Goal: Transaction & Acquisition: Purchase product/service

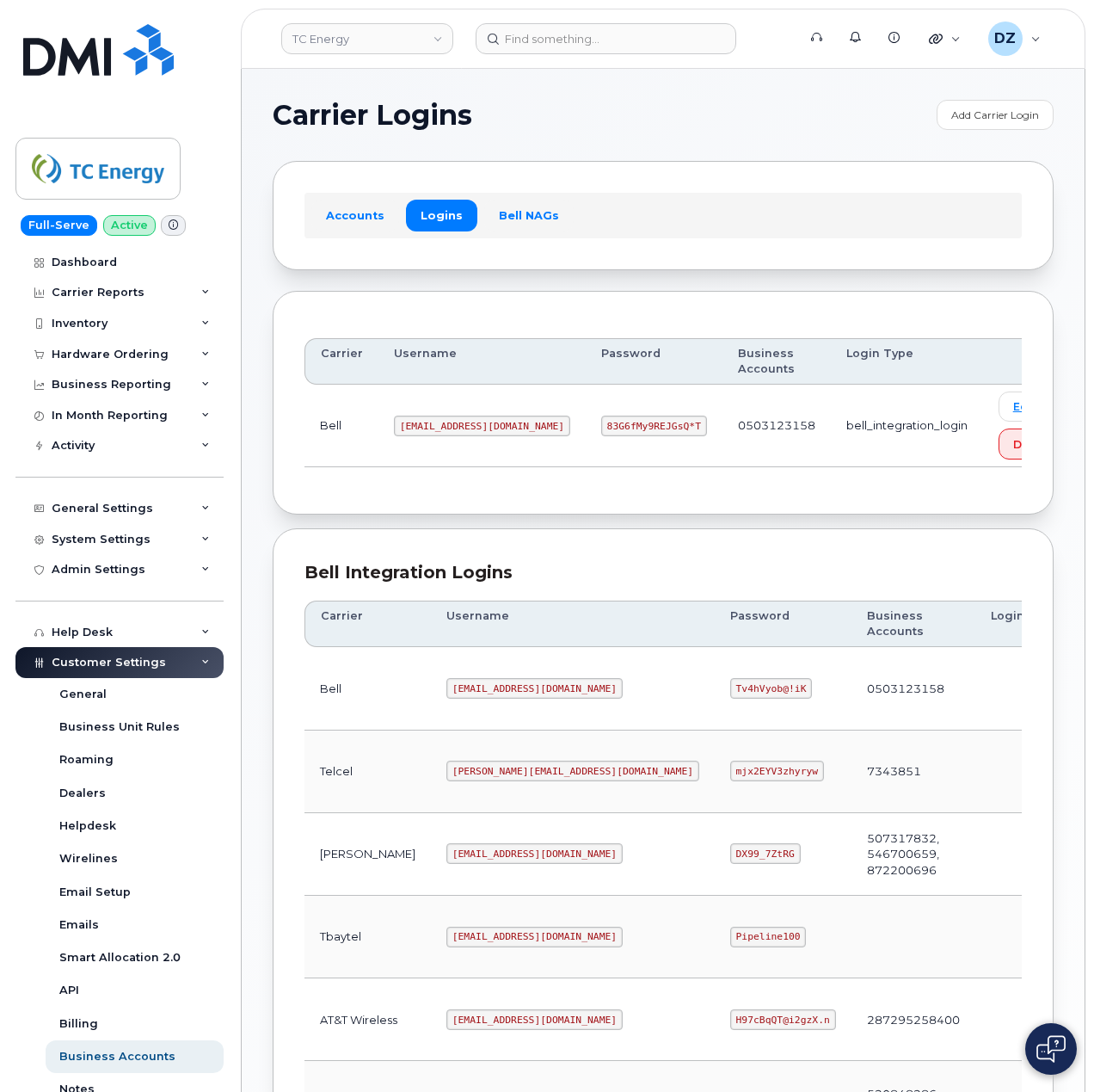
scroll to position [465, 0]
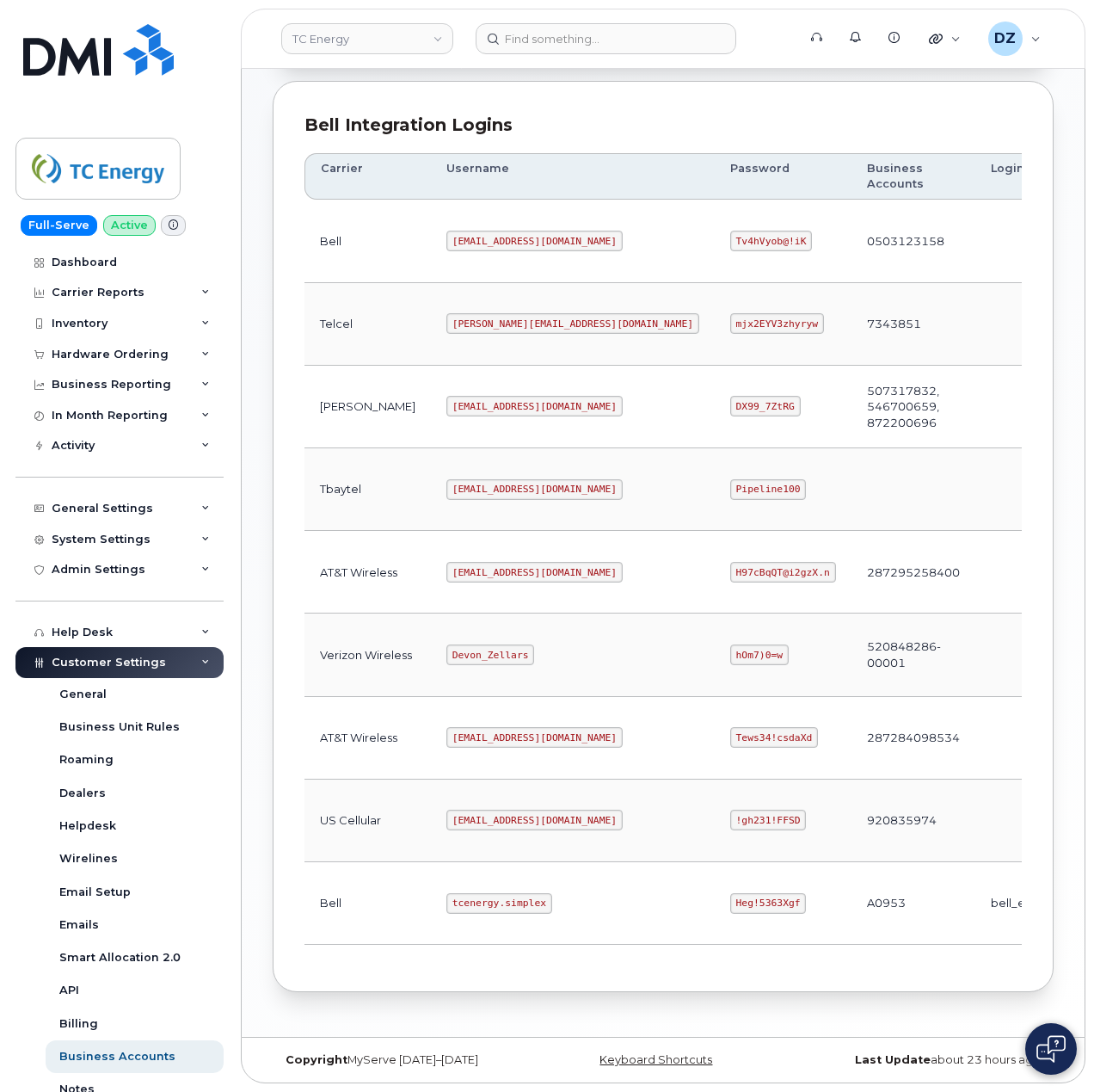
click at [446, 561] on code "[EMAIL_ADDRESS][DOMAIN_NAME]" at bounding box center [535, 572] width 176 height 21
click at [496, 565] on code "tcenergy@myserve.ca" at bounding box center [535, 572] width 176 height 21
copy code "tcenergy@myserve.ca"
click at [730, 561] on code "H97cBqQT@i2gzX.n" at bounding box center [783, 572] width 105 height 21
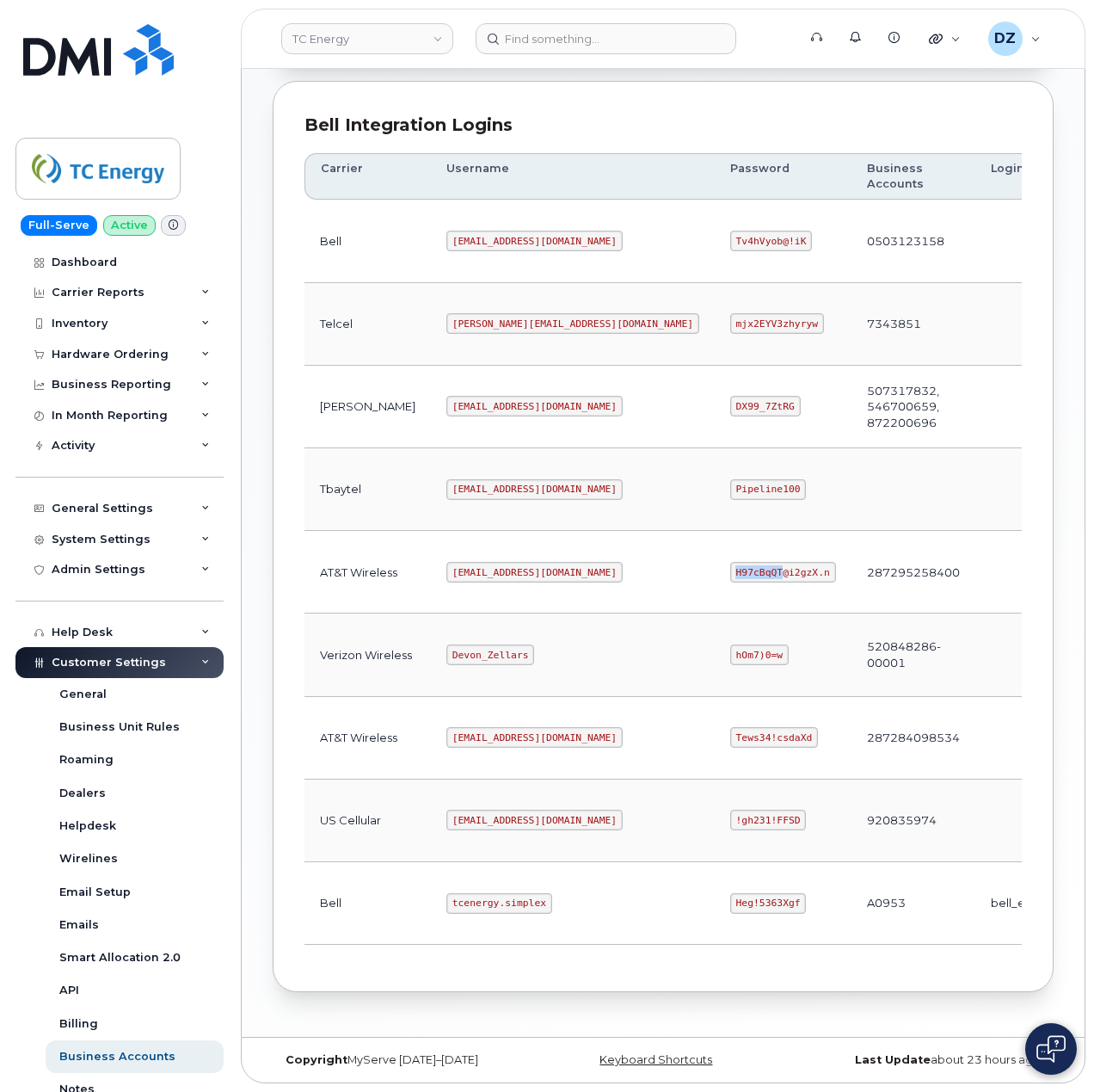
click at [730, 561] on code "H97cBqQT@i2gzX.n" at bounding box center [783, 572] width 105 height 21
copy code "H97cBqQT@i2gzX.n"
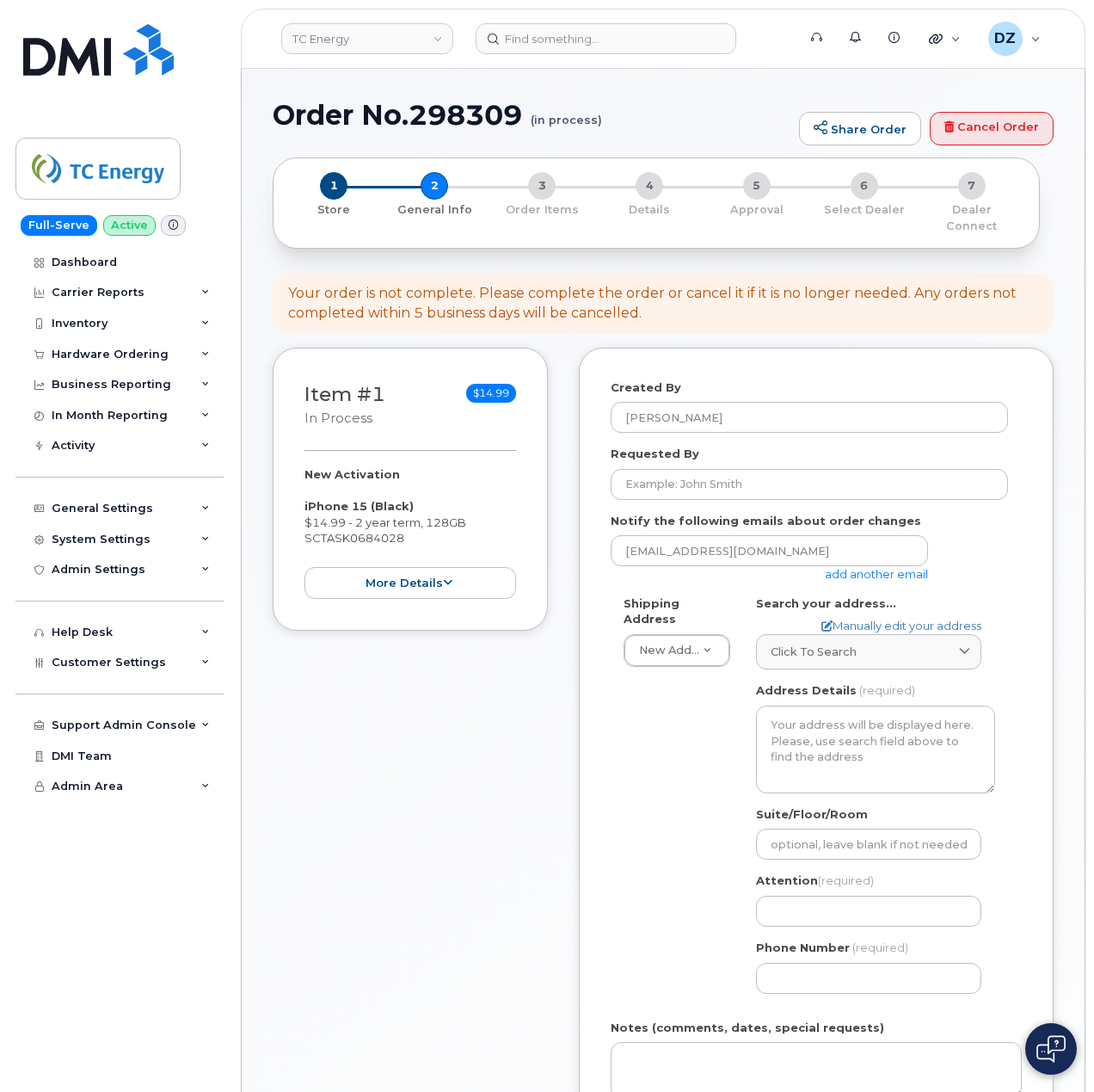
select select
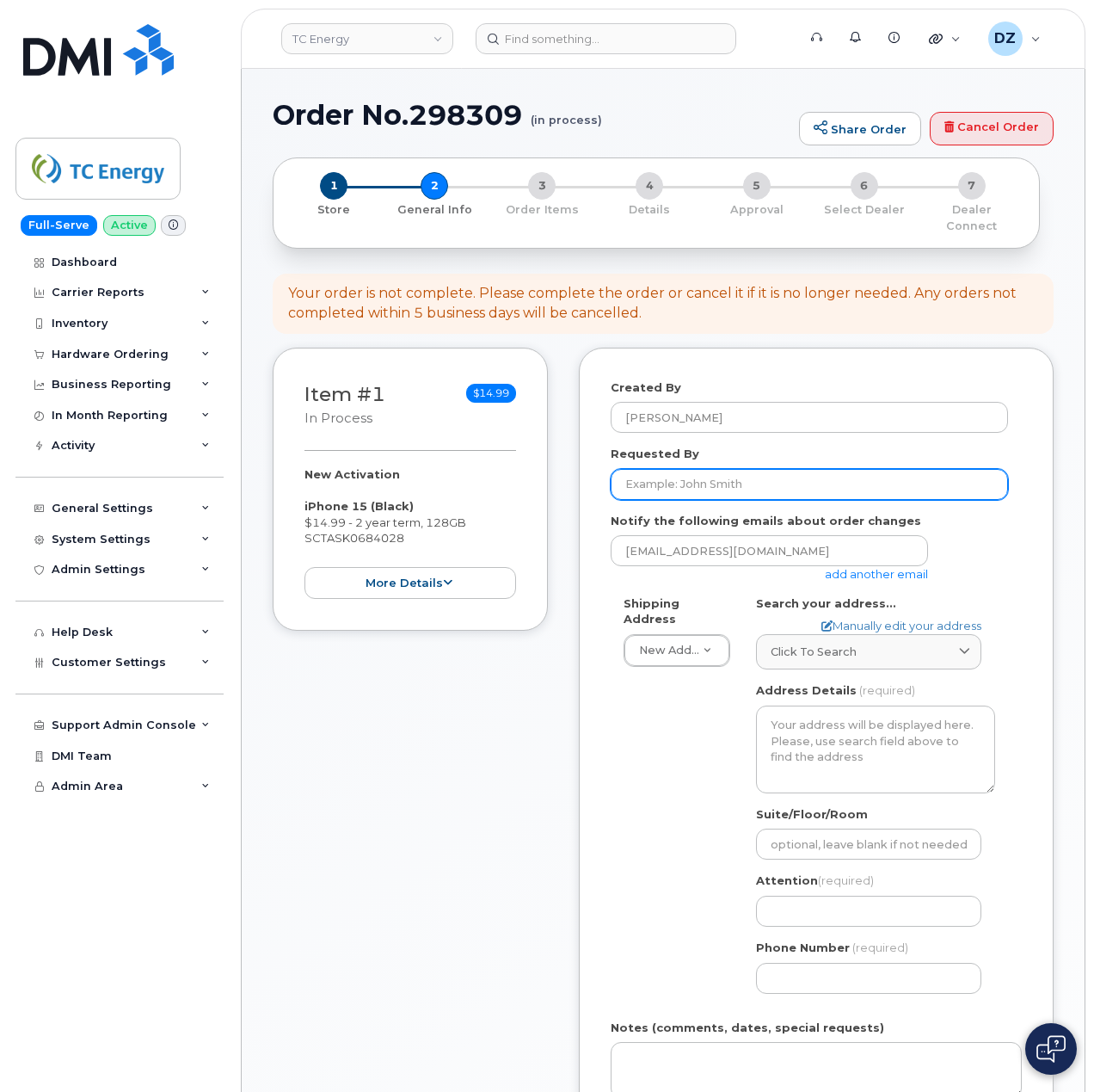
click at [702, 468] on input "Requested By" at bounding box center [809, 484] width 398 height 31
paste input "SCTASK0684028"
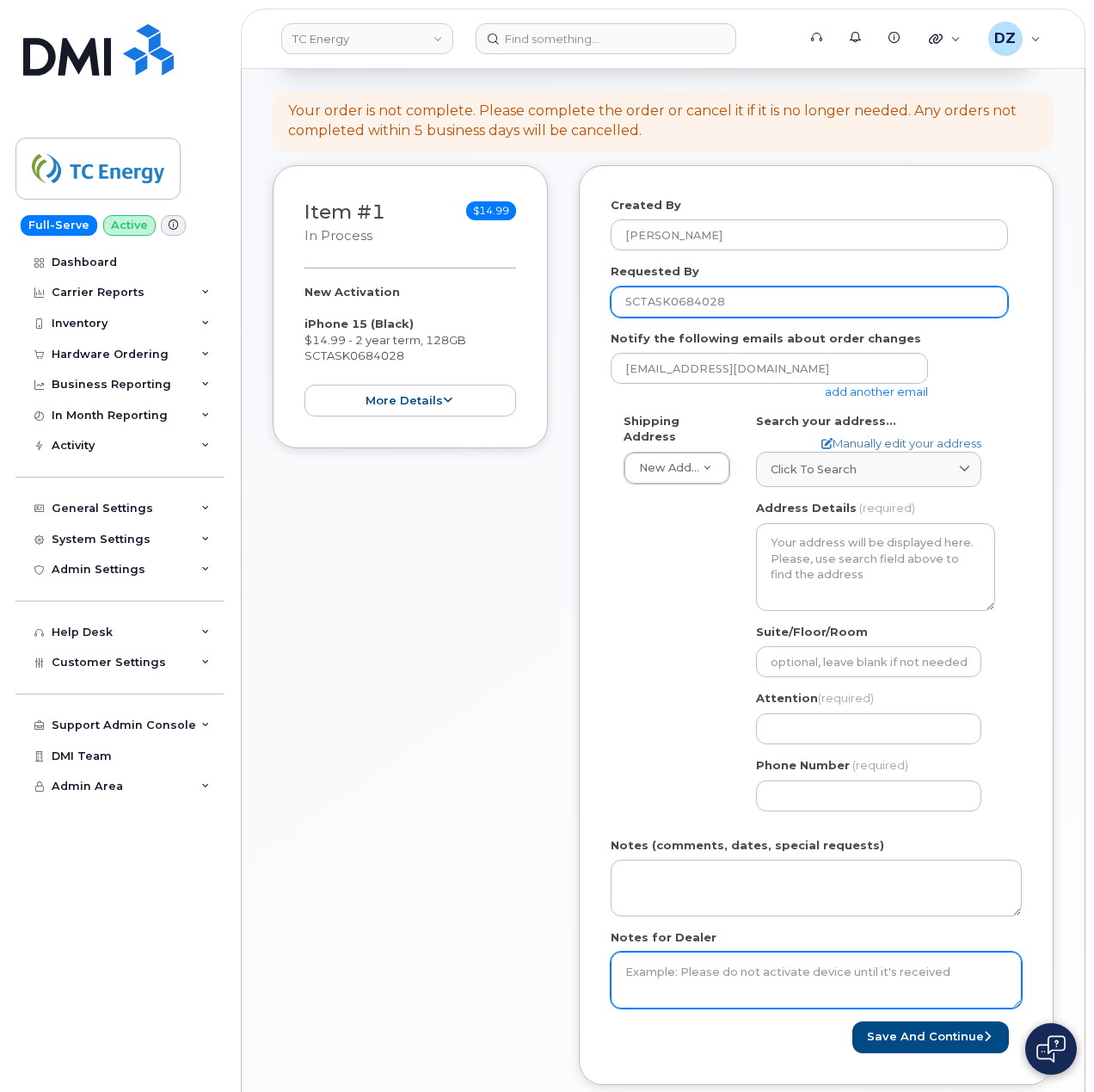
scroll to position [229, 0]
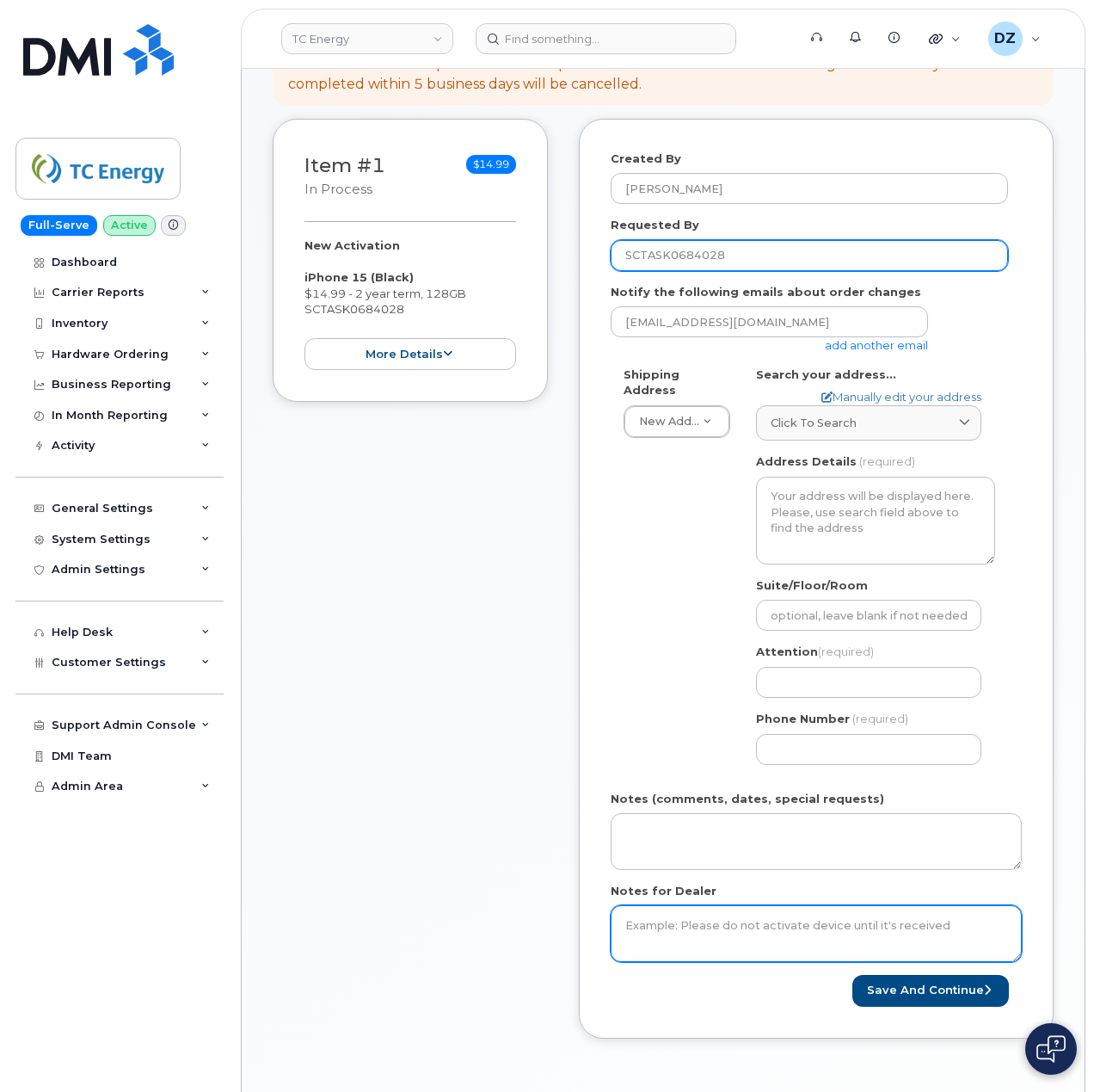
type input "SCTASK0684028"
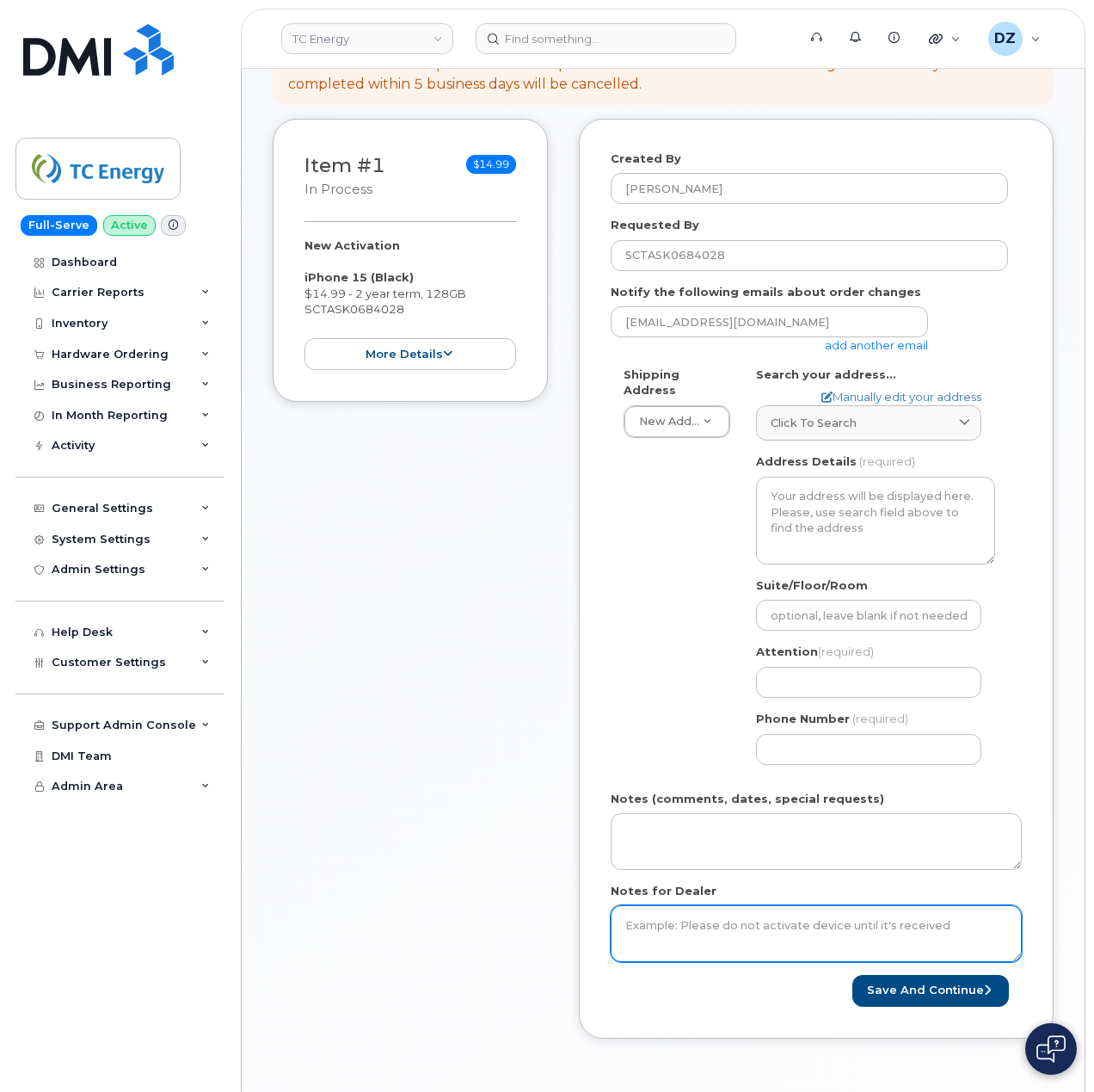
click at [704, 922] on textarea "Notes for Dealer" at bounding box center [816, 933] width 411 height 57
paste textarea "SCTASK0684028"
type textarea "SCTASK0684028"
click at [862, 338] on link "add another email" at bounding box center [877, 345] width 103 height 13
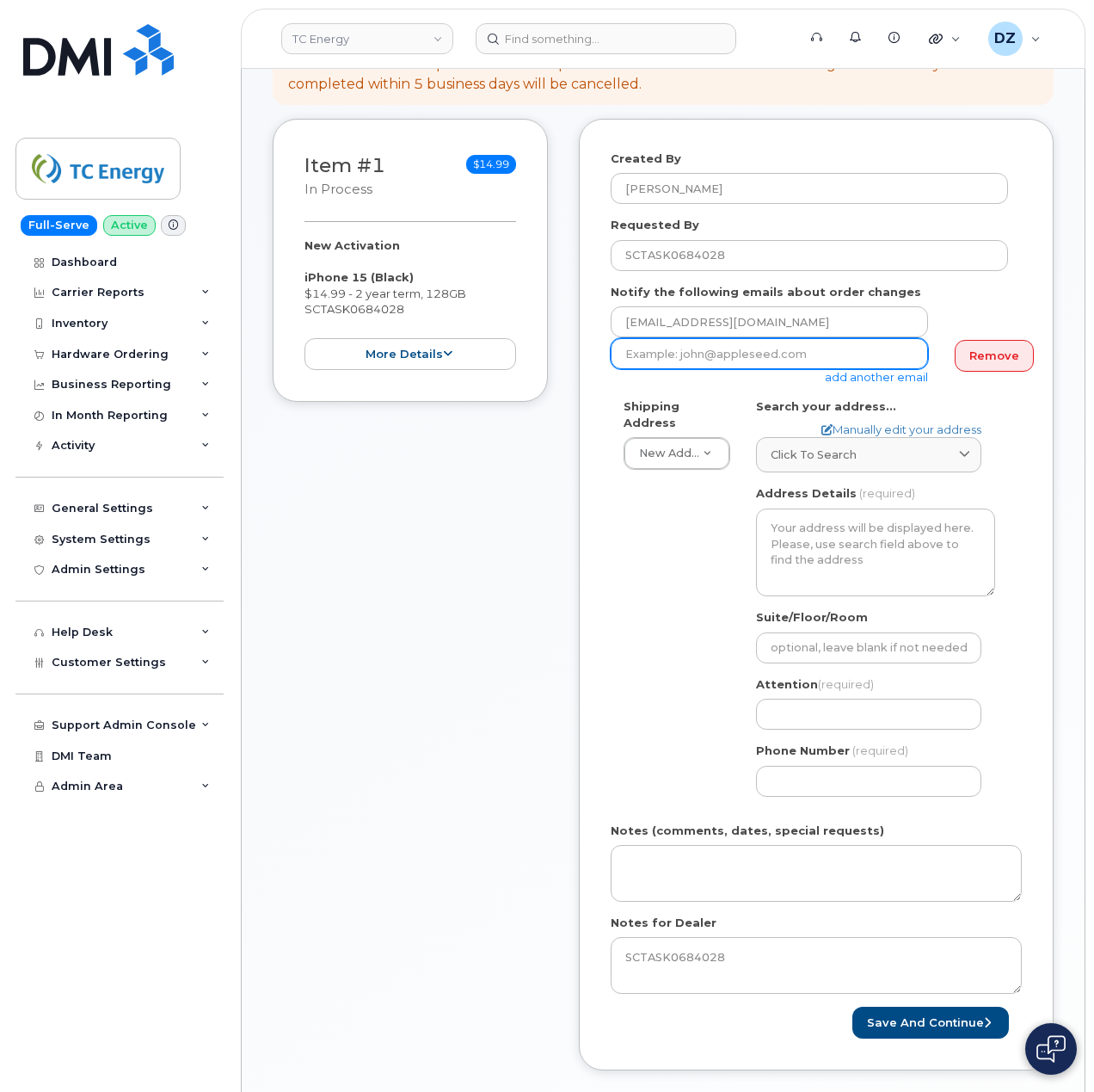
click at [761, 338] on input "email" at bounding box center [769, 353] width 317 height 31
paste input "will_sigmon@tcenergy.com"
type input "will_sigmon@tcenergy.com"
click at [827, 437] on link "Click to search" at bounding box center [868, 454] width 225 height 35
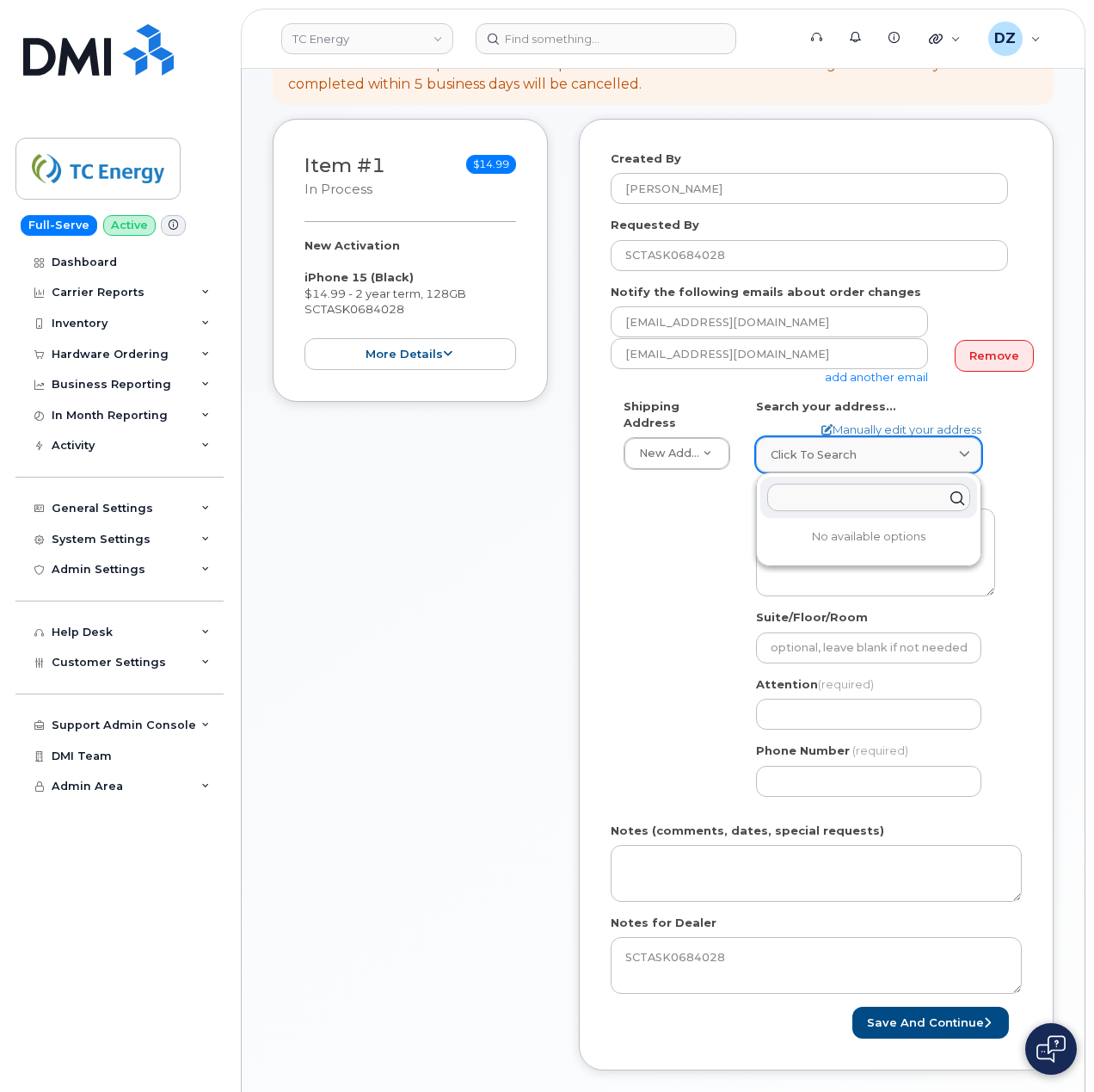
paste input "1982 Coco Rd Elkview WV 25071"
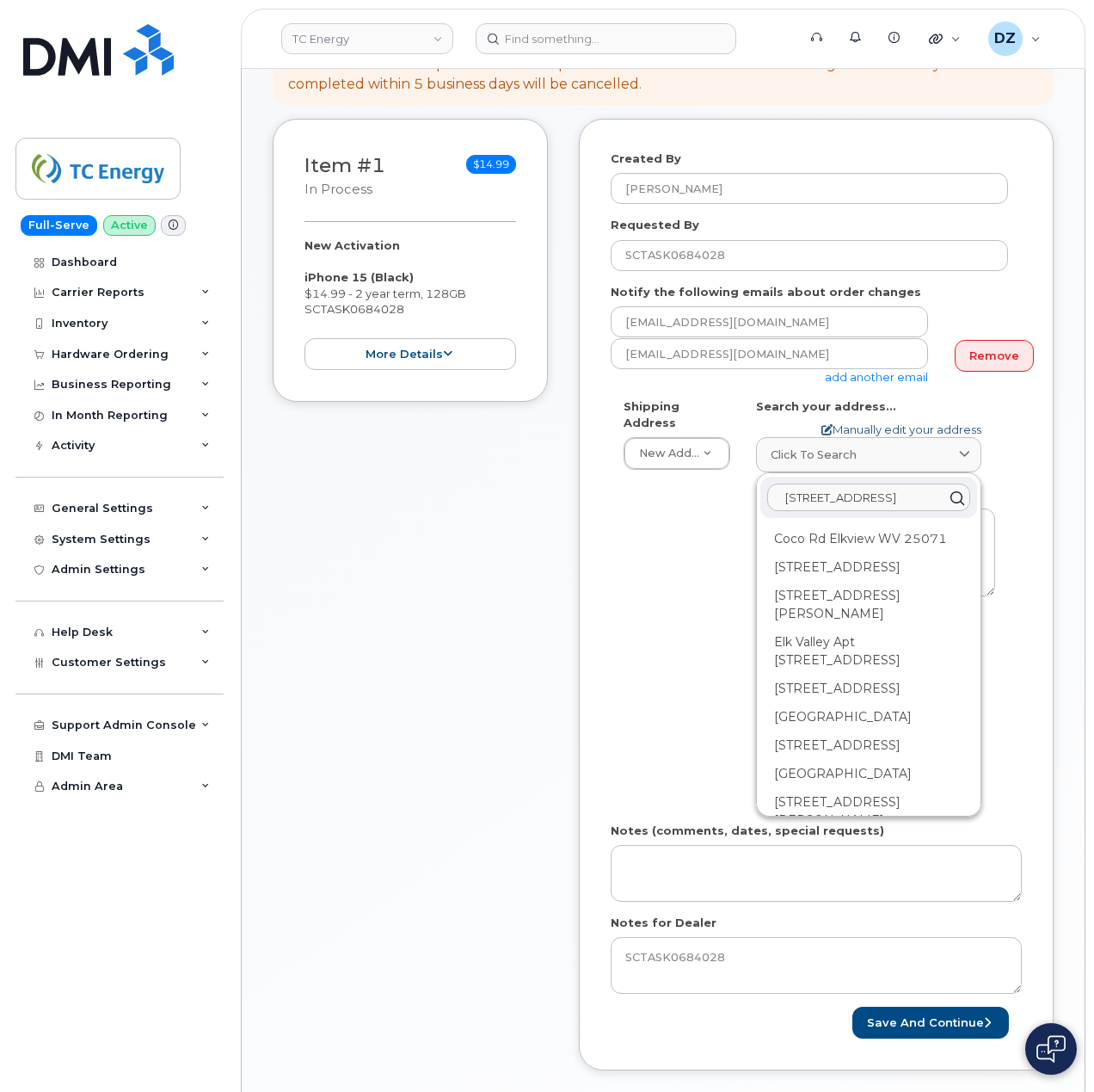
type input "1982 Coco Rd Elkview WV 25071"
click at [916, 421] on link "Manually edit your address" at bounding box center [901, 429] width 160 height 16
select select
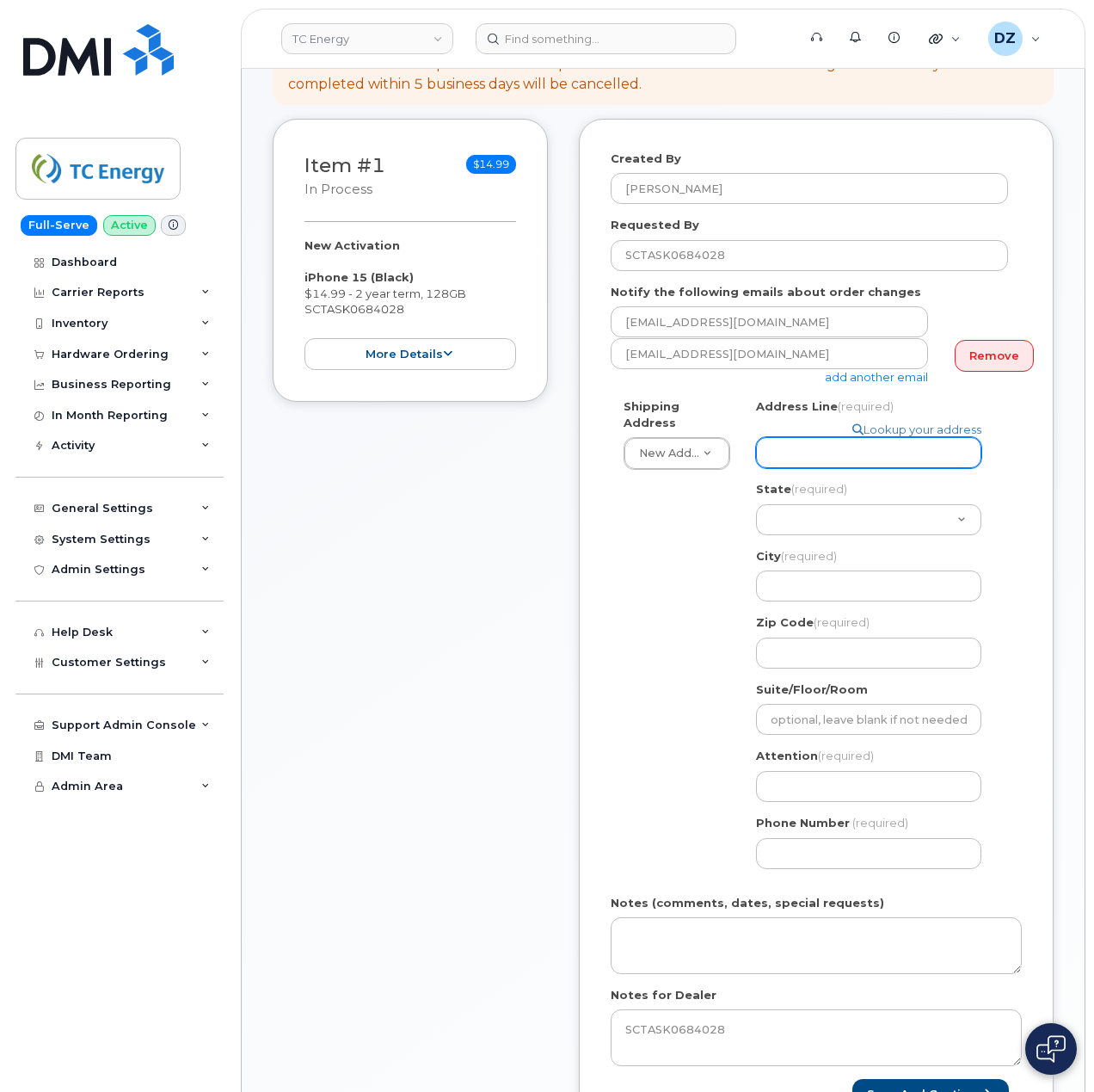
click at [841, 449] on input "Address Line (required)" at bounding box center [868, 452] width 225 height 31
paste input "1982 Coco Rd Elkview WV 25071"
type input "1982 Coco Rd Elkview WV 25071"
select select
click at [945, 444] on input "1982 Coco Rd Elkview WV 25071" at bounding box center [868, 452] width 225 height 31
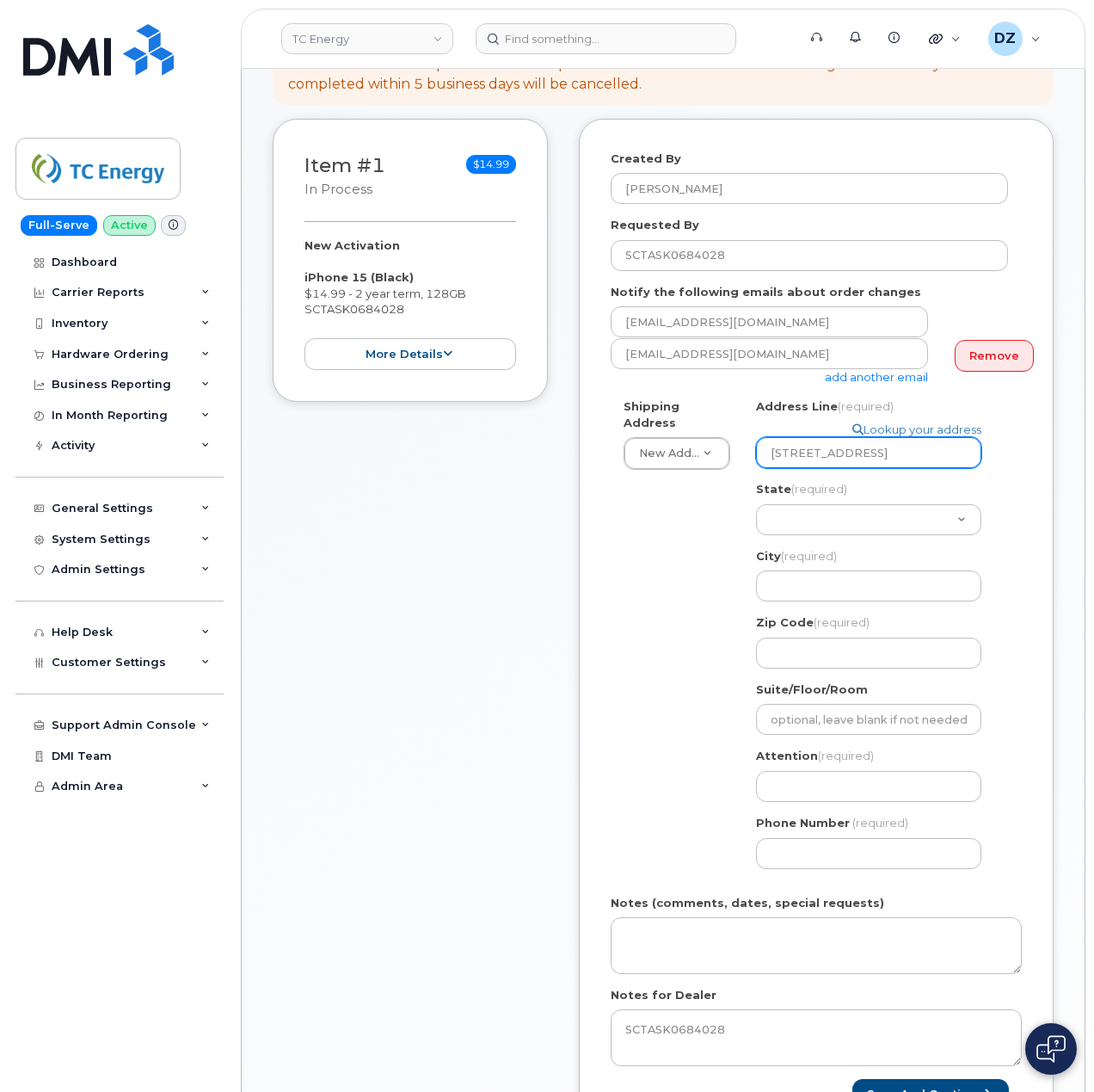
click at [945, 444] on input "1982 Coco Rd Elkview WV 25071" at bounding box center [868, 452] width 225 height 31
type input "1982 Coco Rd Elkview WV"
select select
type input "1982 Coco Rd Elkview WV"
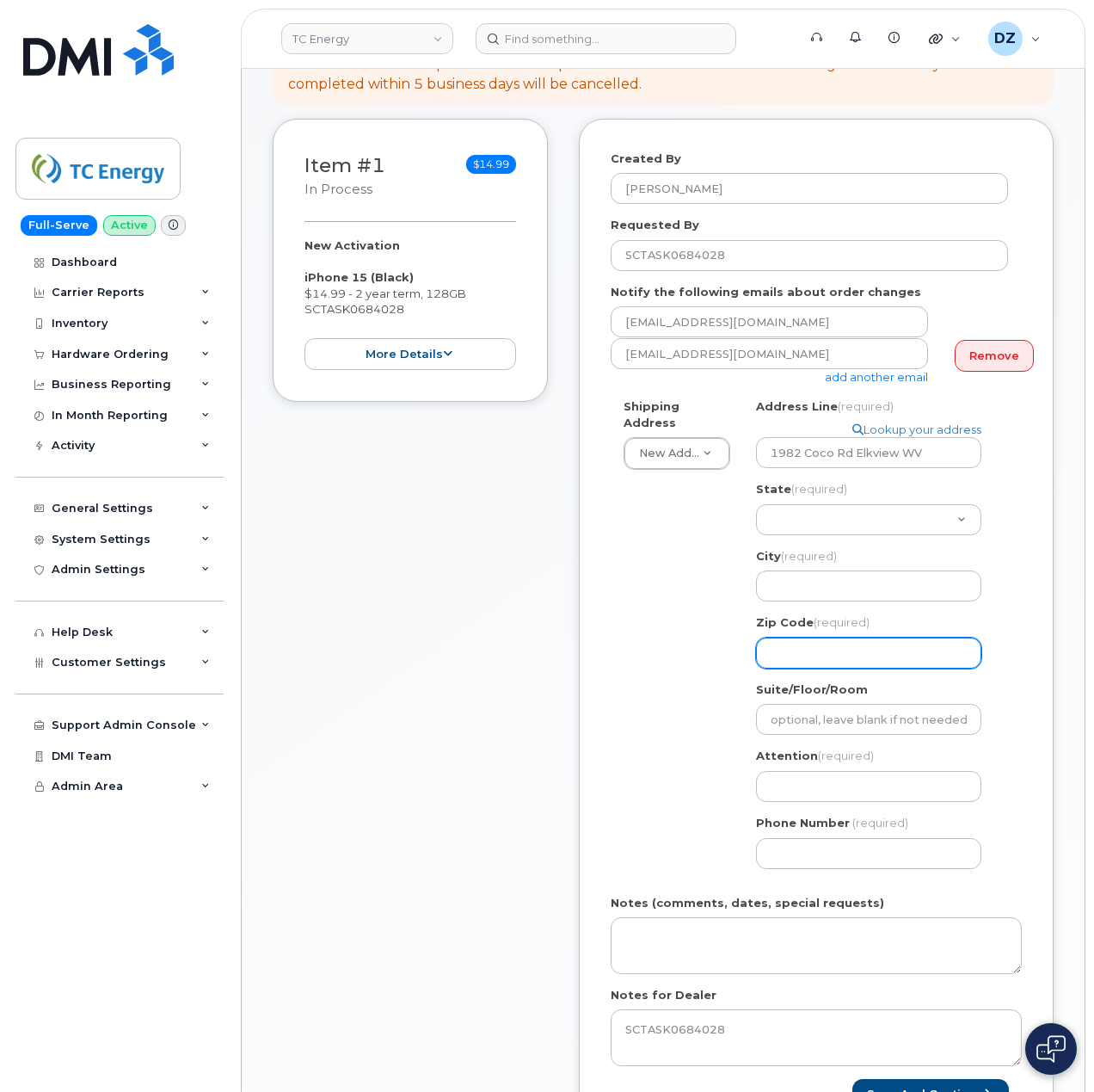
click at [815, 637] on input "Zip Code (required)" at bounding box center [868, 652] width 225 height 31
paste input "25071"
type input "25071"
select select
type input "25071"
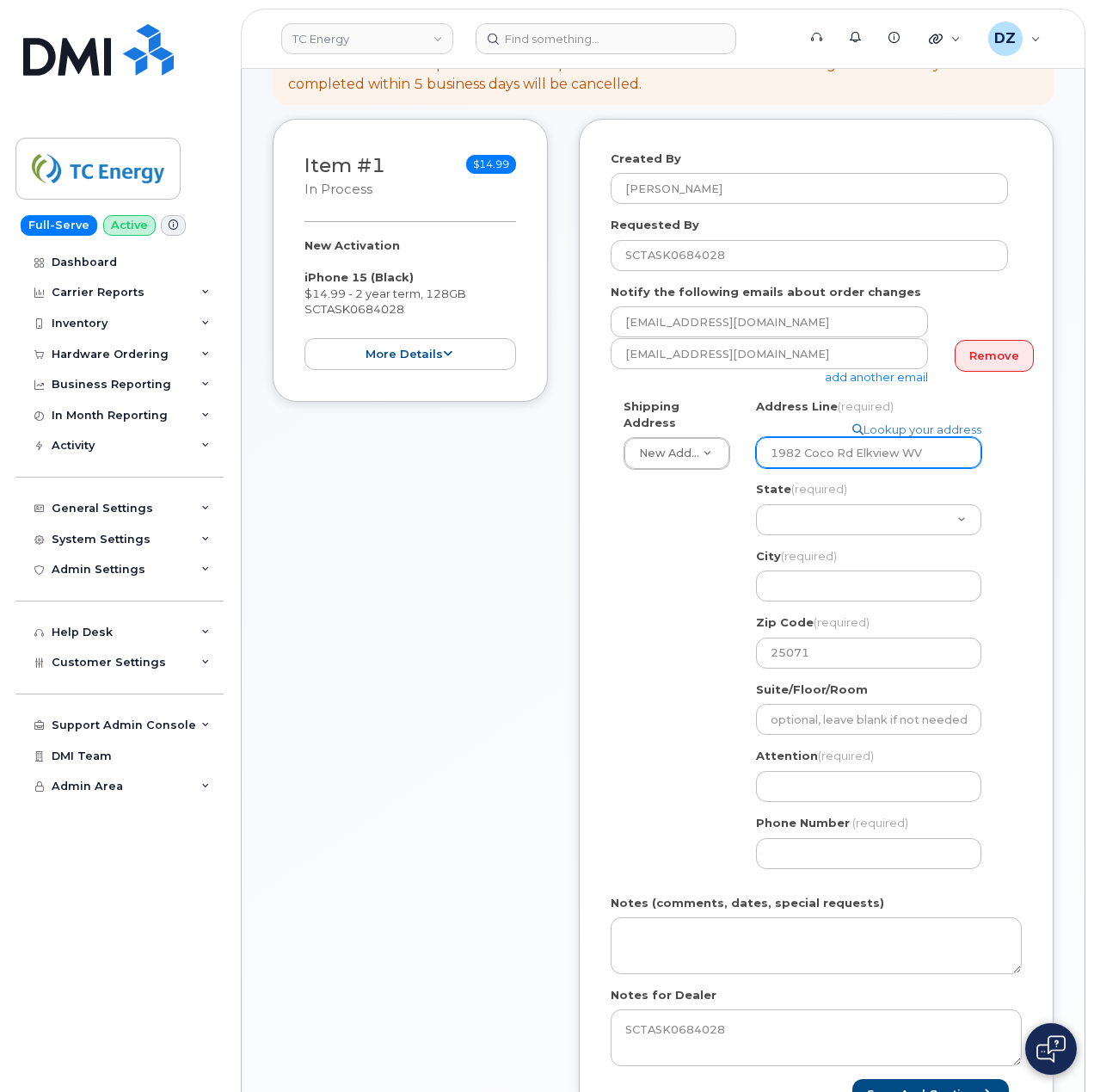
click at [875, 439] on input "1982 Coco Rd Elkview WV" at bounding box center [868, 452] width 225 height 31
select select
type input "1982 Coco Rd WV"
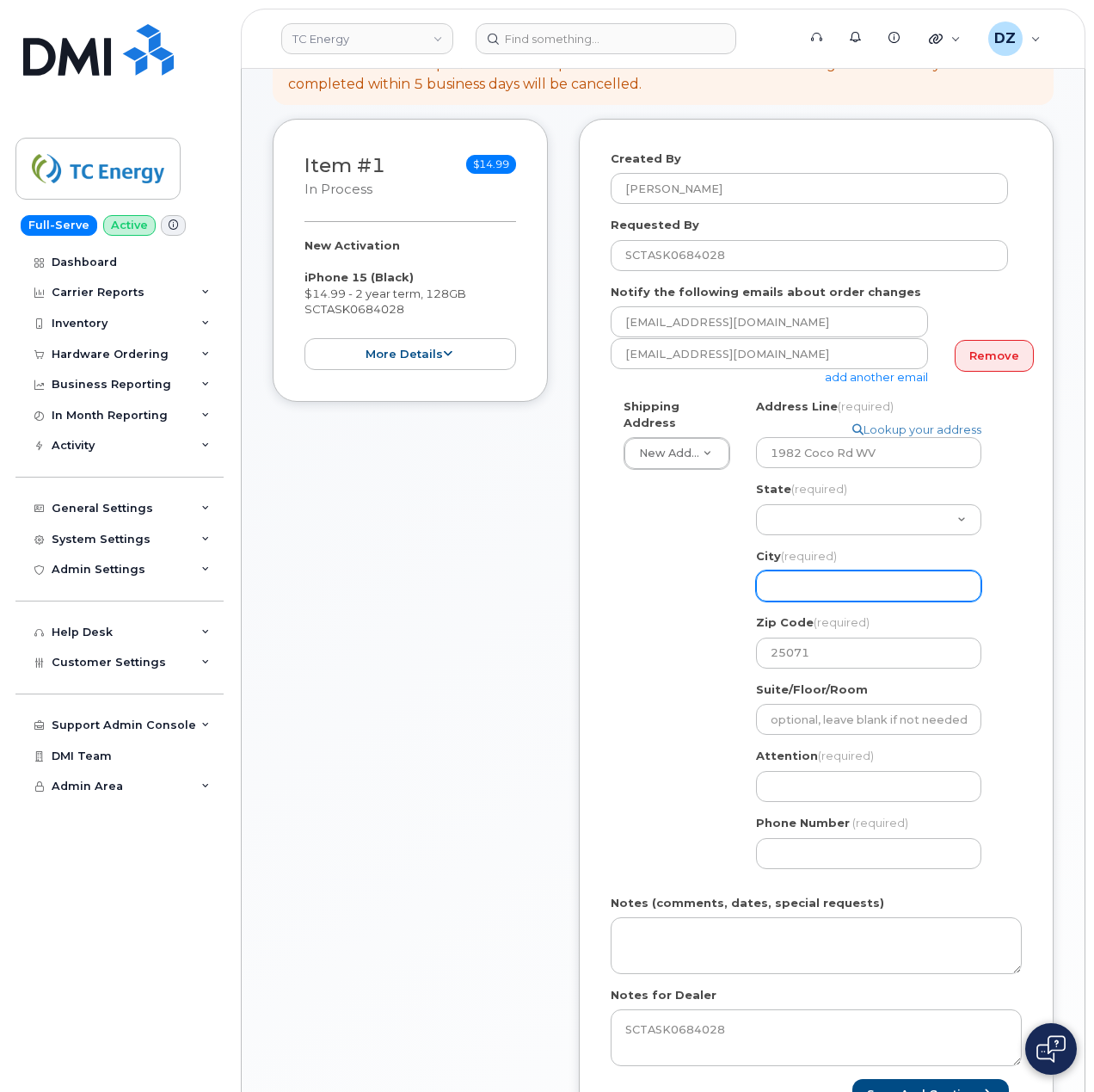
click at [809, 570] on input "City (required)" at bounding box center [868, 585] width 225 height 31
paste input "Elkview"
select select
type input "Elkview"
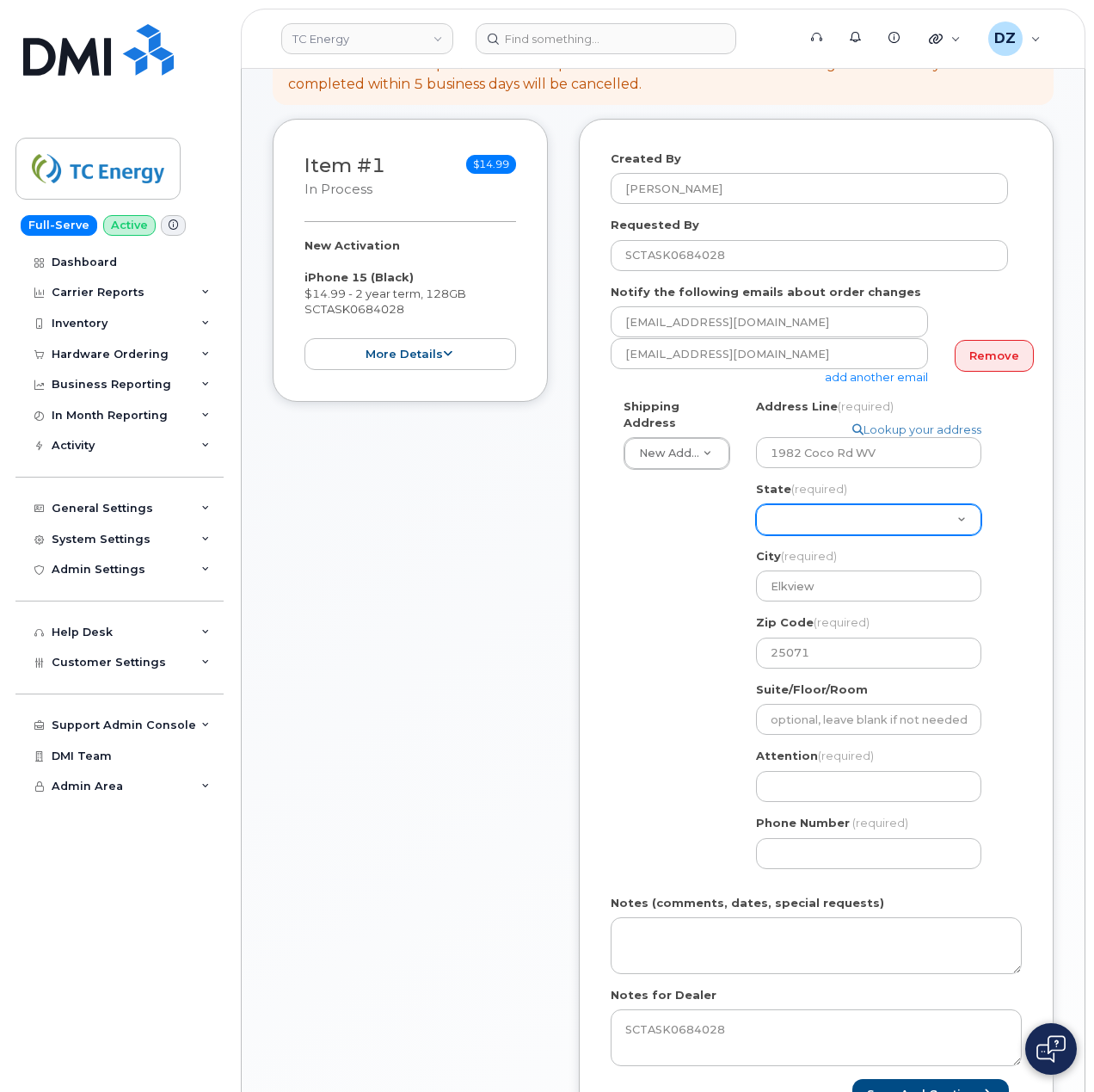
click at [837, 506] on select "Alabama Alaska American Samoa Arizona Arkansas California Colorado Connecticut …" at bounding box center [868, 519] width 225 height 31
select select "WV"
click at [756, 504] on select "Alabama Alaska American Samoa Arizona Arkansas California Colorado Connecticut …" at bounding box center [868, 519] width 225 height 31
select select
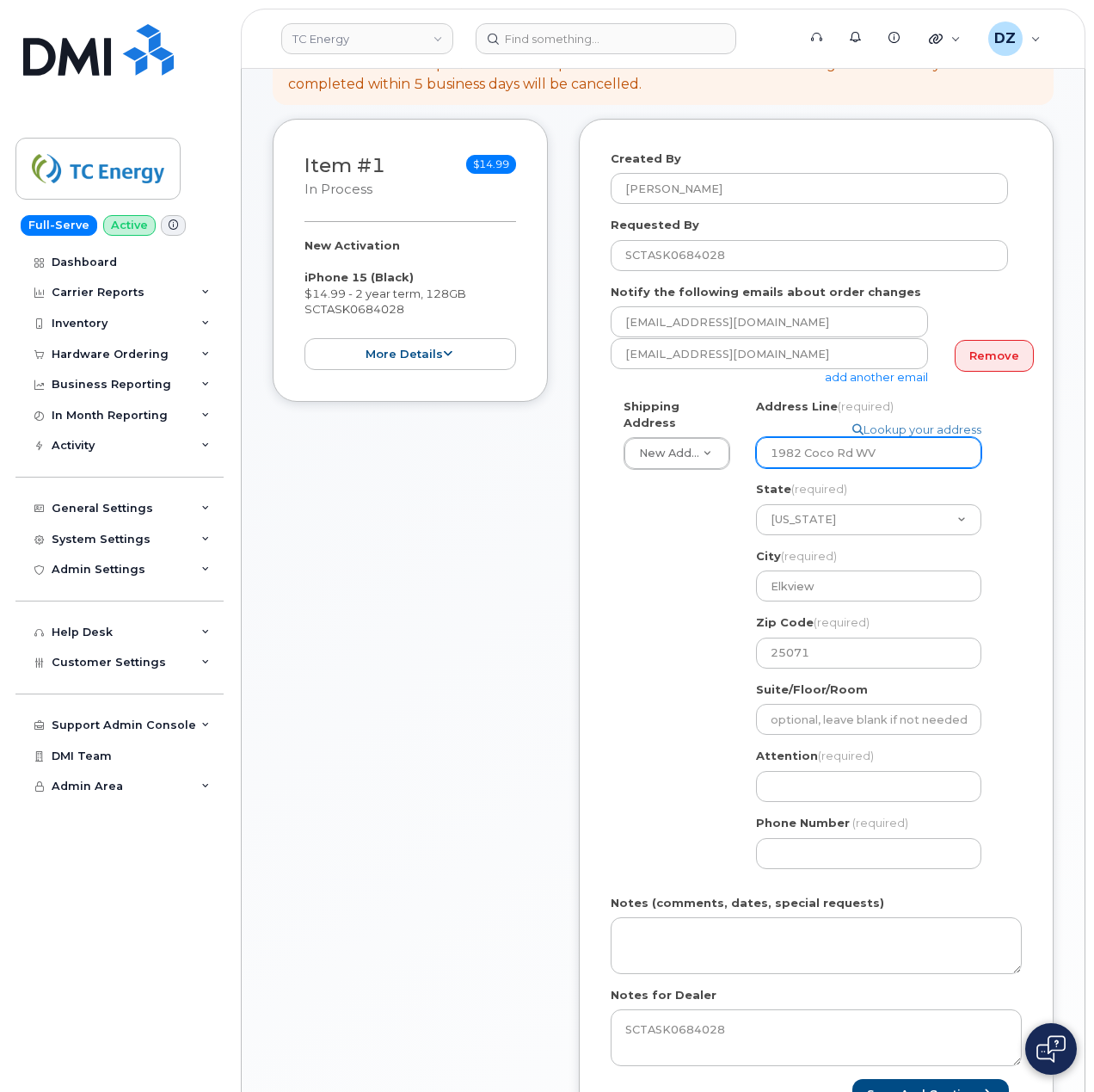
drag, startPoint x: 905, startPoint y: 432, endPoint x: 849, endPoint y: 458, distance: 61.7
click at [849, 458] on div "Address Line (required) Lookup your address 1982 Coco Rd WV State (required) Al…" at bounding box center [876, 534] width 239 height 270
drag, startPoint x: 849, startPoint y: 458, endPoint x: 865, endPoint y: 435, distance: 28.0
click at [865, 435] on div "Address Line (required) Lookup your address 1982 Coco Rd WV State (required) Al…" at bounding box center [876, 534] width 239 height 270
click at [886, 437] on input "1982 Coco Rd WV" at bounding box center [868, 452] width 225 height 31
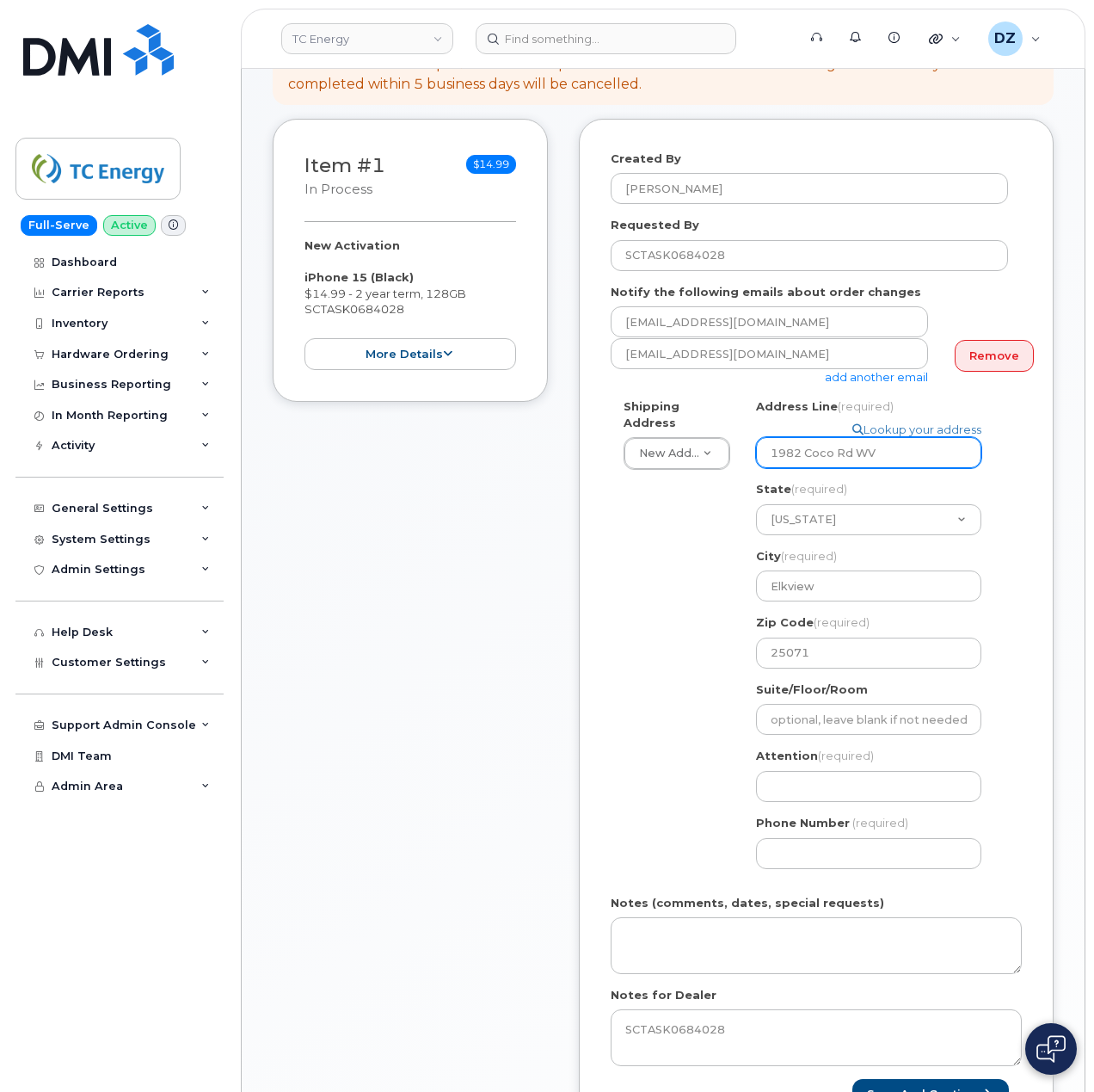
drag, startPoint x: 891, startPoint y: 434, endPoint x: 850, endPoint y: 444, distance: 42.2
click at [850, 444] on input "1982 Coco Rd WV" at bounding box center [868, 452] width 225 height 31
type input "1982 Coco Rd"
select select
type input "1982 Coco Rd"
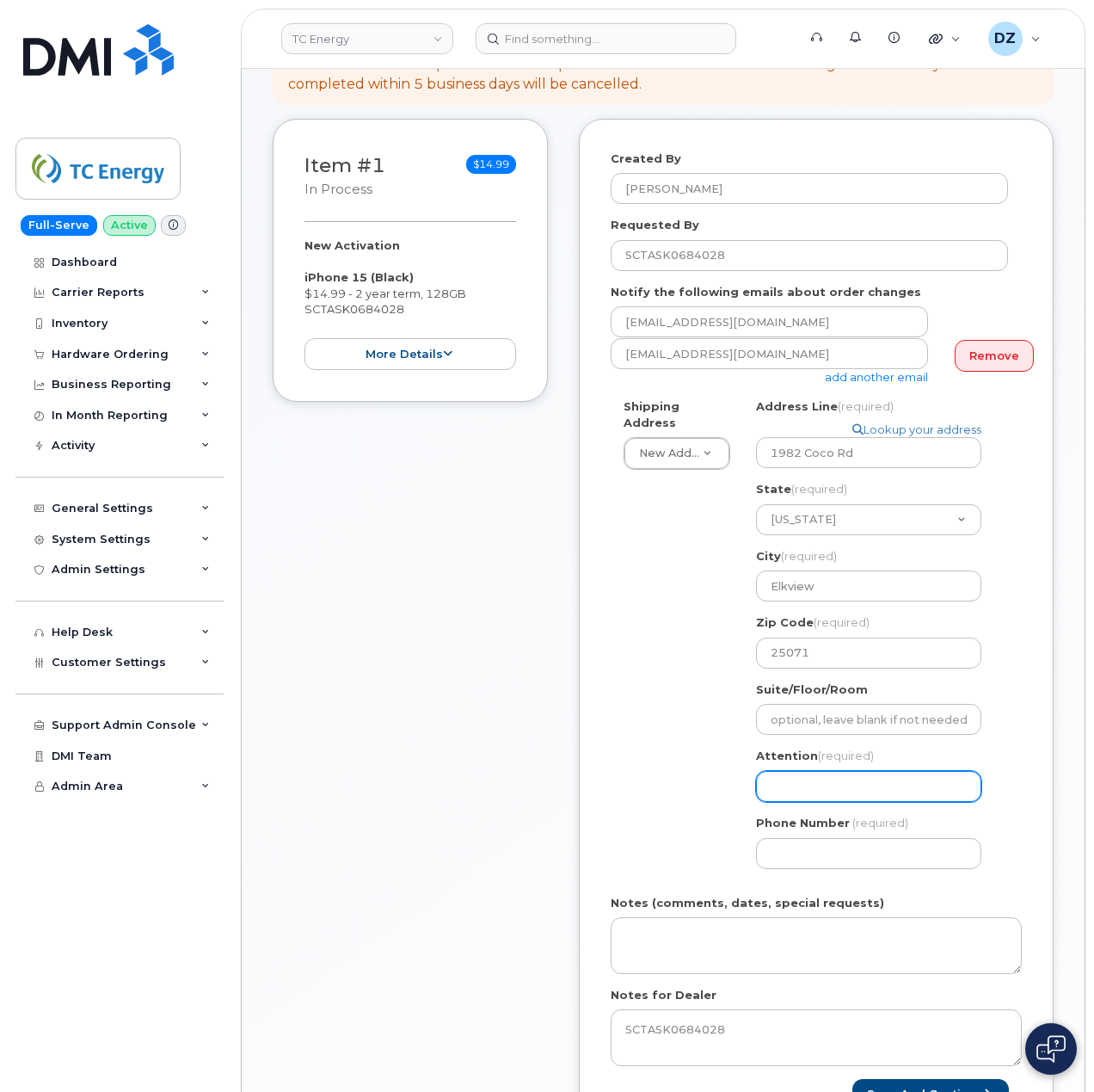
click at [823, 772] on input "Attention (required)" at bounding box center [868, 786] width 225 height 31
paste input "[PERSON_NAME]"
select select
type input "[PERSON_NAME]"
click at [806, 843] on input "Phone Number" at bounding box center [868, 853] width 225 height 31
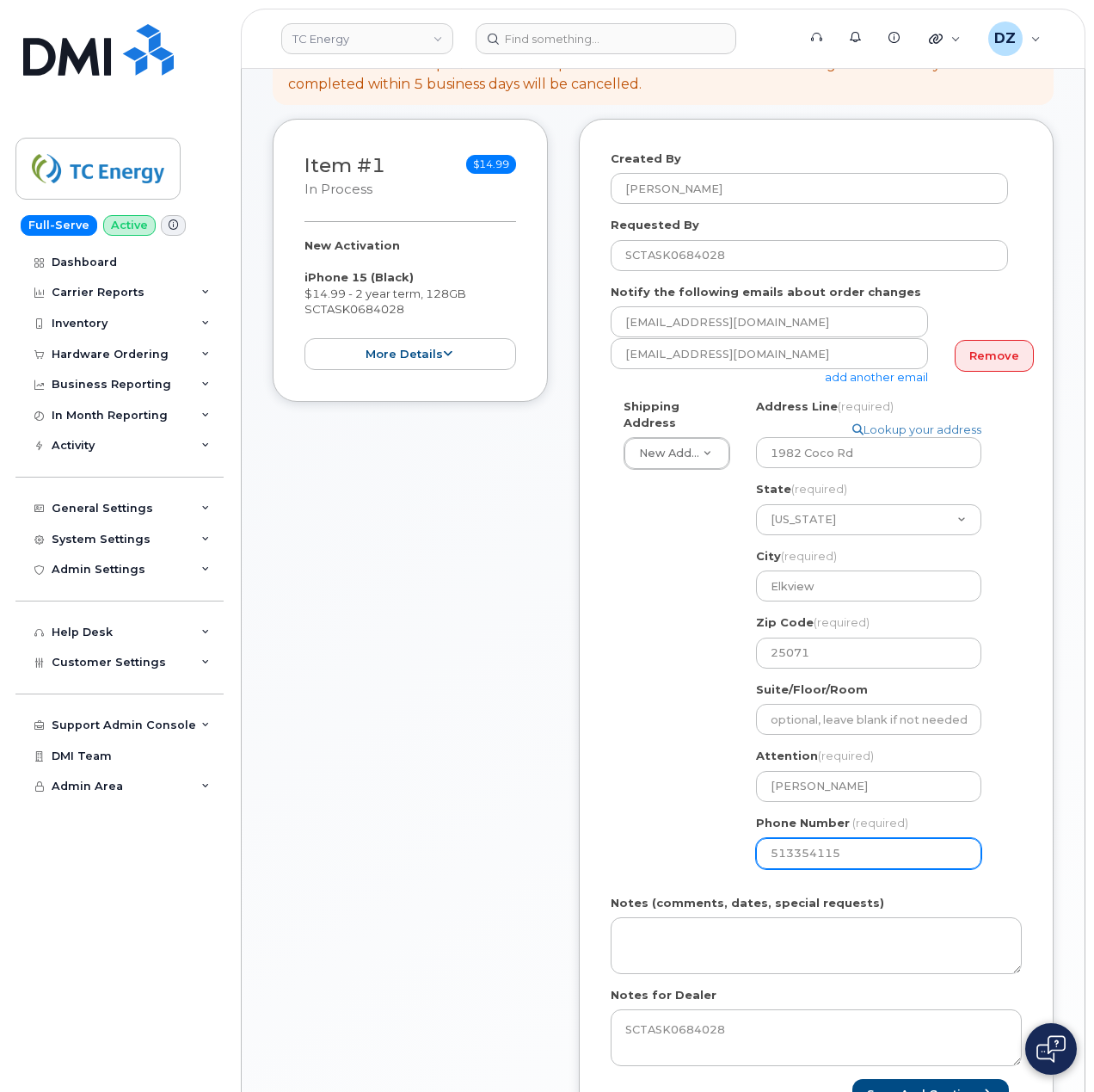
type input "5133541153"
select select
type input "5133541153"
click at [606, 765] on div "Created By Devon Zellars Requested By SCTASK0684028 Notify the following emails…" at bounding box center [816, 630] width 475 height 1024
click at [605, 764] on div "Created By Devon Zellars Requested By SCTASK0684028 Notify the following emails…" at bounding box center [816, 630] width 475 height 1024
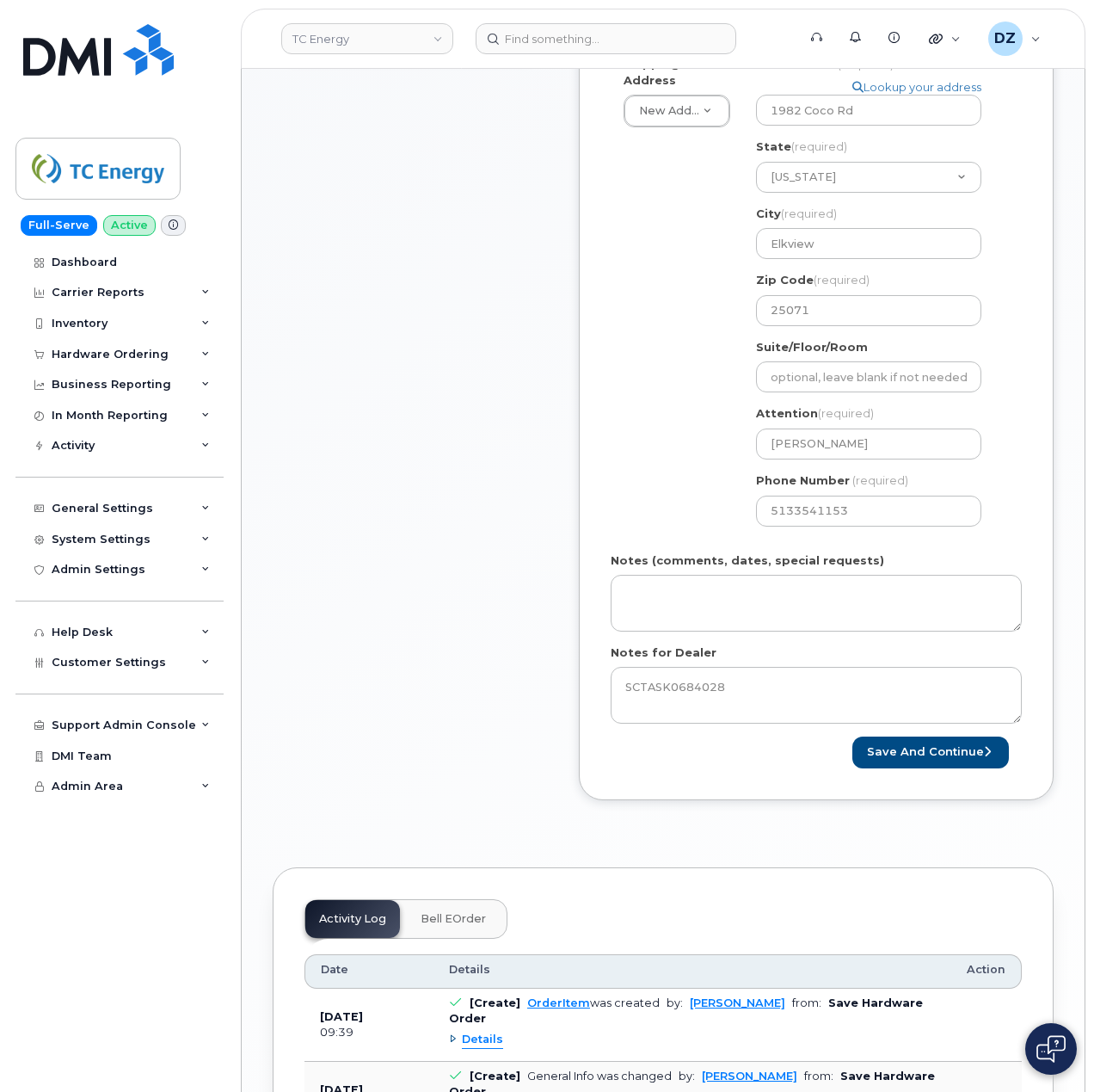
scroll to position [573, 0]
click at [962, 735] on button "Save and Continue" at bounding box center [930, 750] width 156 height 32
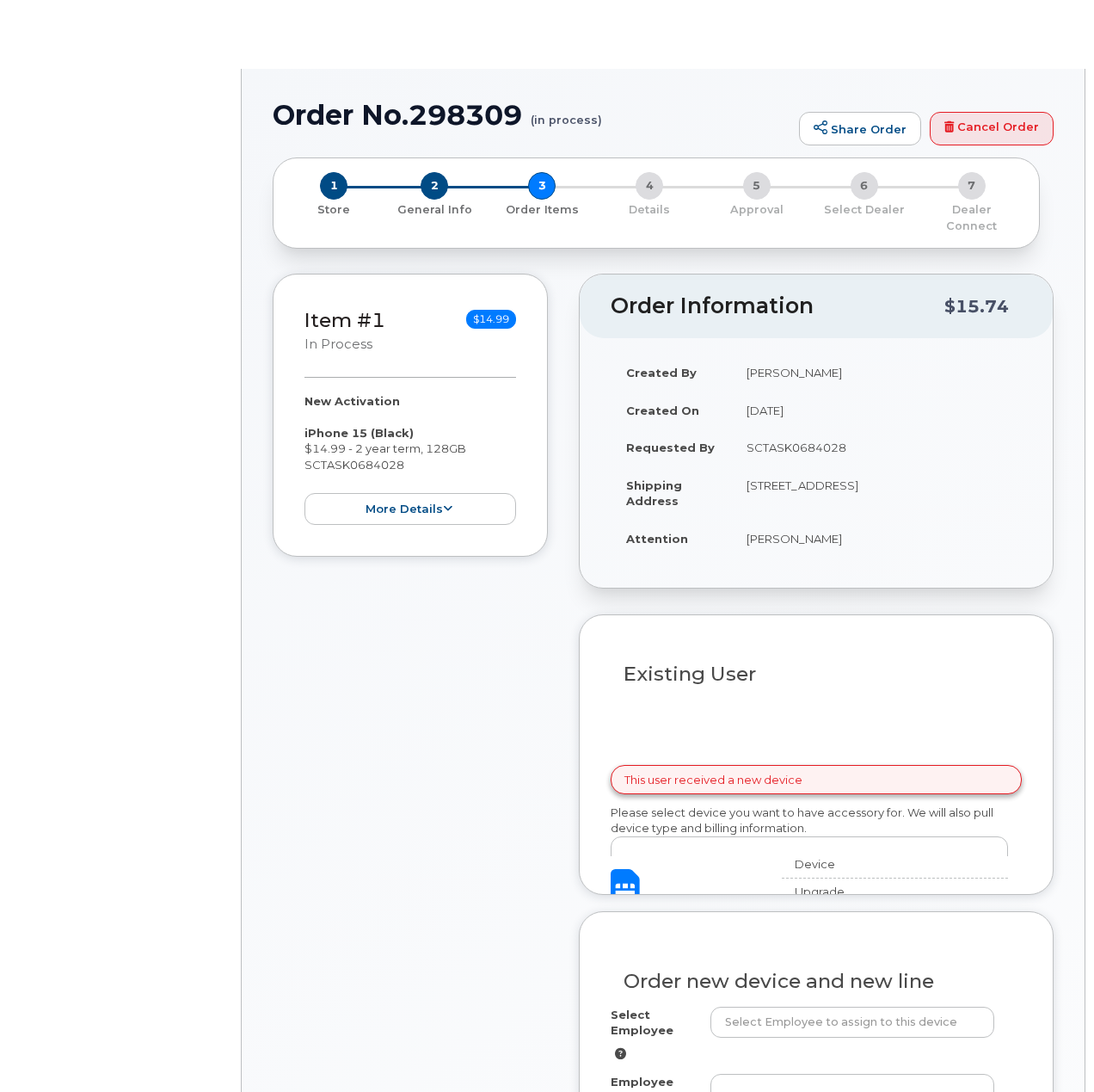
select select "1120196"
radio input "true"
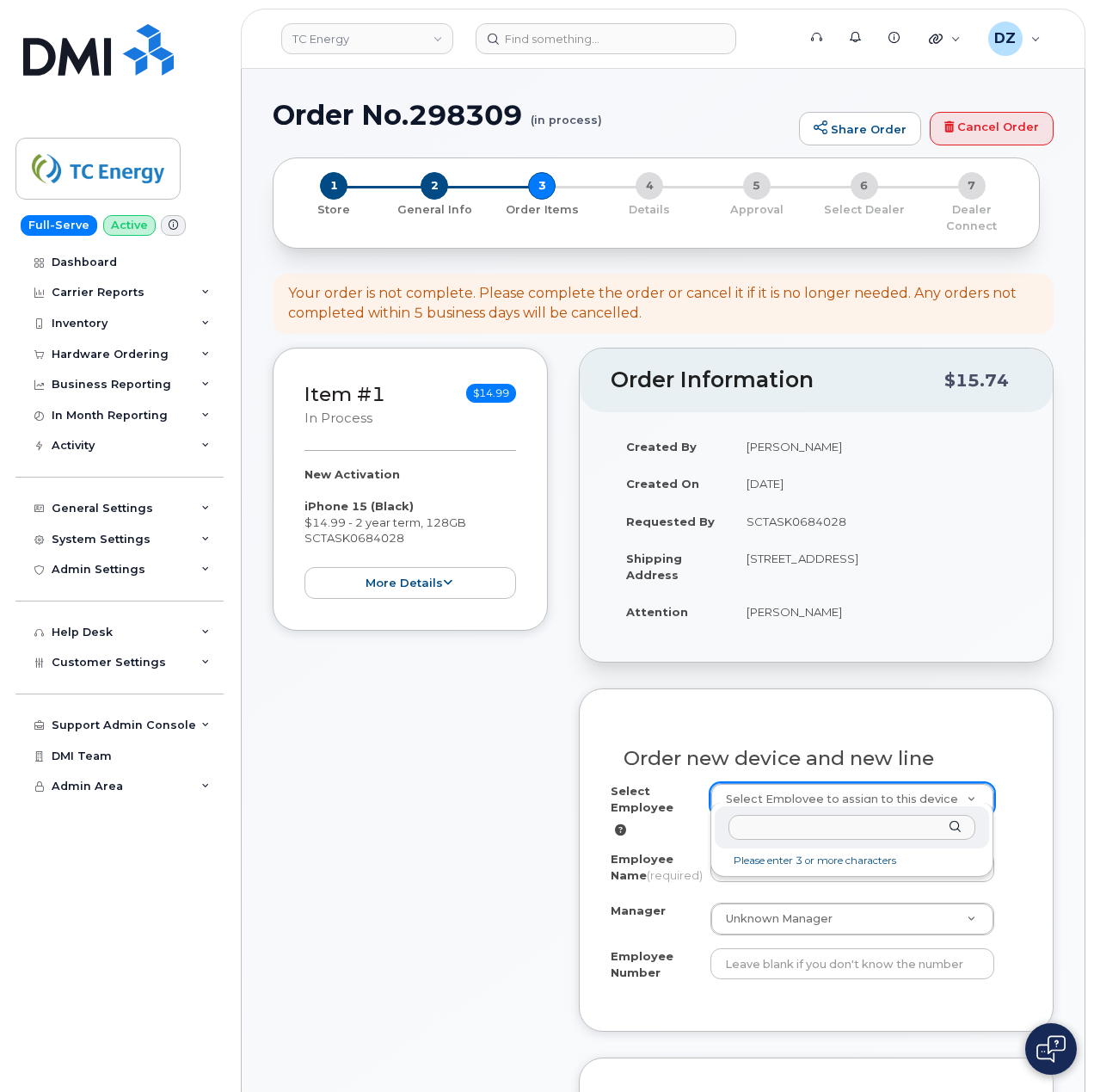
type input "207807"
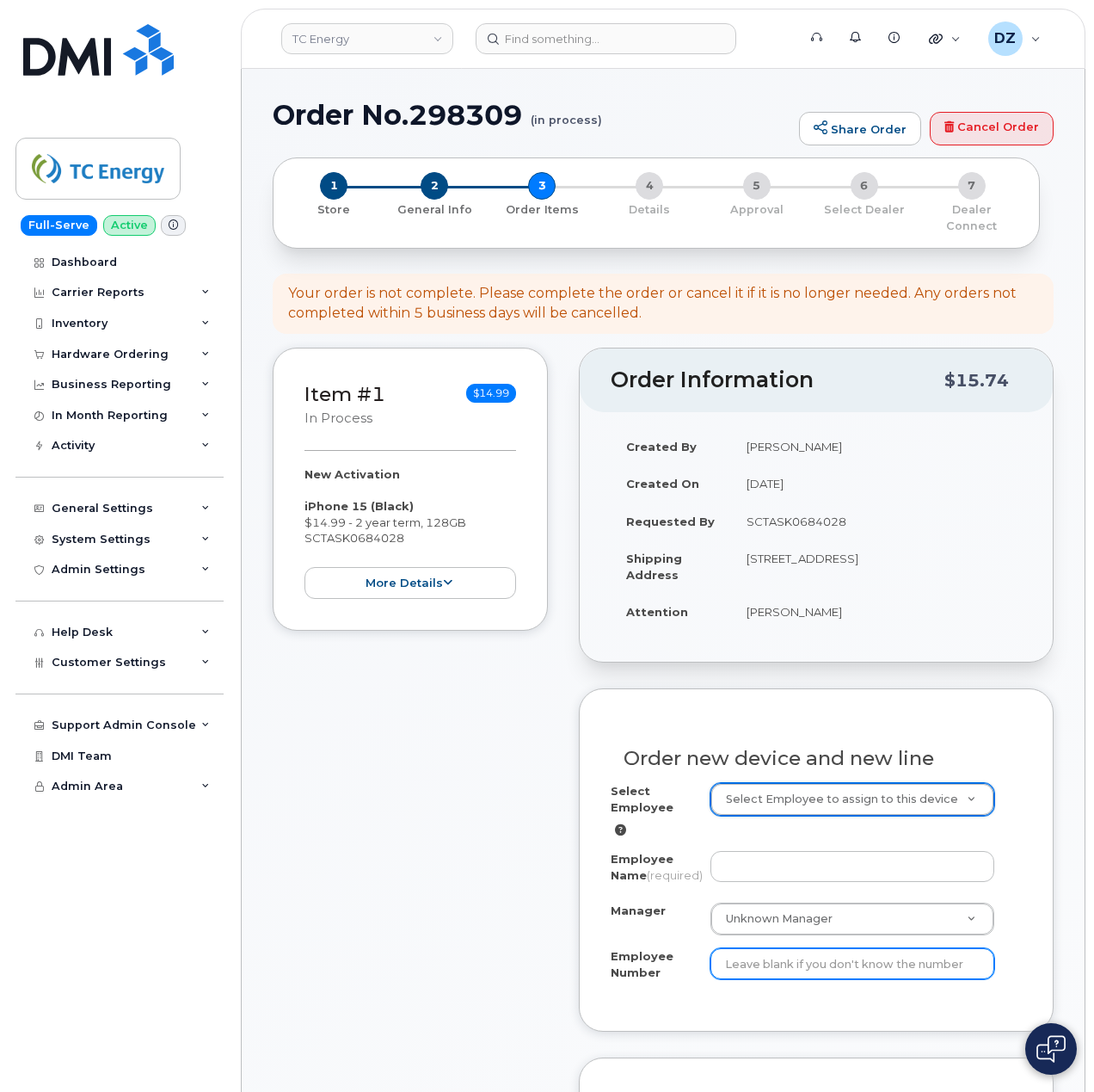
click at [768, 966] on input "Employee Number" at bounding box center [853, 964] width 285 height 31
paste input "207807"
type input "207807"
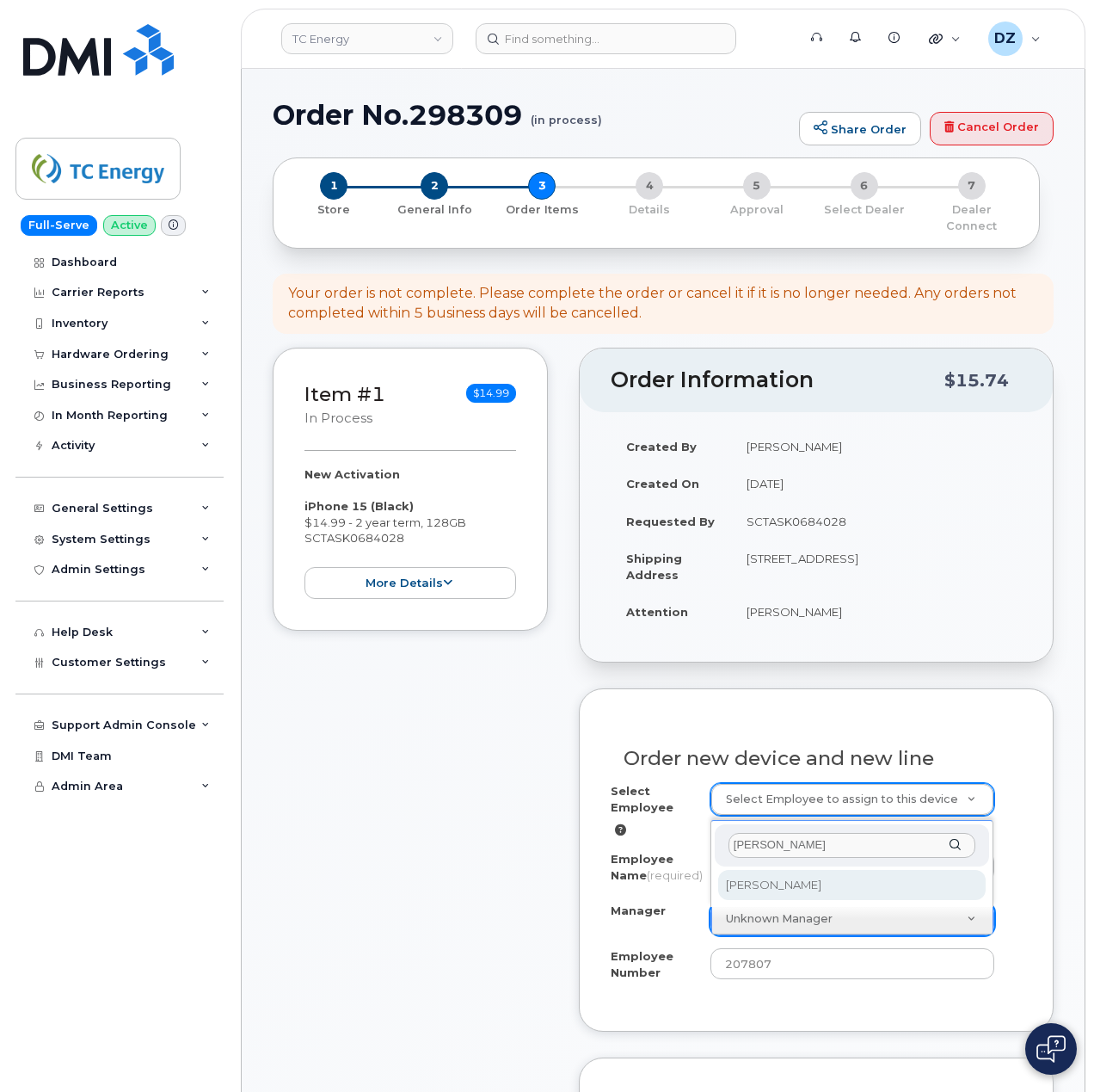
type input "Timothy Sweeney"
select select "1380657"
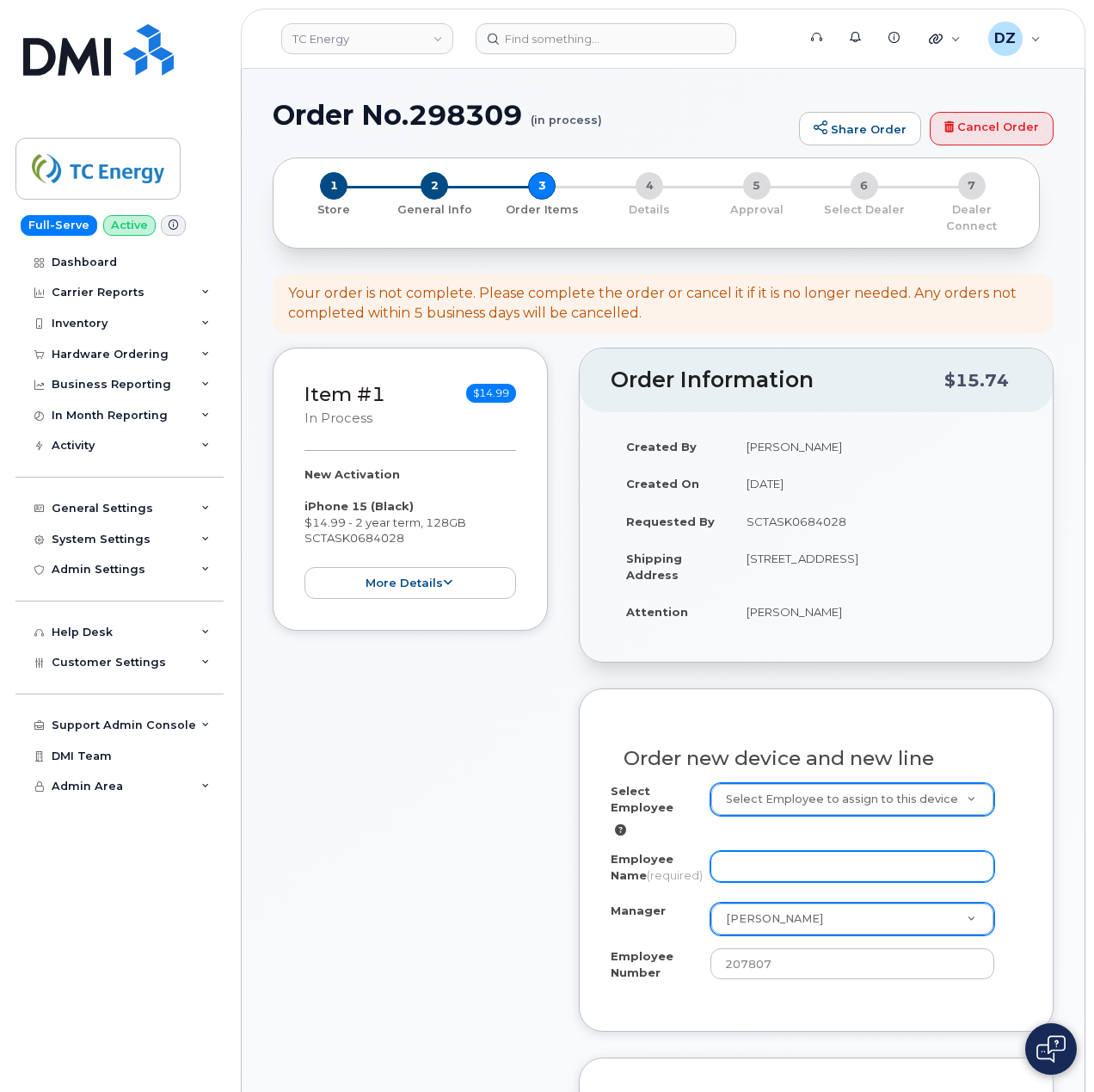
click at [788, 851] on input "Employee Name (required)" at bounding box center [853, 866] width 285 height 31
paste input "Will Sigmon"
type input "Will Sigmon"
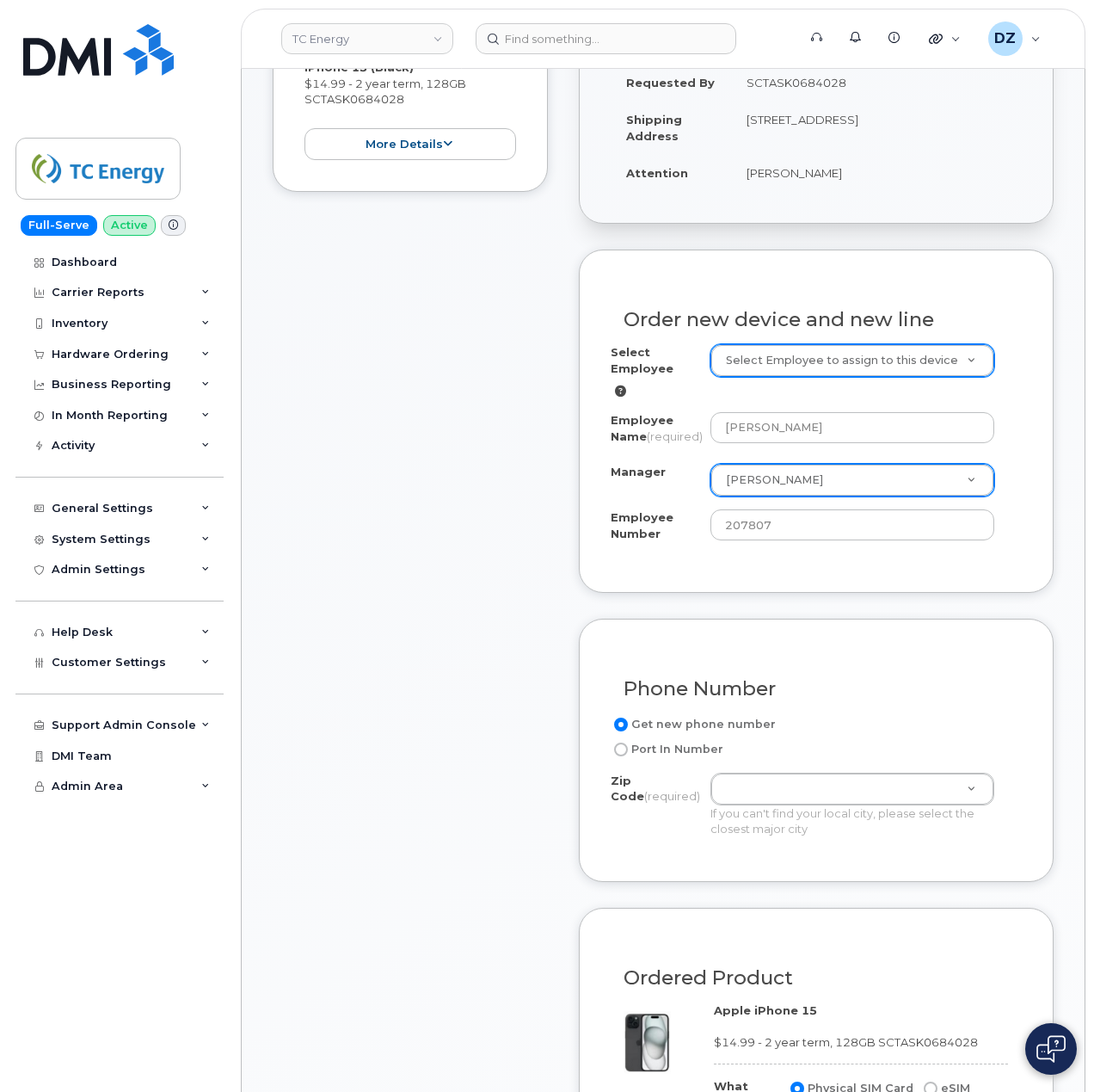
scroll to position [229, 0]
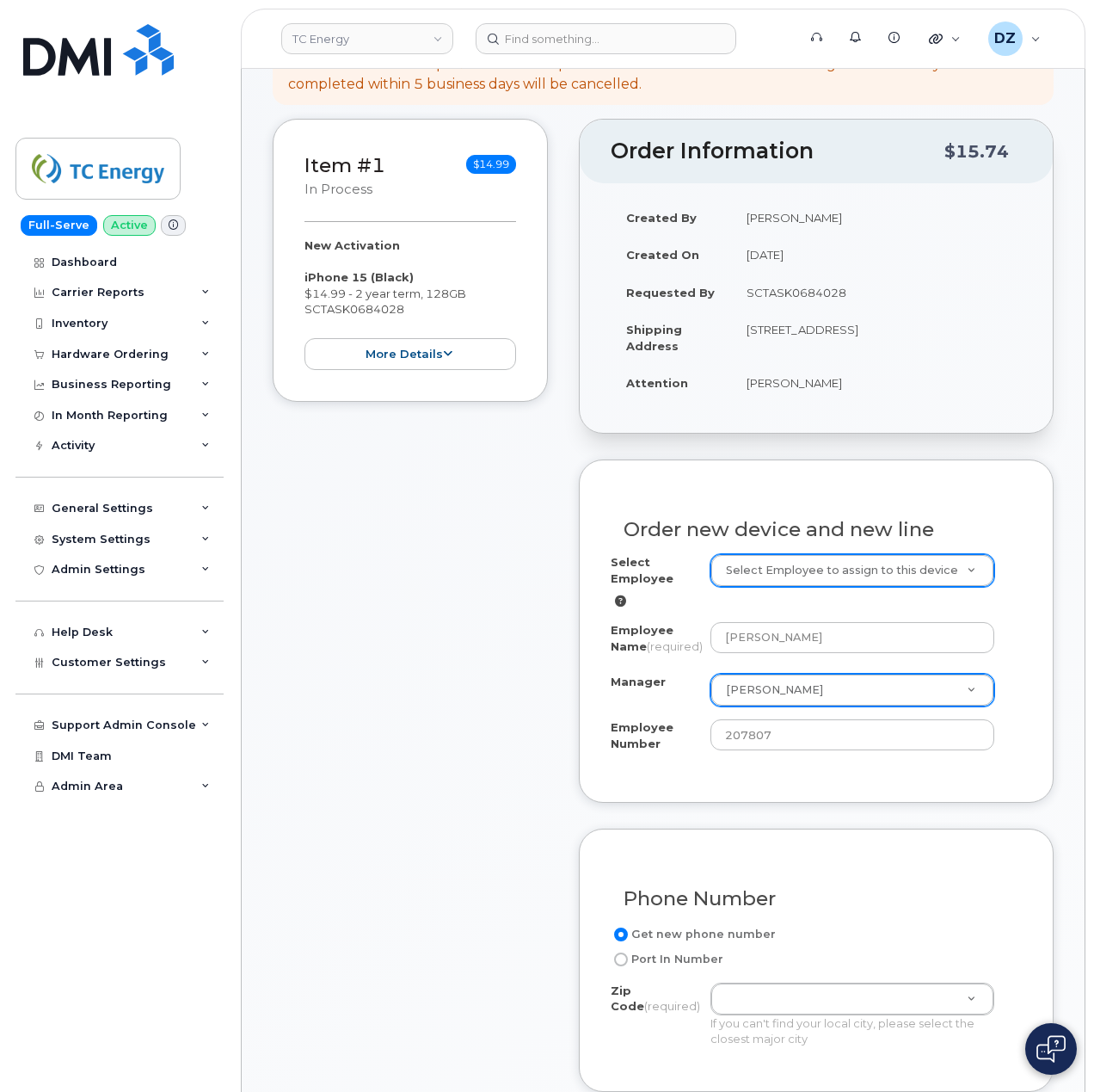
click at [851, 310] on td "1982 Coco Rd, Elkview, WV, 25071, USA" at bounding box center [877, 337] width 291 height 54
copy td "Elkview"
paste input "Elkview"
type input "Elkview"
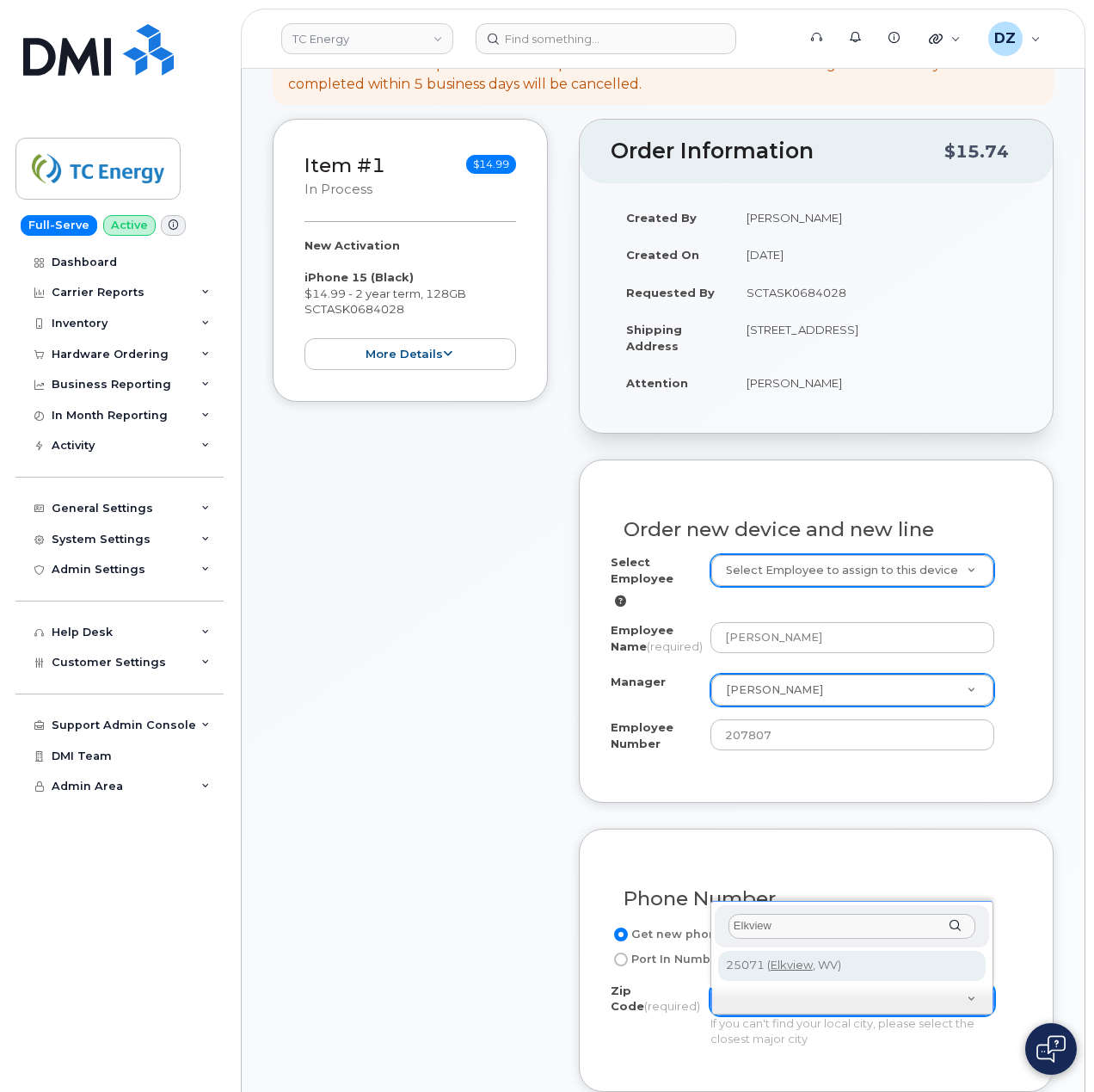
type input "Elkview"
type input "25071 (Elkview, WV)"
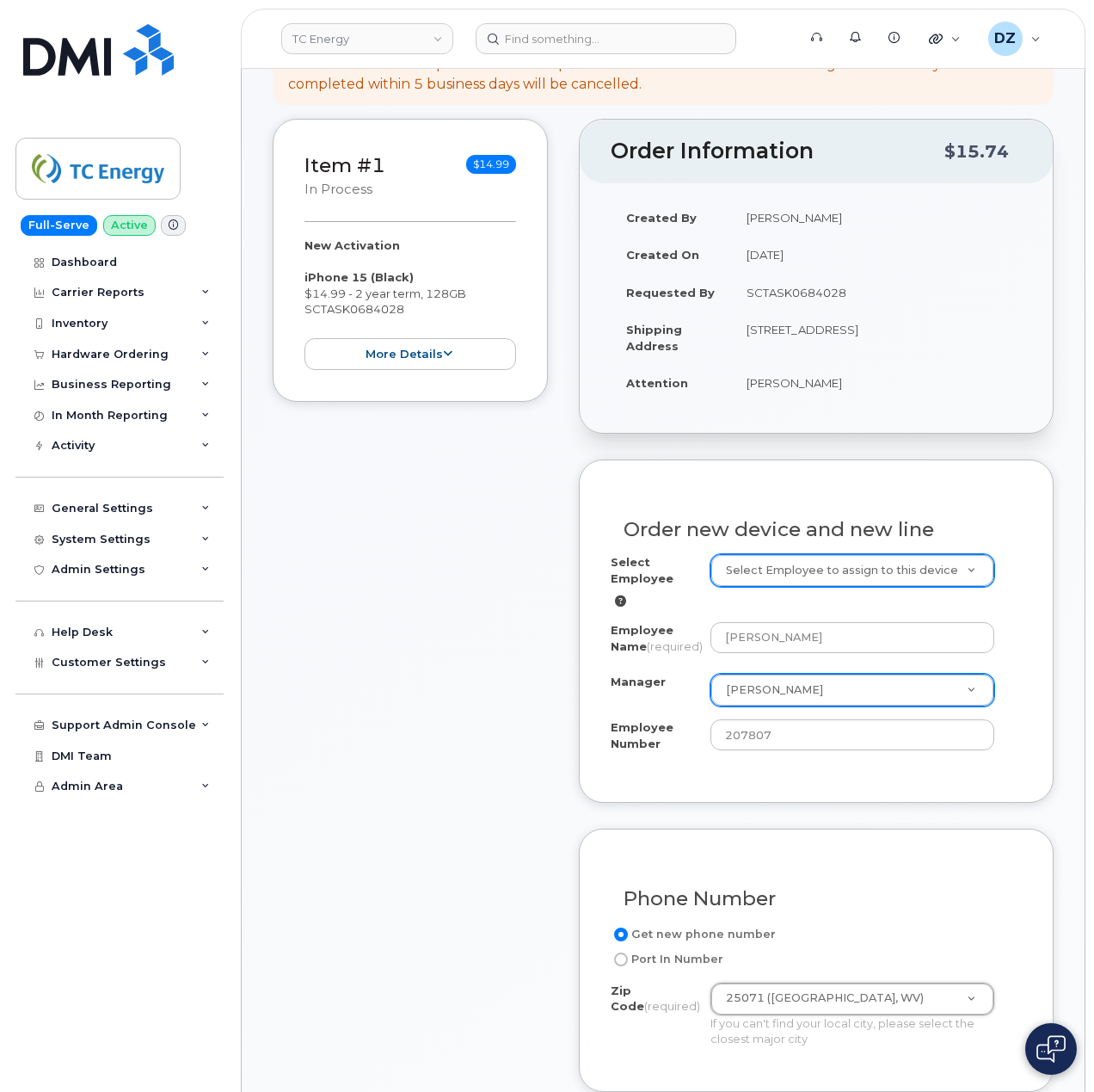
click at [920, 315] on td "1982 Coco Rd, Elkview, WV, 25071, USA" at bounding box center [877, 337] width 291 height 54
copy td "25071"
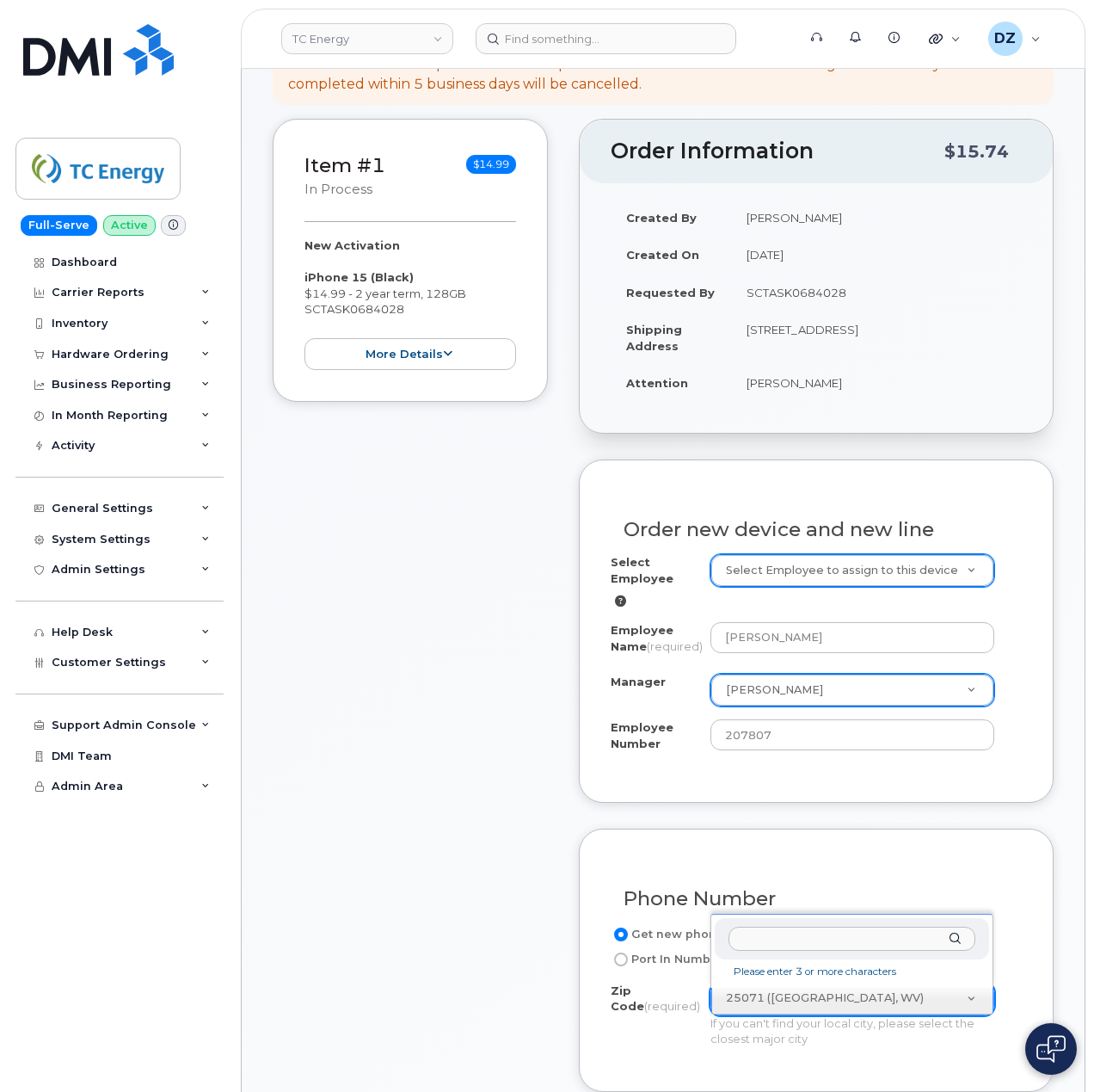
paste input "25071"
type input "25071"
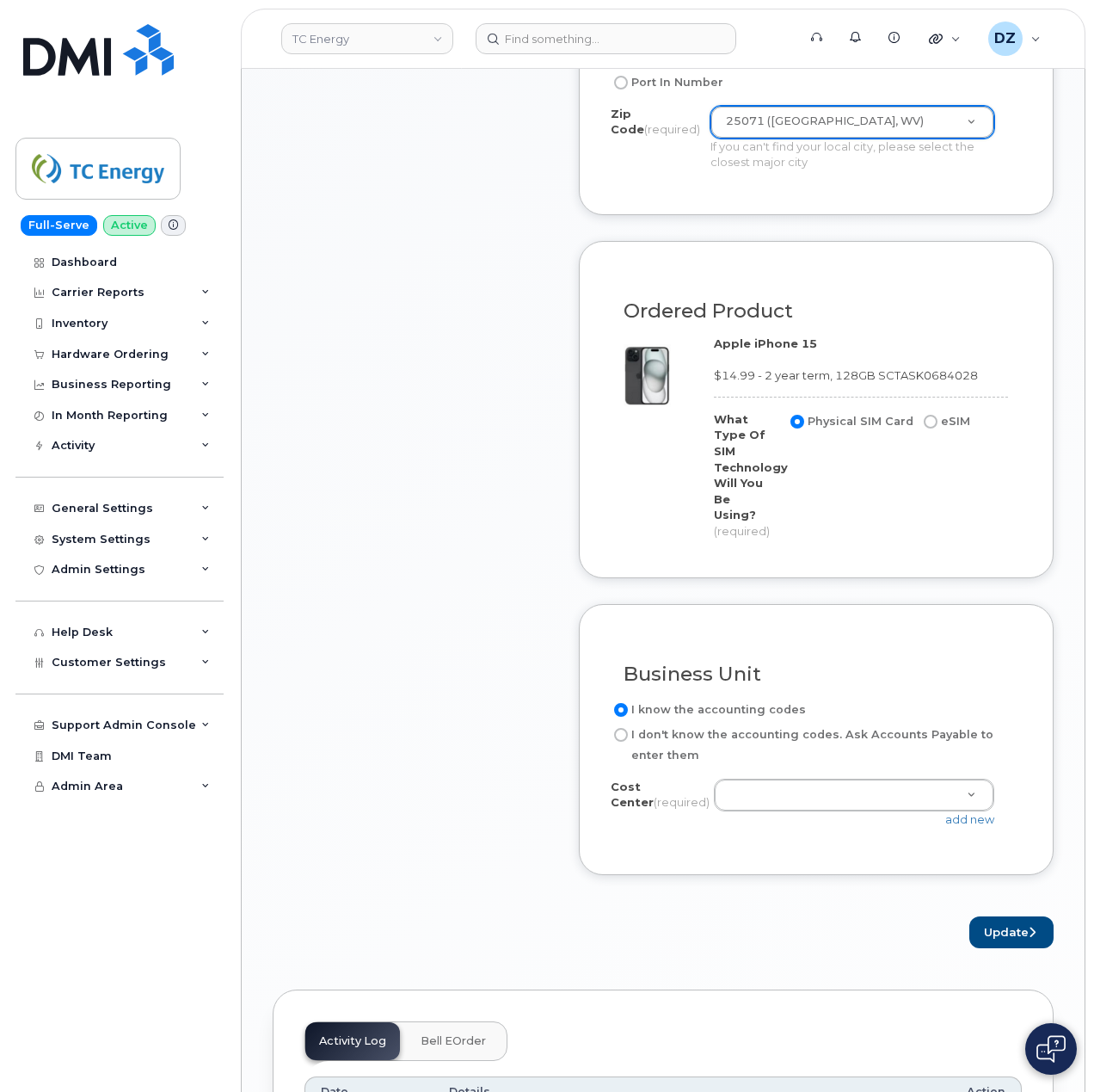
scroll to position [1147, 0]
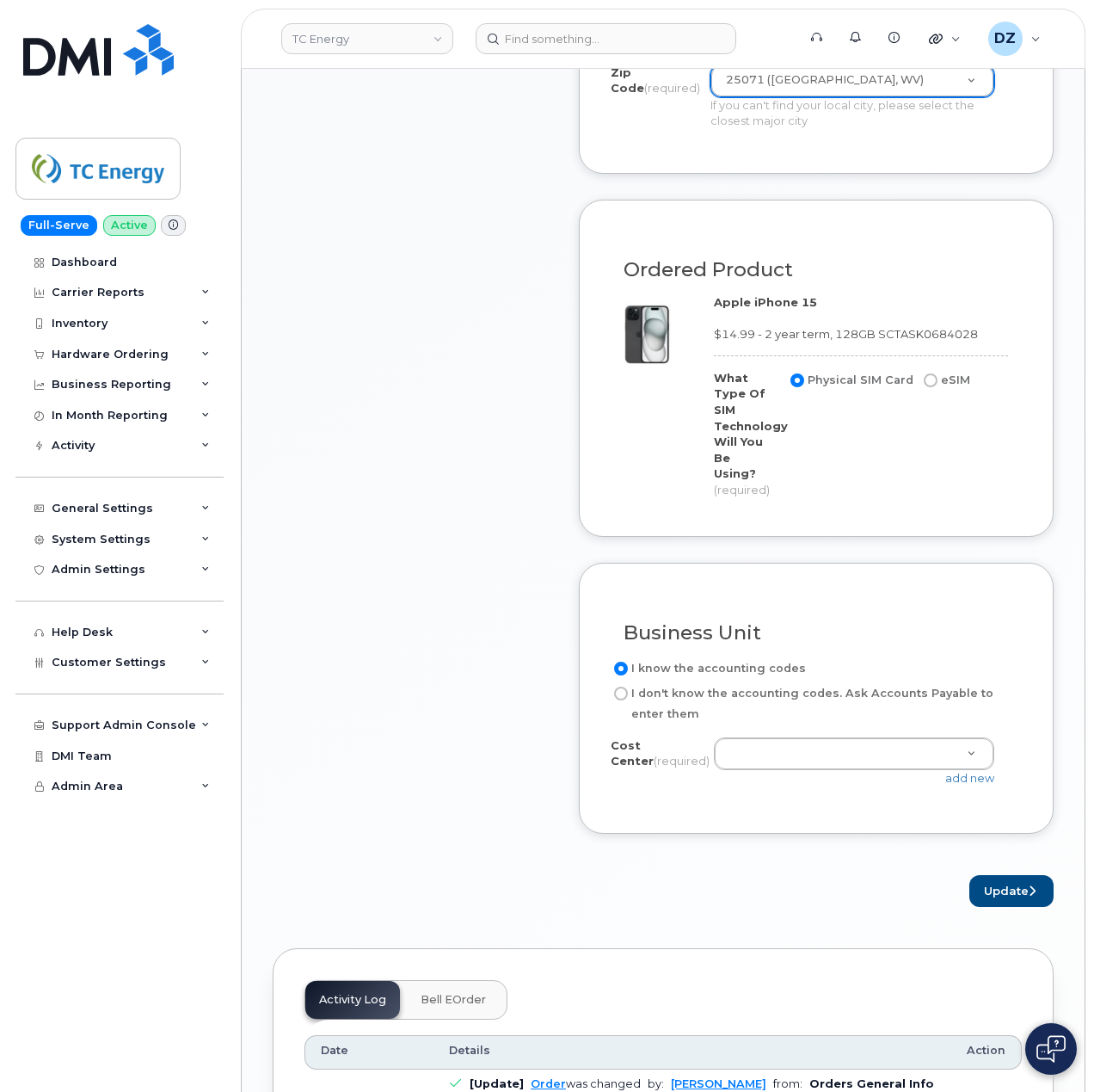
click at [731, 683] on label "I don't know the accounting codes. Ask Accounts Payable to enter them" at bounding box center [809, 703] width 398 height 41
click at [628, 687] on input "I don't know the accounting codes. Ask Accounts Payable to enter them" at bounding box center [621, 694] width 13 height 13
radio input "true"
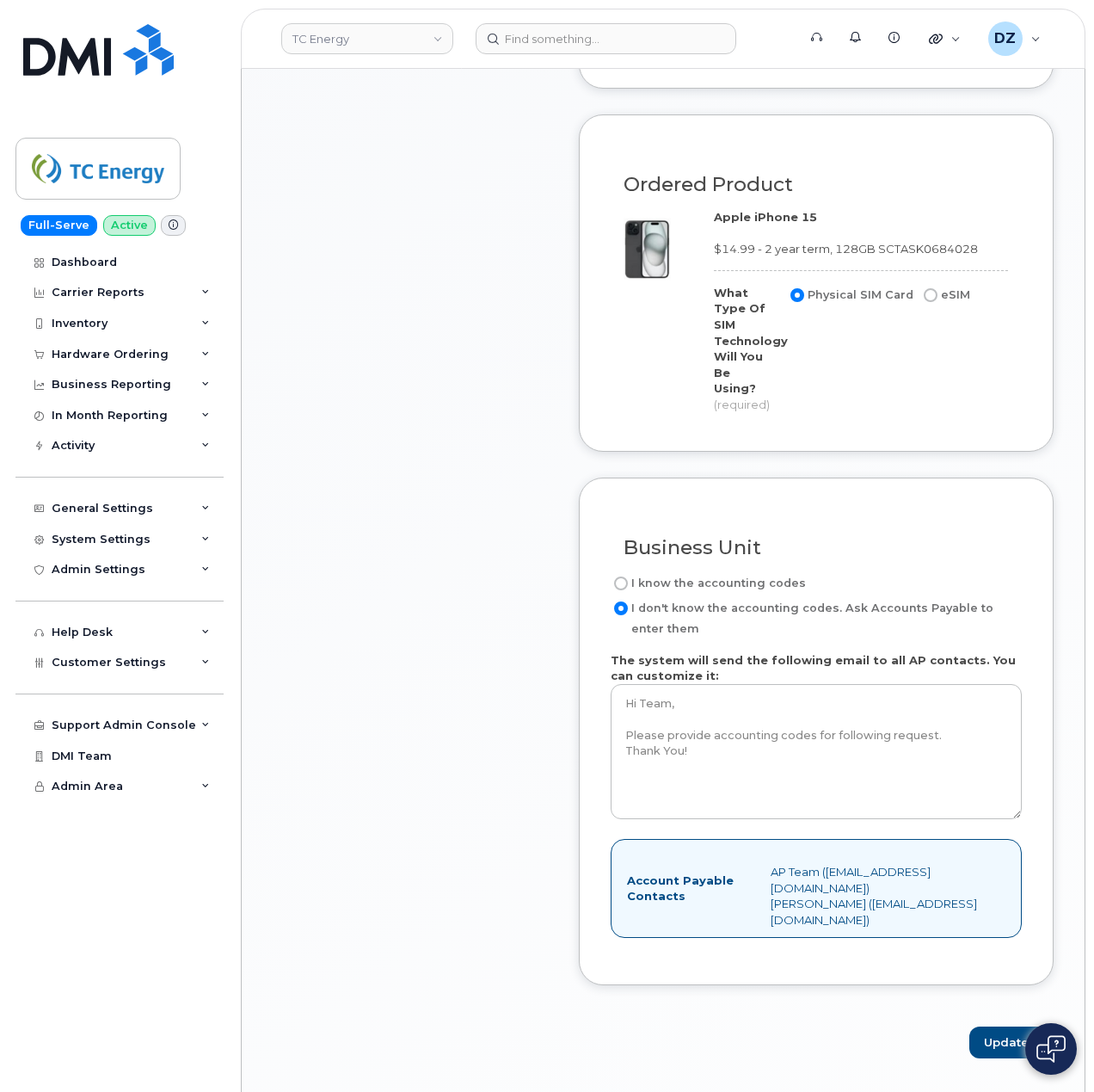
scroll to position [1376, 0]
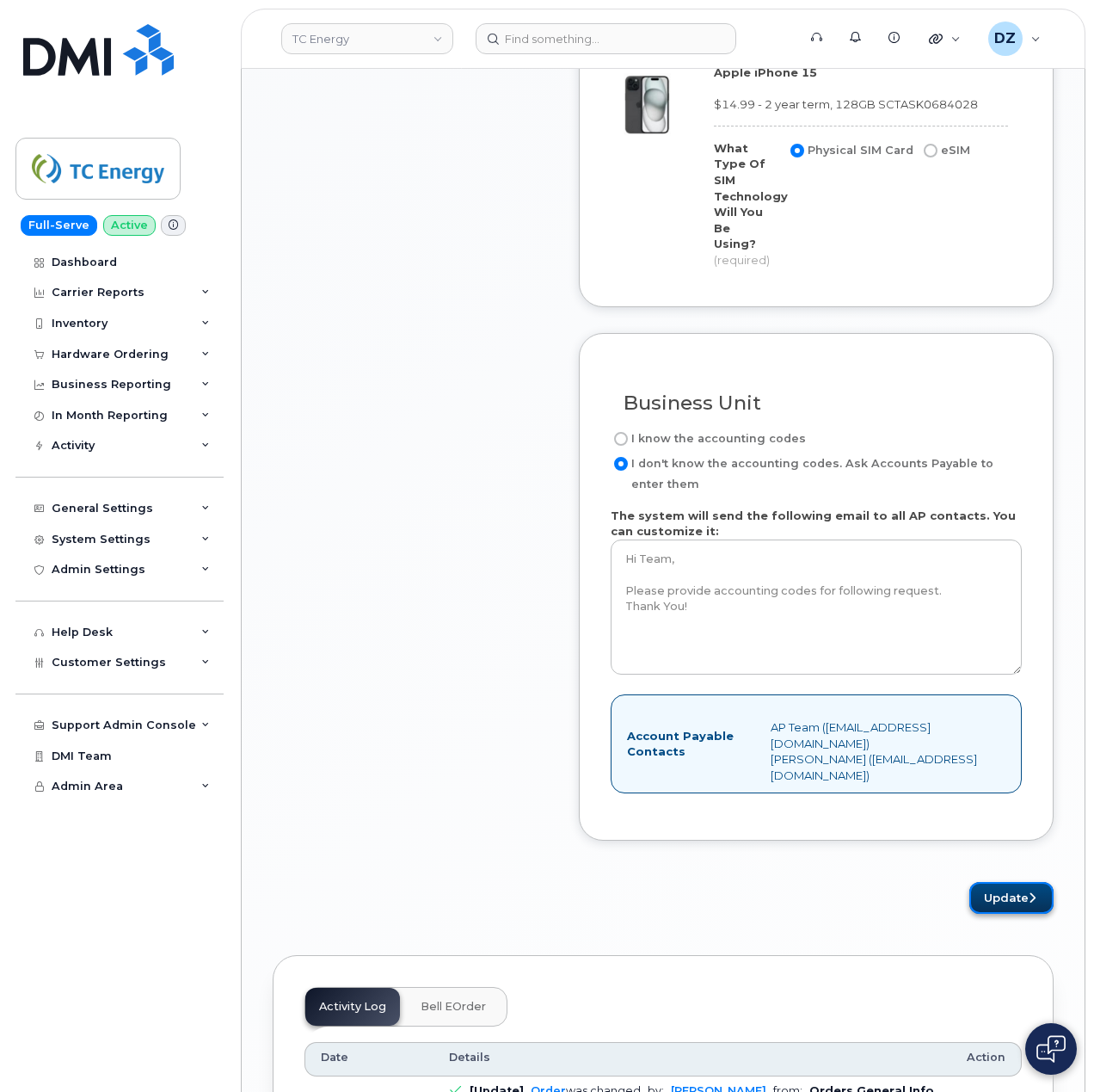
click at [1002, 882] on button "Update" at bounding box center [1012, 898] width 84 height 32
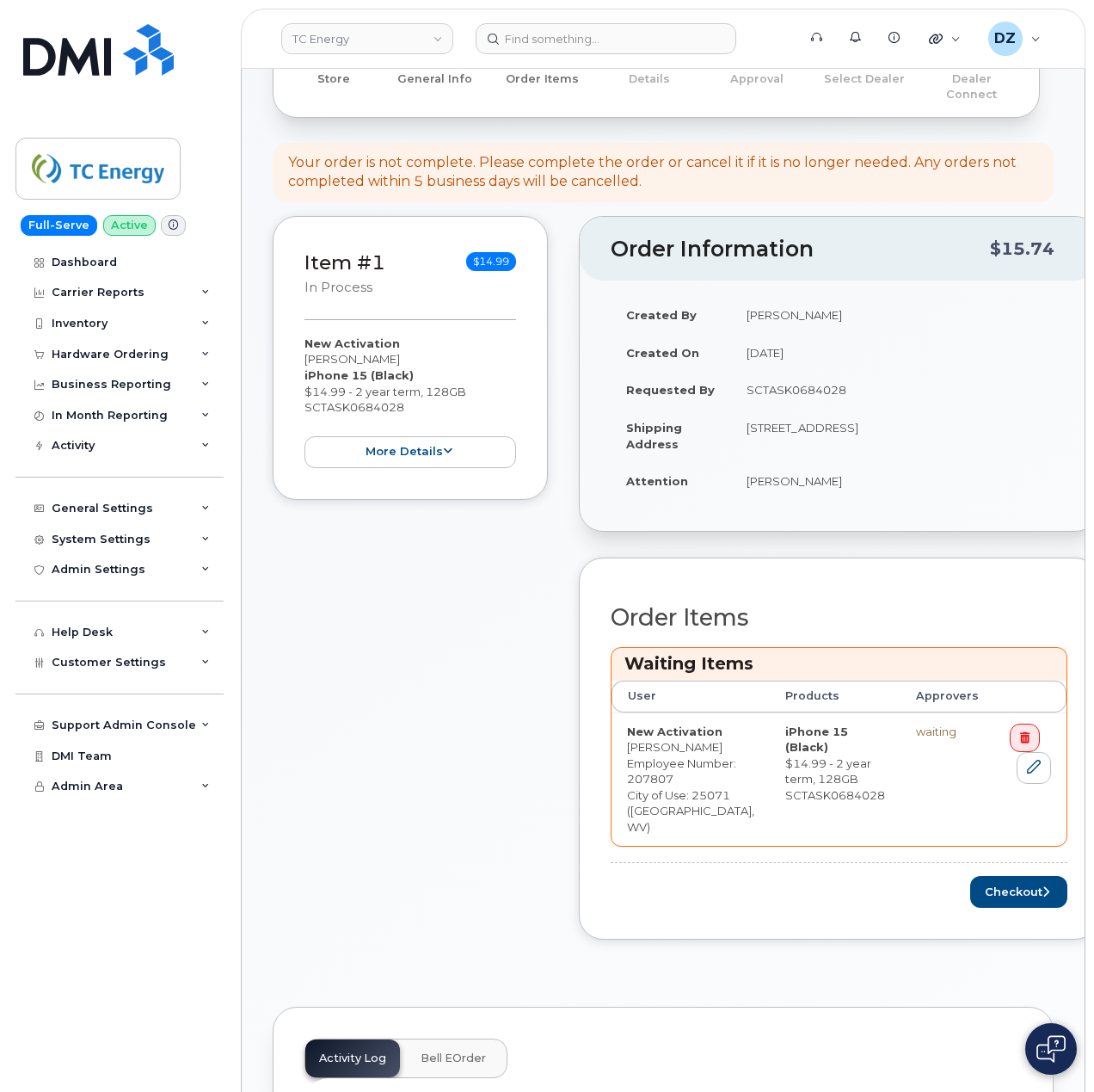
scroll to position [459, 0]
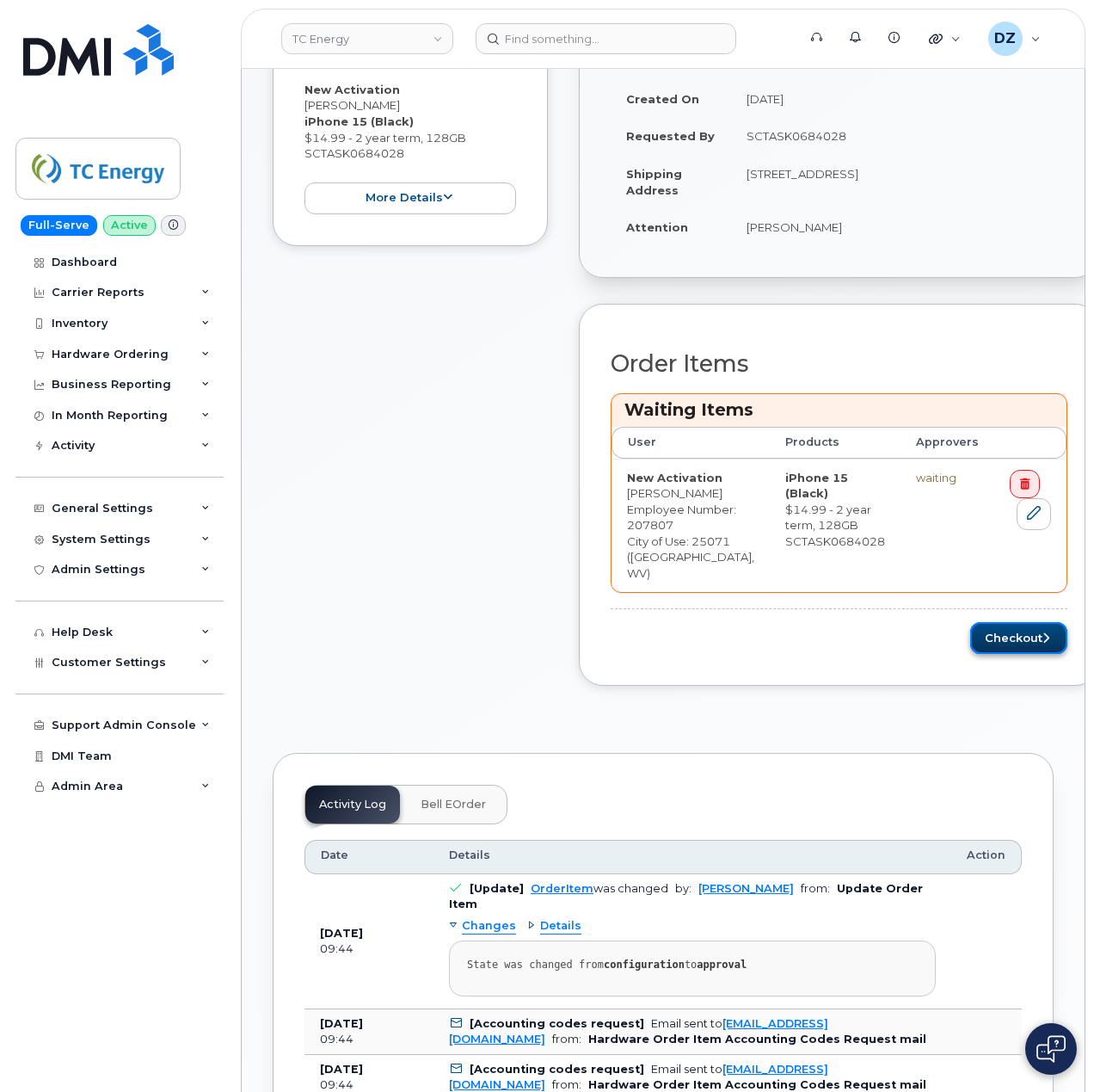
click at [972, 654] on button "Checkout" at bounding box center [1018, 637] width 97 height 32
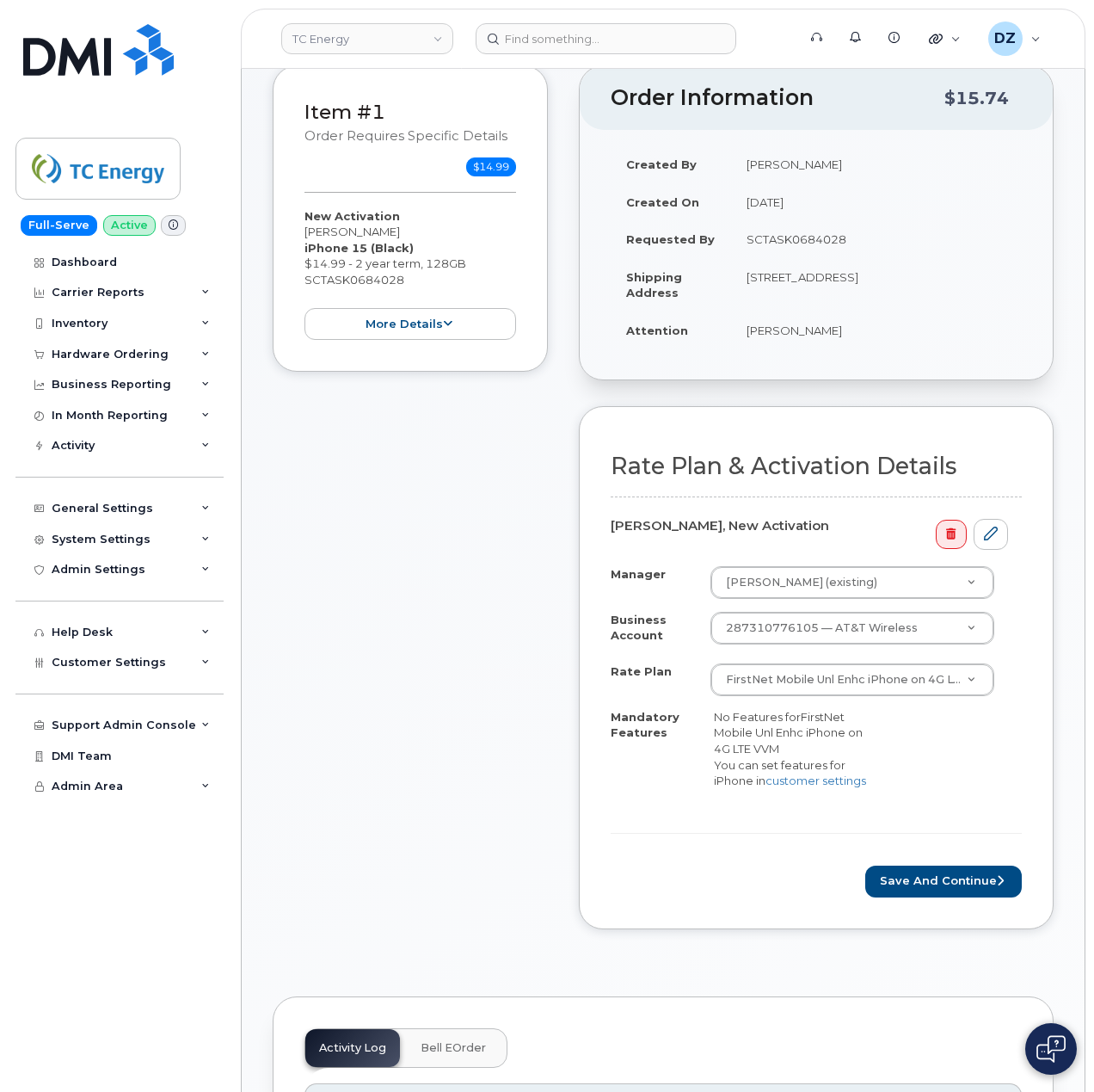
scroll to position [229, 0]
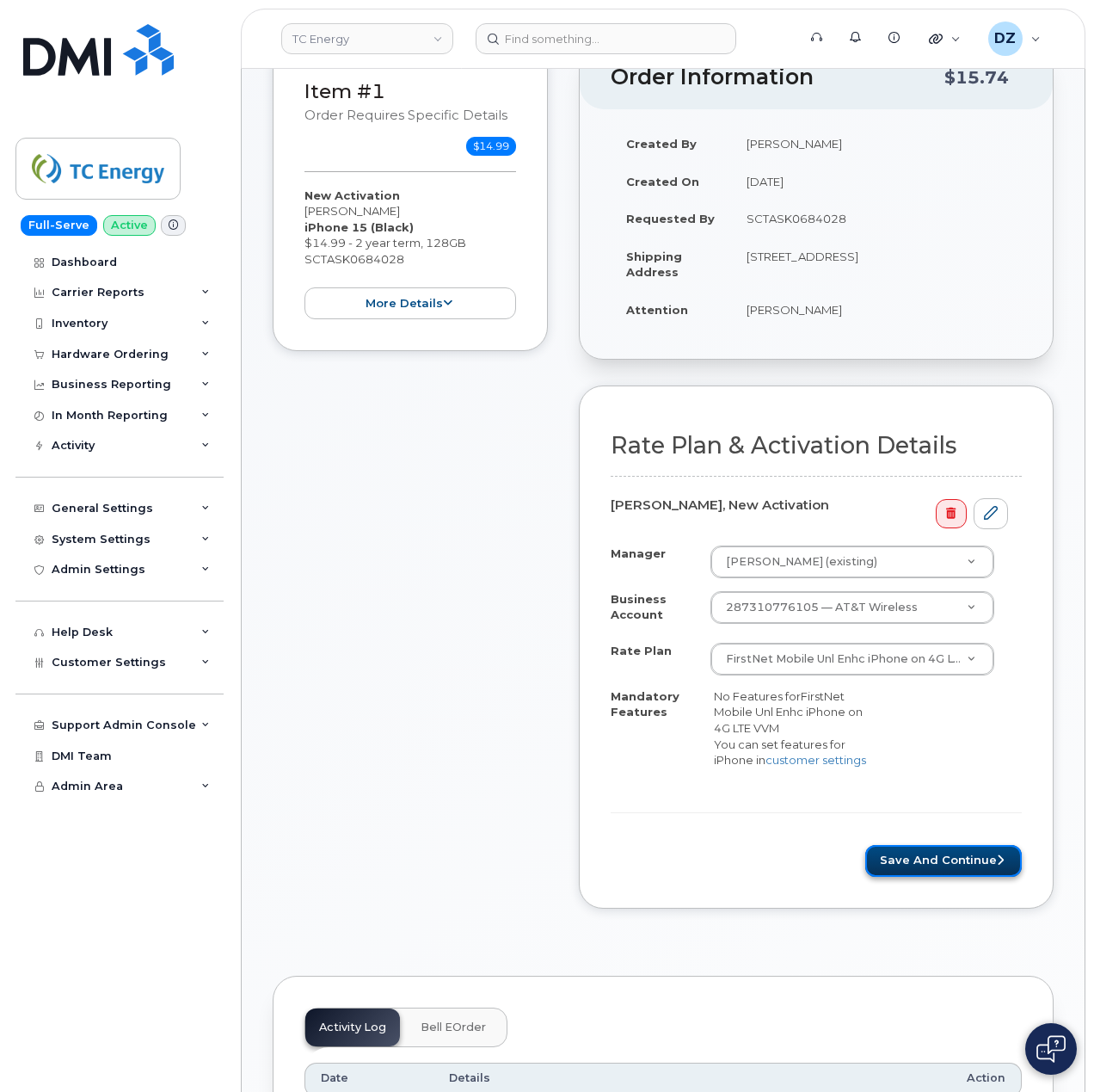
click at [953, 865] on button "Save and Continue" at bounding box center [943, 860] width 156 height 32
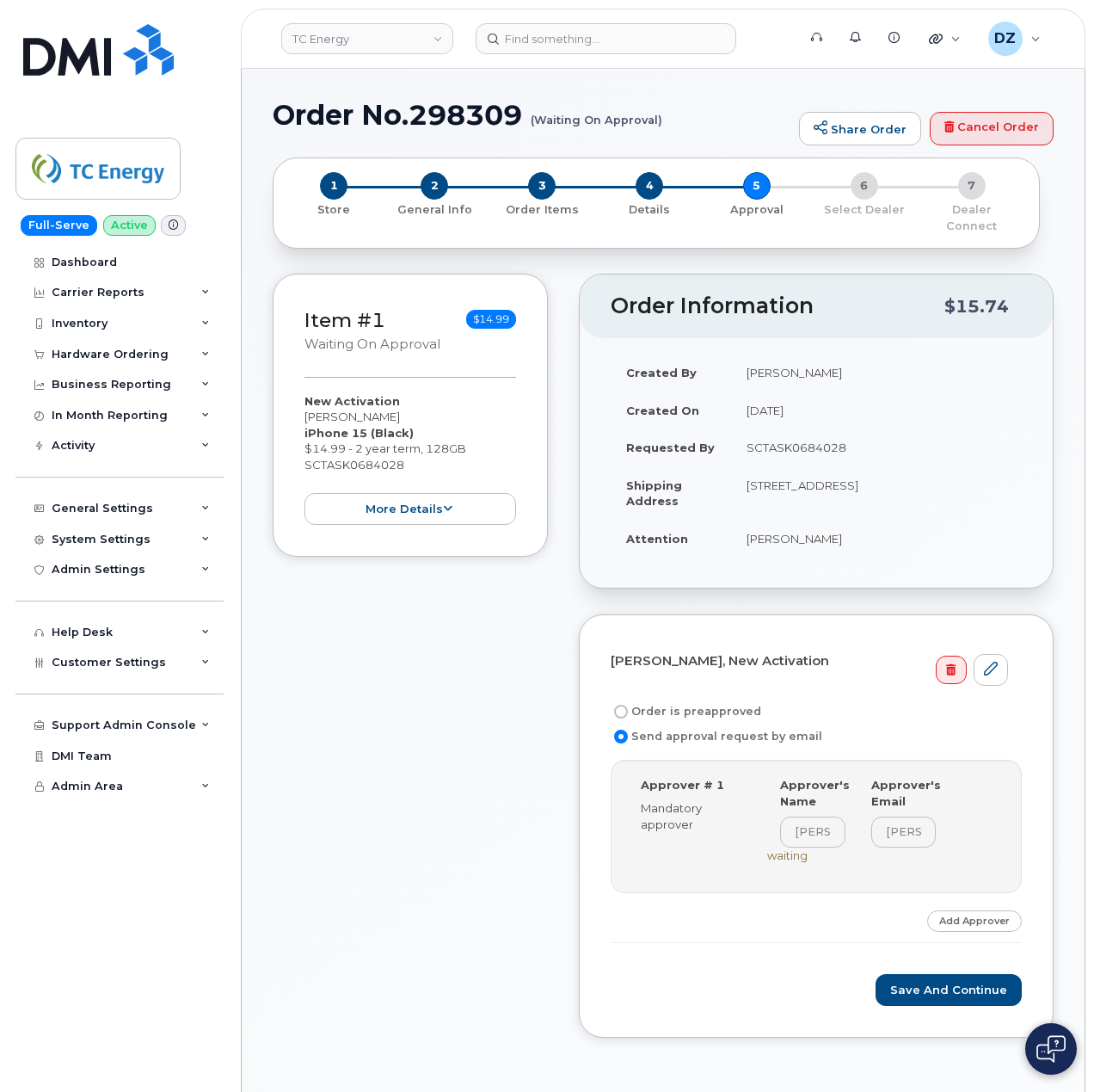
click at [717, 701] on label "Order is preapproved" at bounding box center [686, 712] width 150 height 21
click at [628, 705] on input "Order is preapproved" at bounding box center [621, 712] width 13 height 13
radio input "true"
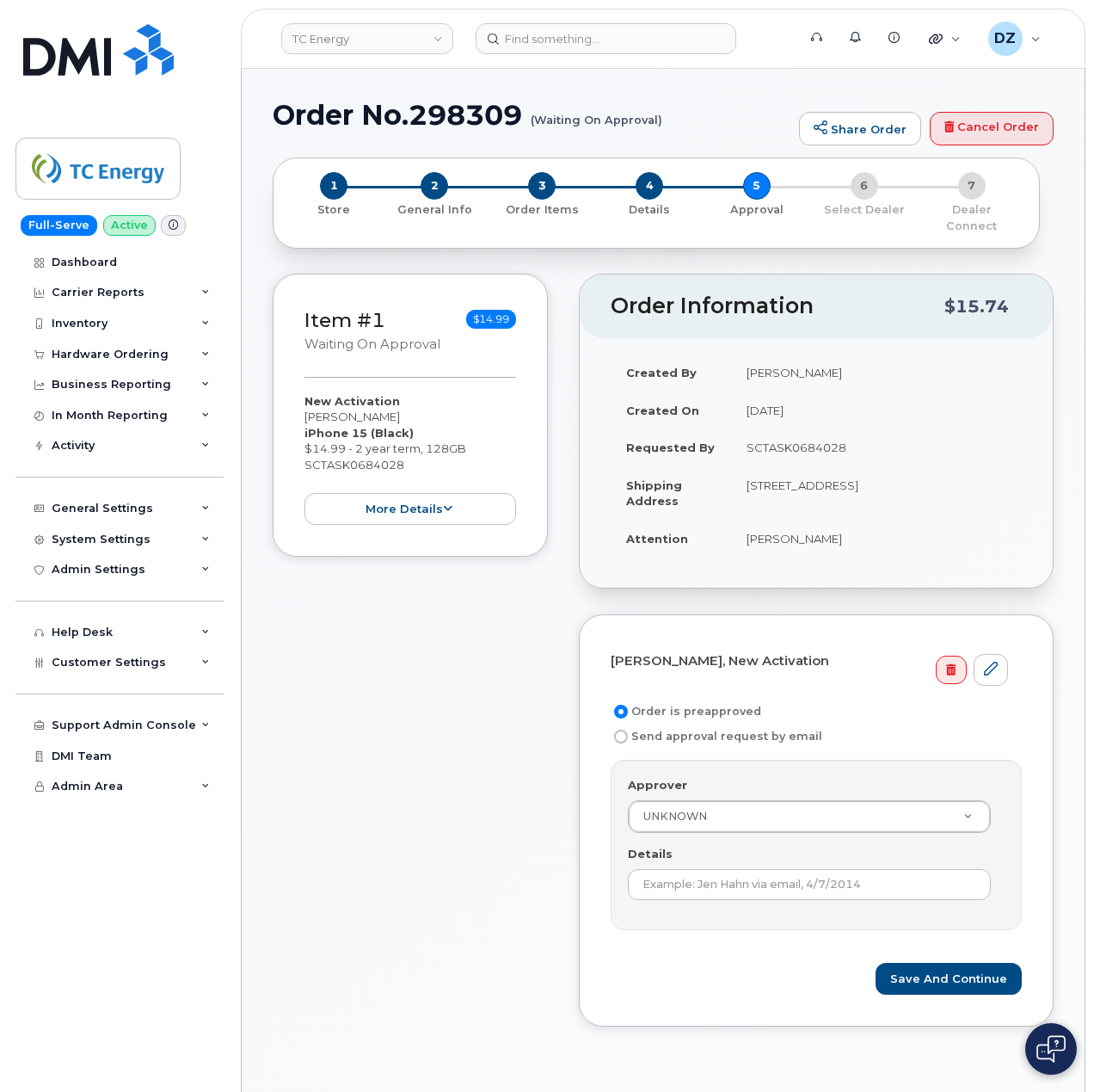
click at [816, 428] on td "SCTASK0684028" at bounding box center [877, 447] width 291 height 38
copy td "SCTASK0684028"
click at [823, 872] on input "Details" at bounding box center [809, 884] width 363 height 31
paste input "SCTASK0684028"
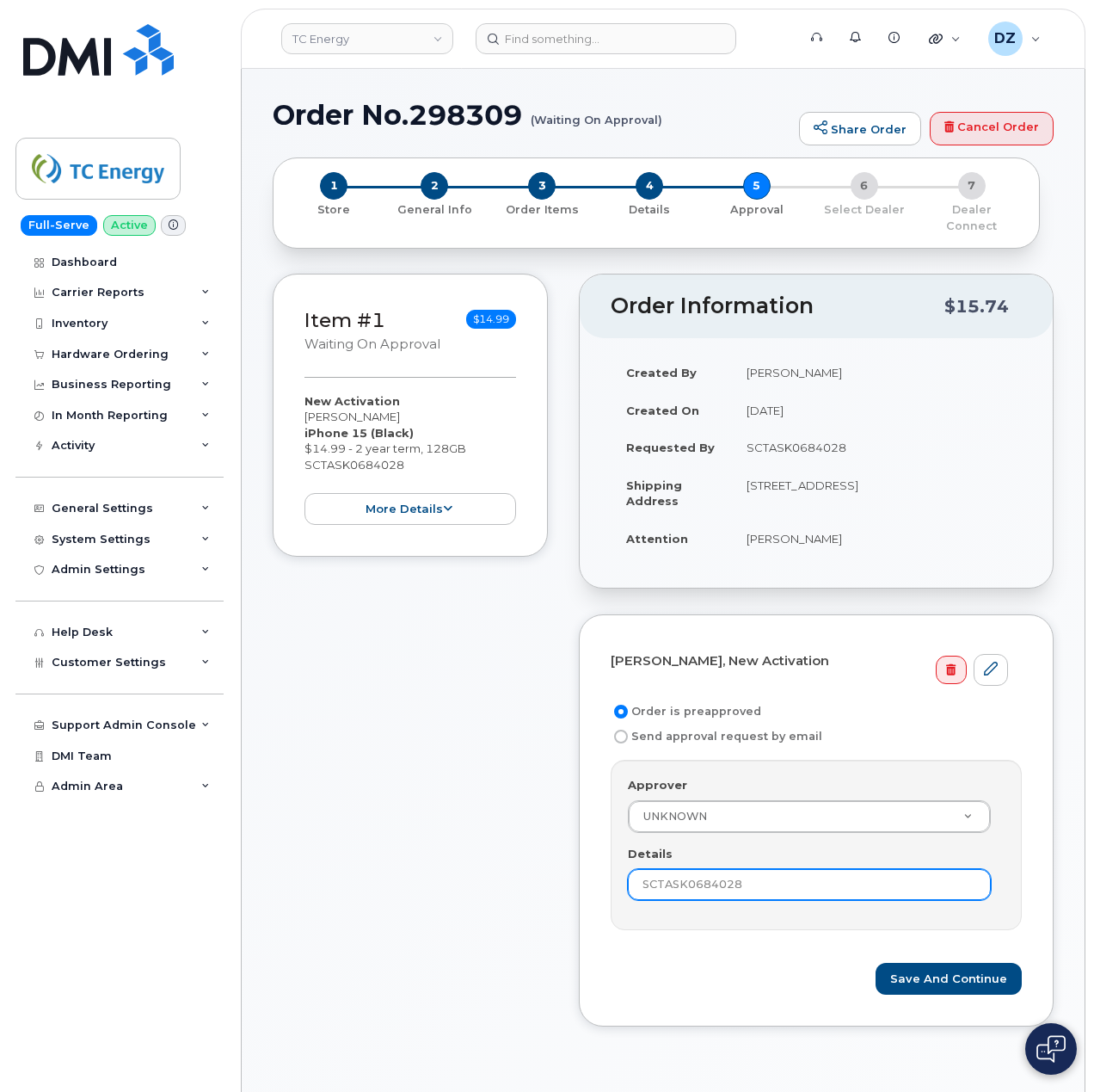
type input "SCTASK0684028"
click at [681, 963] on div "Save and Continue" at bounding box center [816, 978] width 411 height 32
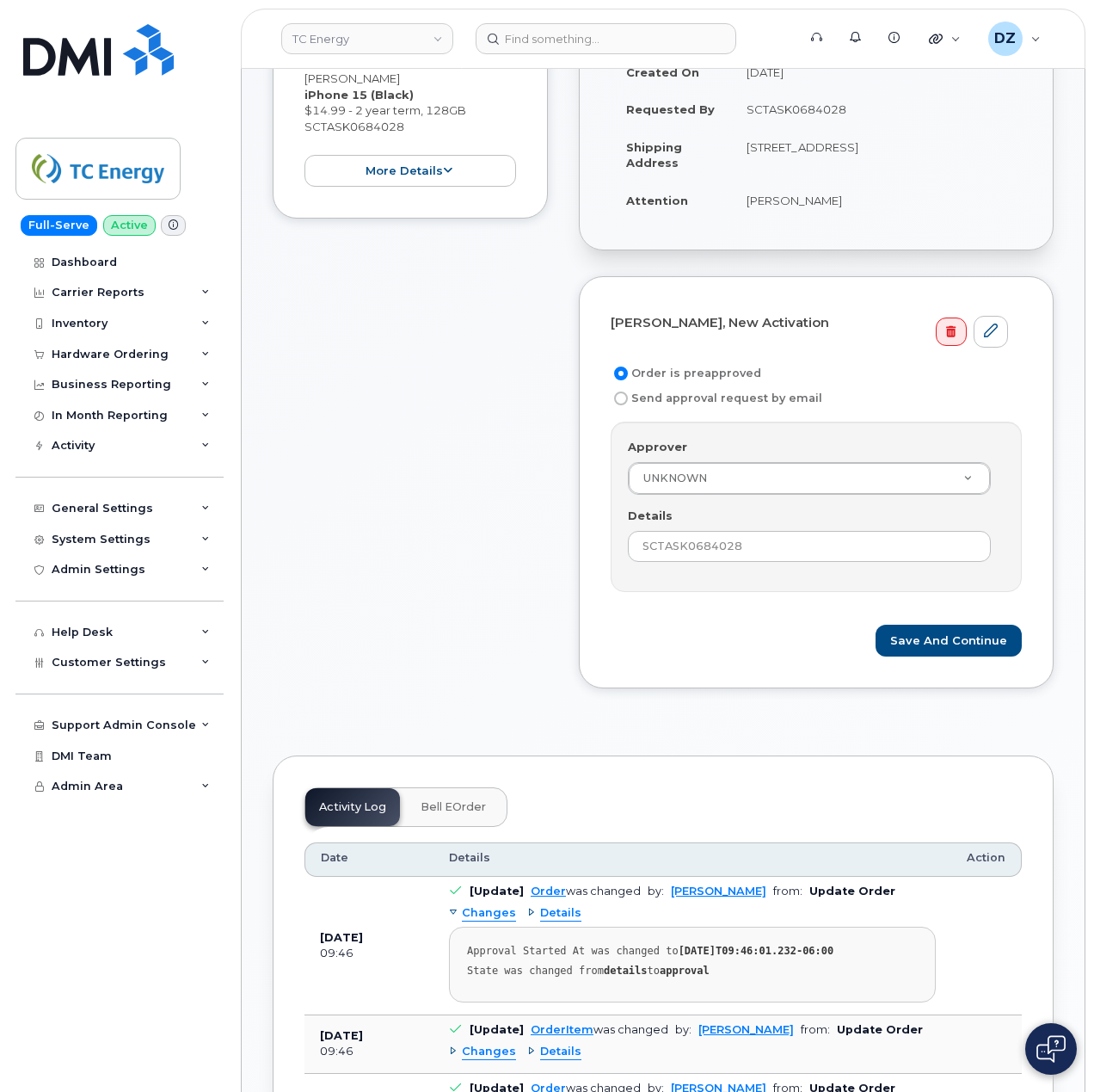
scroll to position [344, 0]
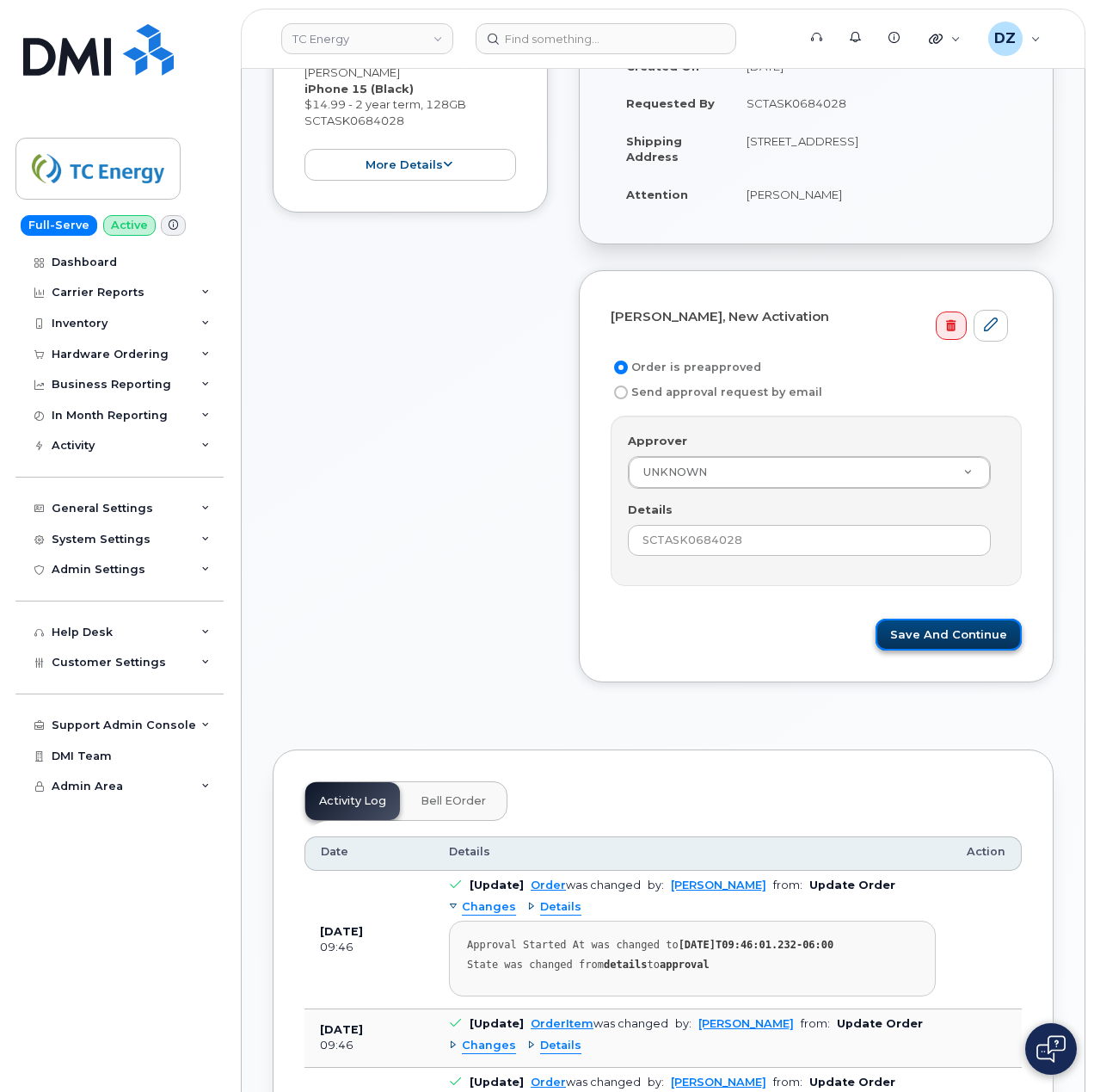
click at [967, 619] on button "Save and Continue" at bounding box center [948, 634] width 147 height 32
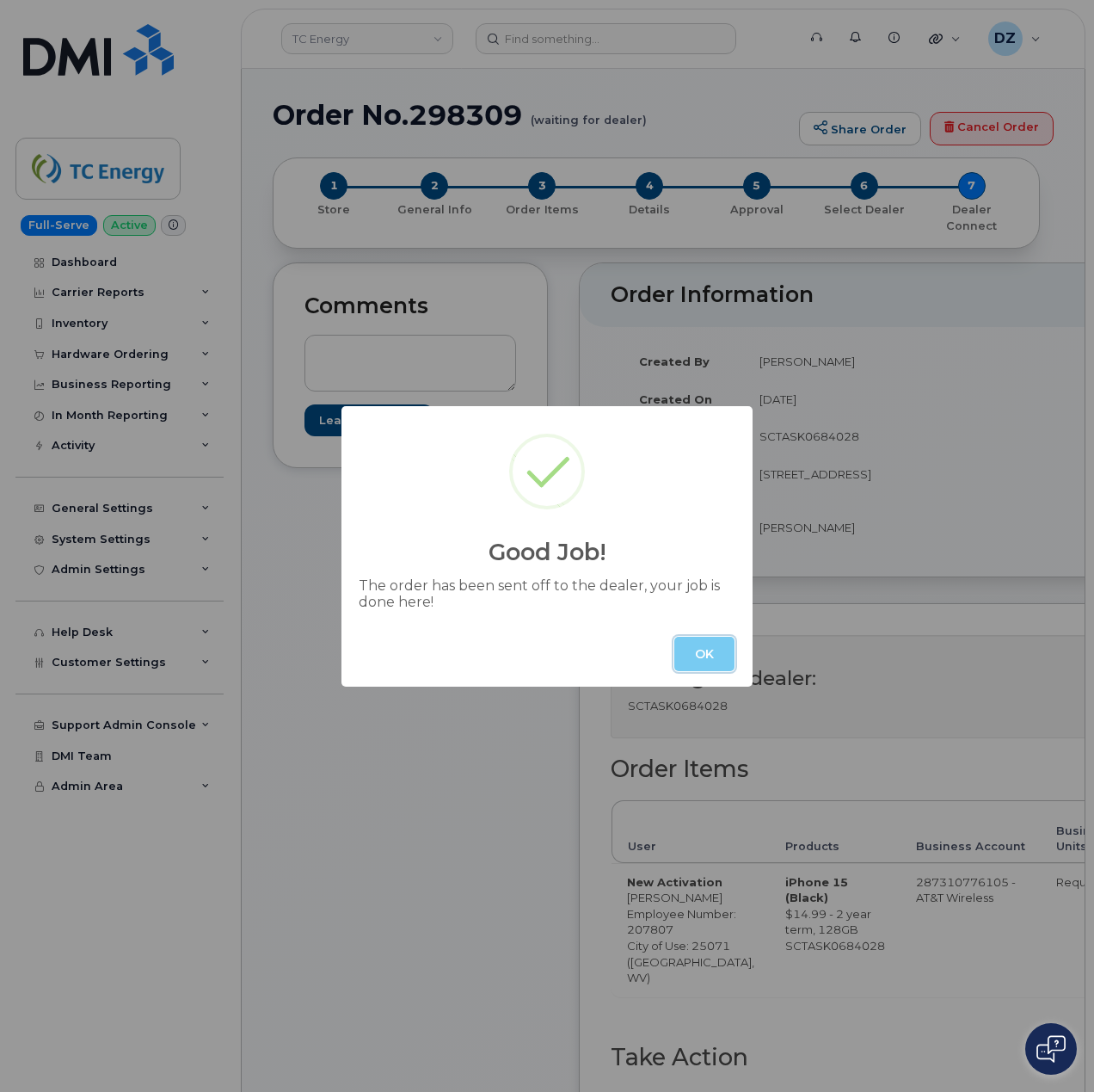
click at [713, 651] on button "OK" at bounding box center [704, 654] width 60 height 34
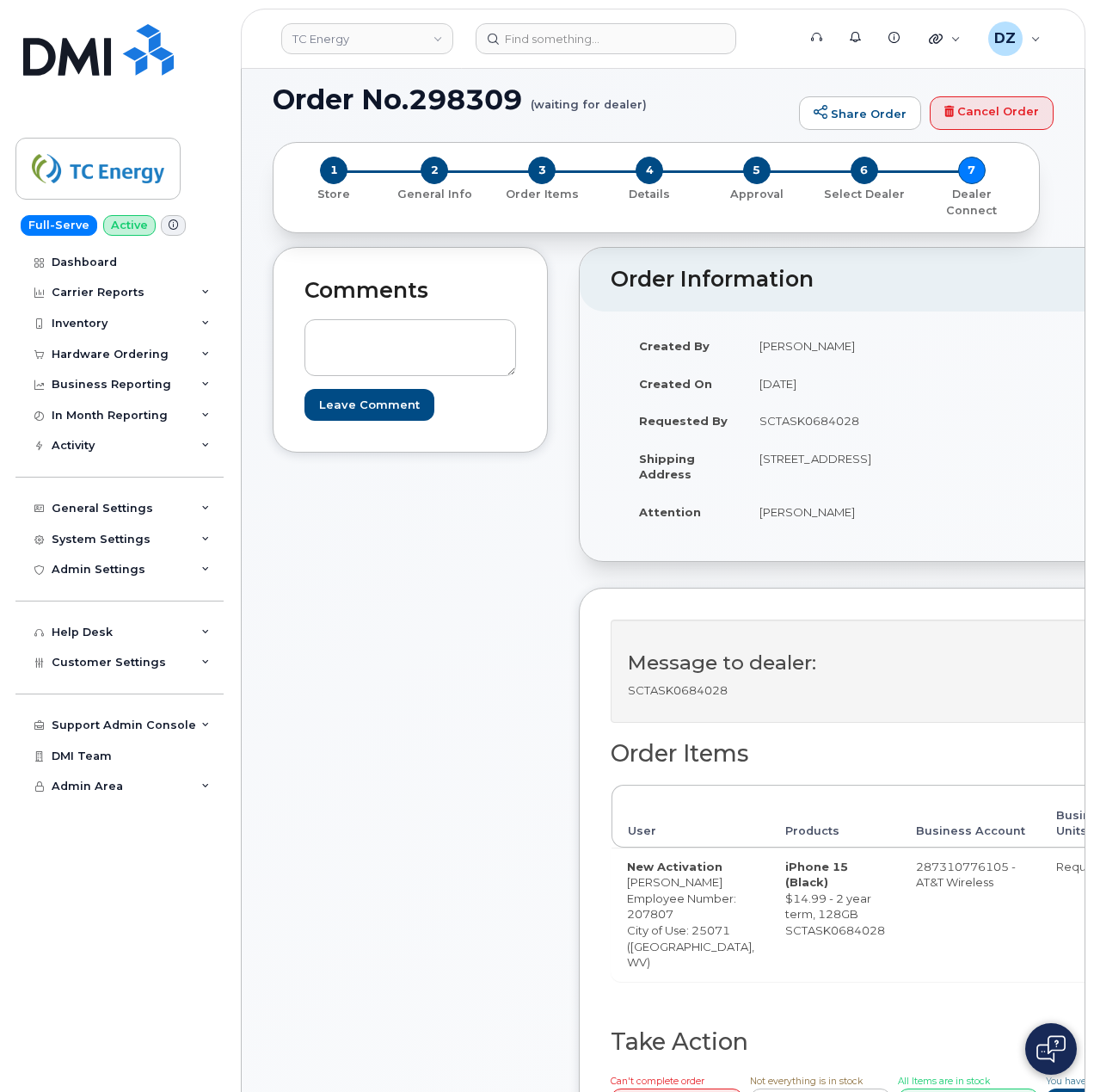
scroll to position [344, 0]
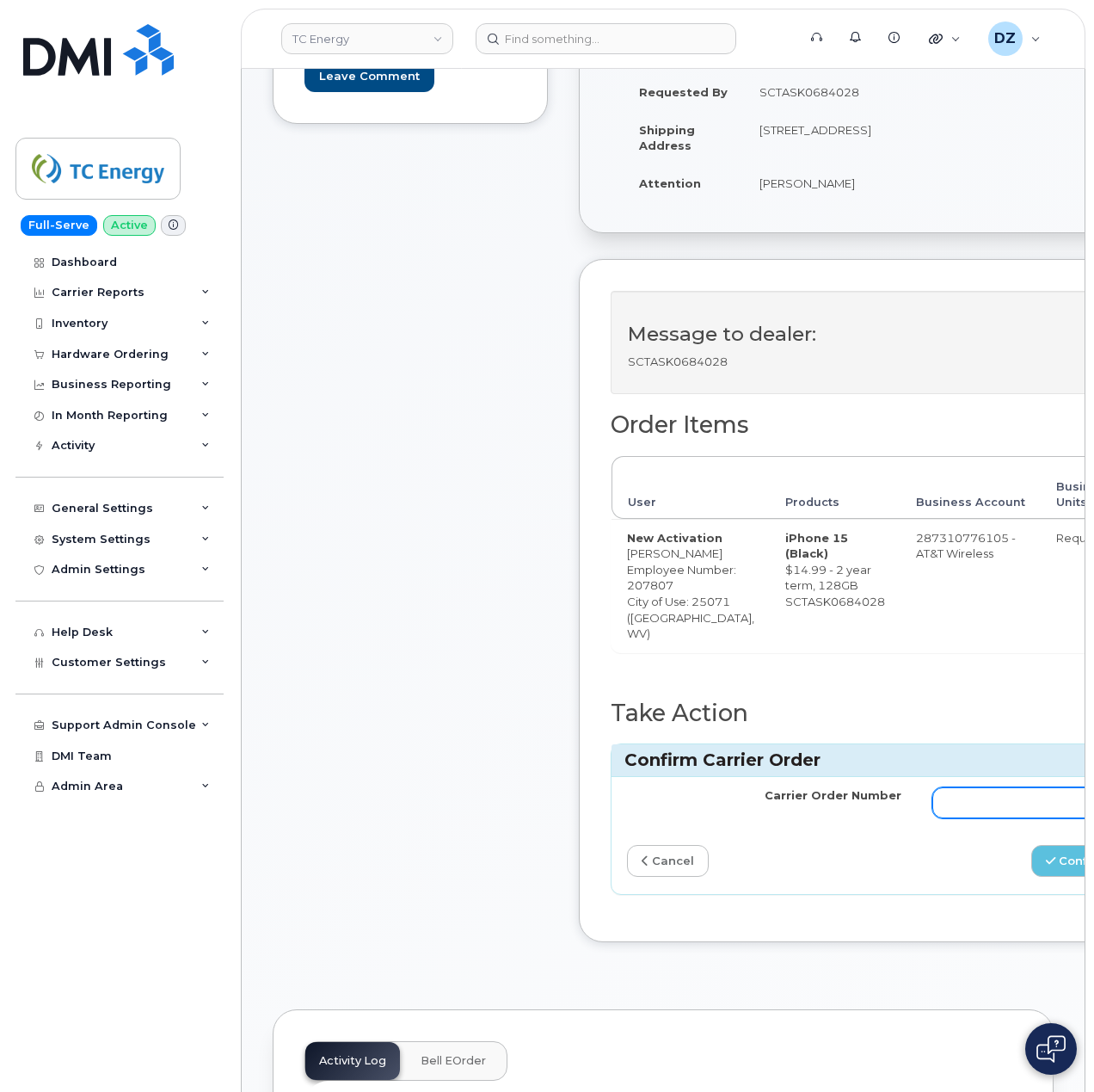
click at [983, 818] on input "Carrier Order Number" at bounding box center [1070, 803] width 274 height 31
paste input "10-154214377156875"
type input "10-154214377156875"
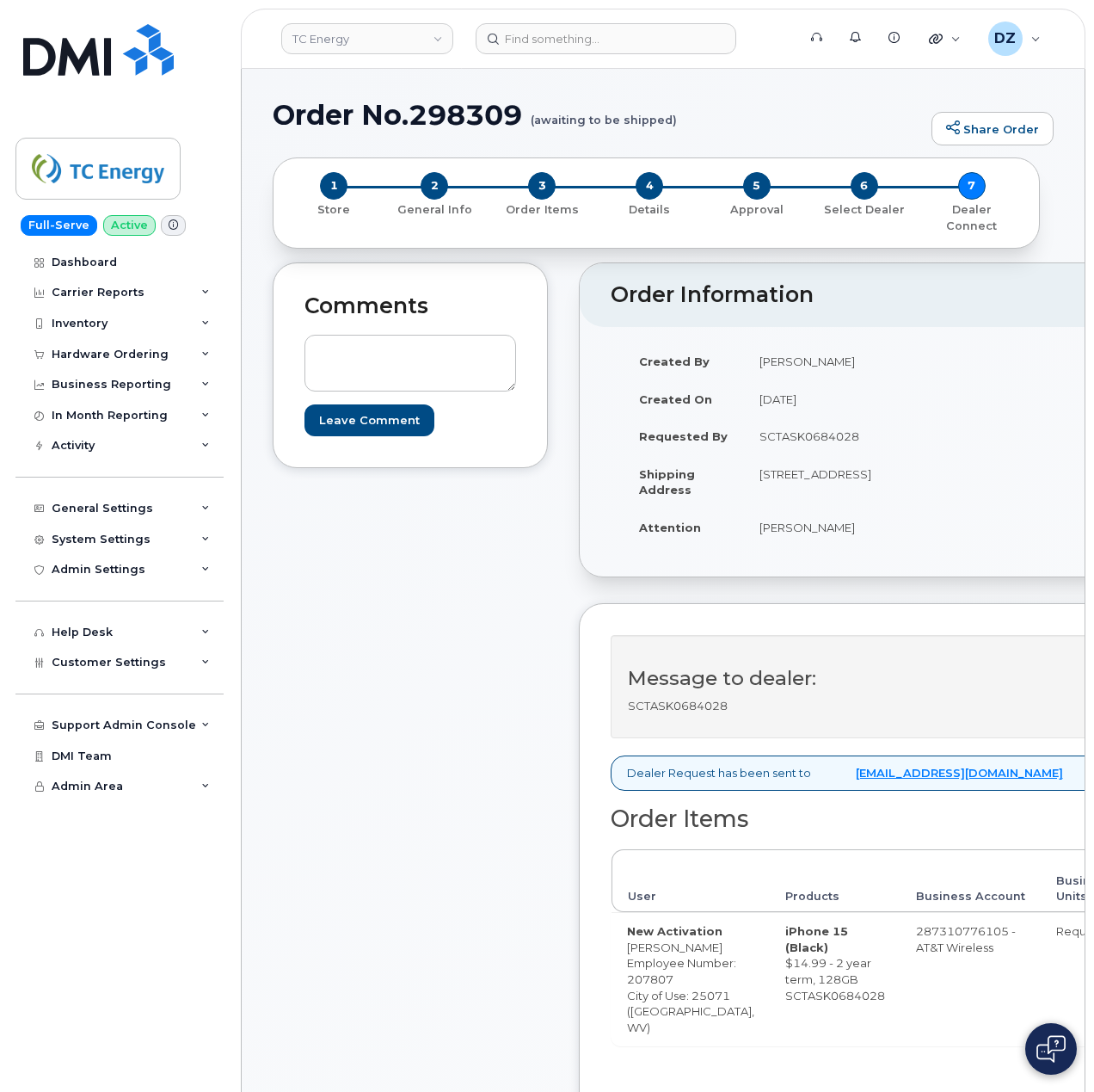
click at [327, 117] on h1 "Order No.298309 (awaiting to be shipped)" at bounding box center [598, 114] width 650 height 30
drag, startPoint x: 327, startPoint y: 117, endPoint x: 471, endPoint y: 105, distance: 144.5
click at [328, 117] on h1 "Order No.298309 (awaiting to be shipped)" at bounding box center [598, 114] width 650 height 30
click at [471, 106] on h1 "Order No.298309 (awaiting to be shipped)" at bounding box center [598, 114] width 650 height 30
copy h1 "Order No.298309"
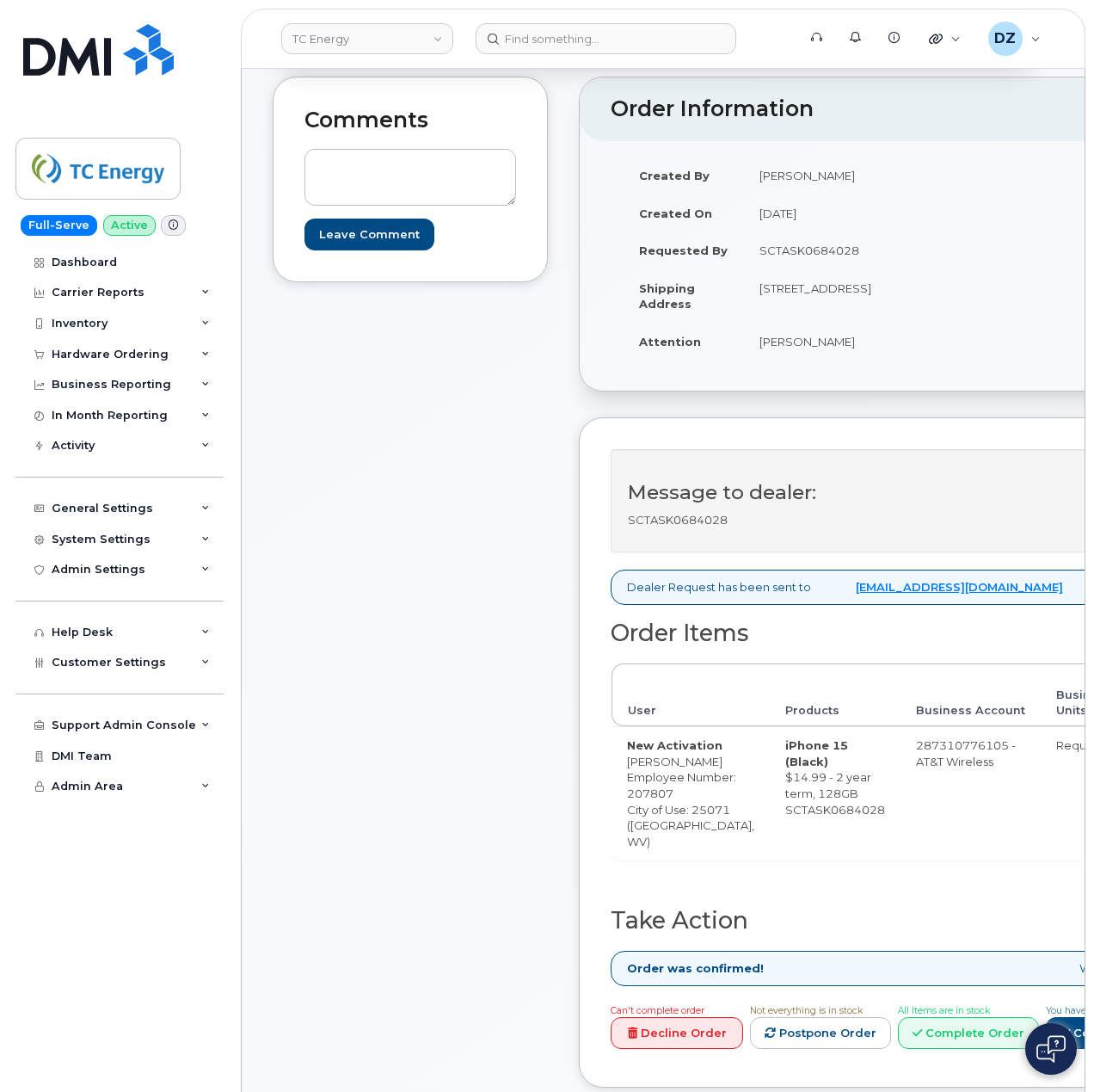
scroll to position [459, 0]
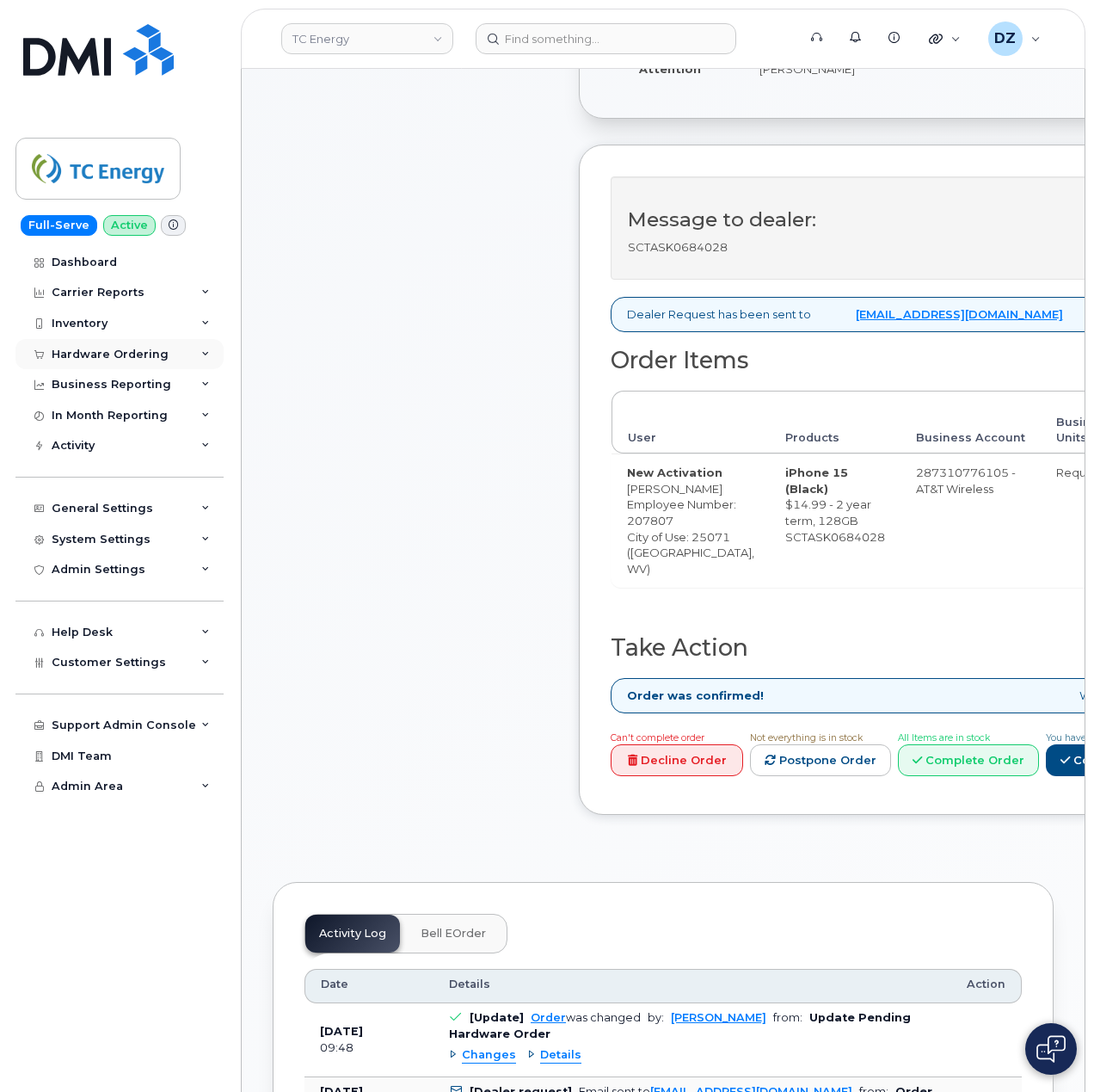
click at [125, 355] on div "Hardware Ordering" at bounding box center [110, 354] width 117 height 13
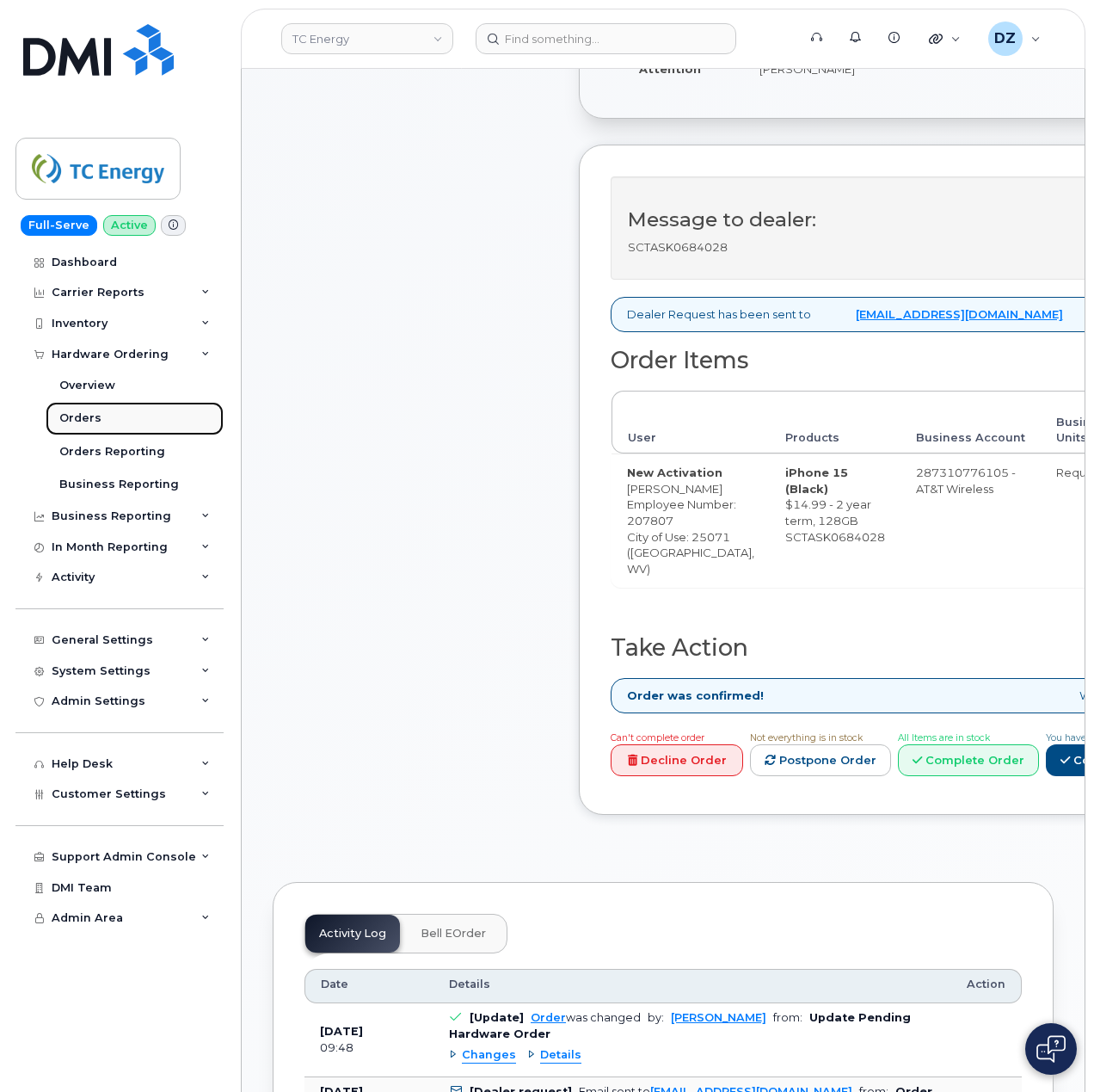
click at [117, 420] on link "Orders" at bounding box center [135, 418] width 178 height 33
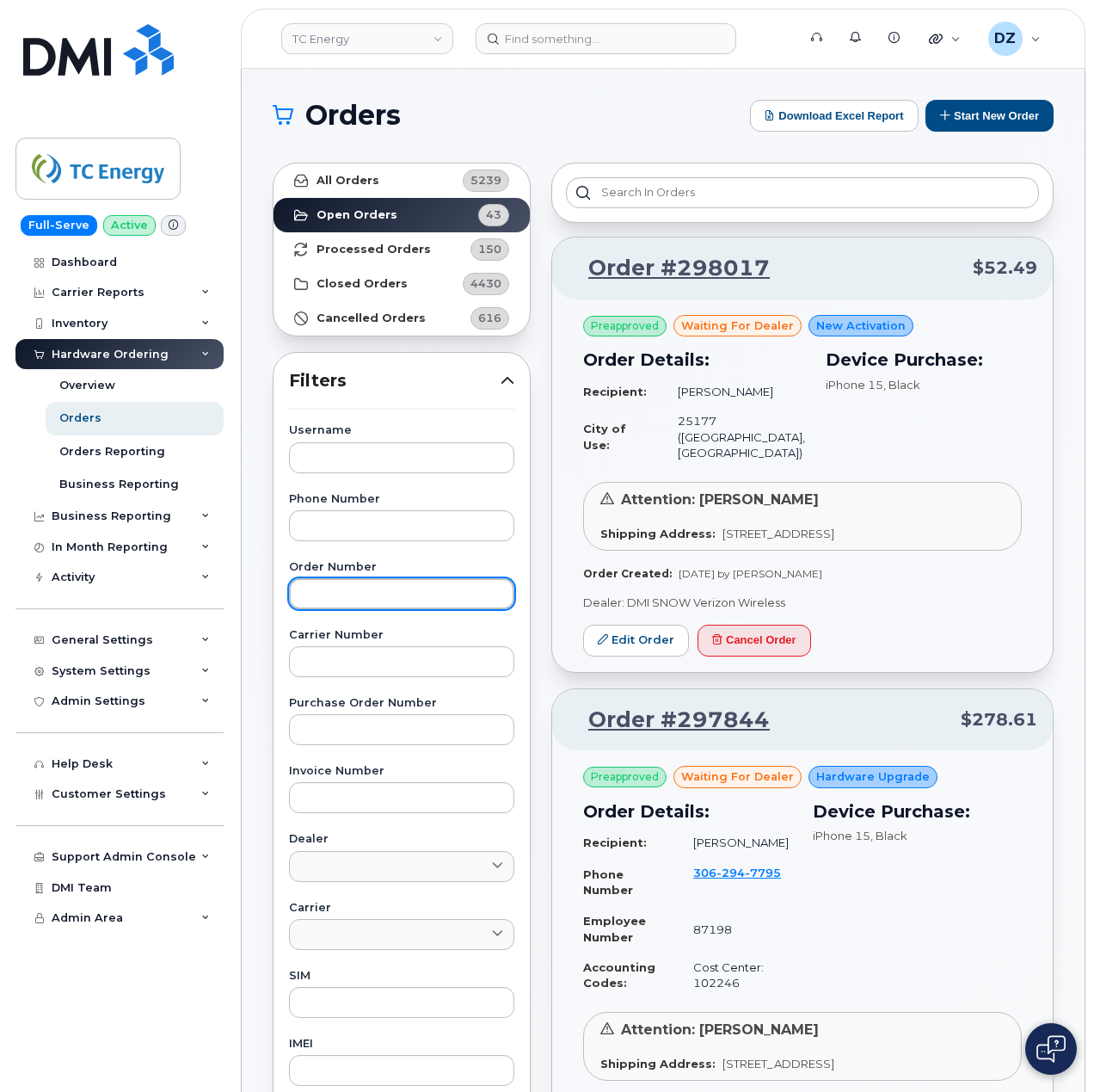
click at [382, 589] on input "text" at bounding box center [401, 594] width 225 height 31
paste input "297949"
type input "297949"
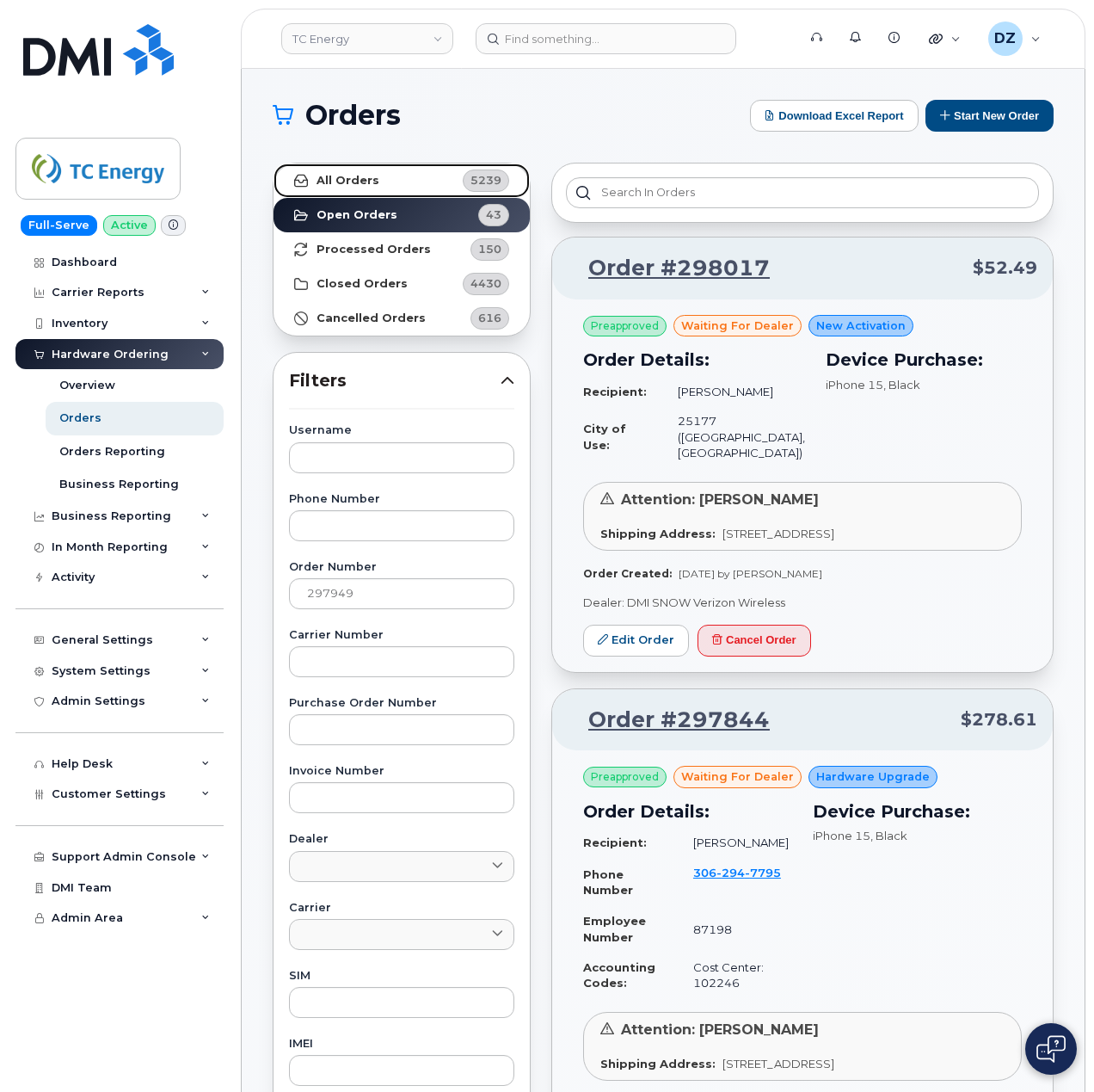
click at [409, 181] on link "All Orders 5239" at bounding box center [402, 181] width 257 height 34
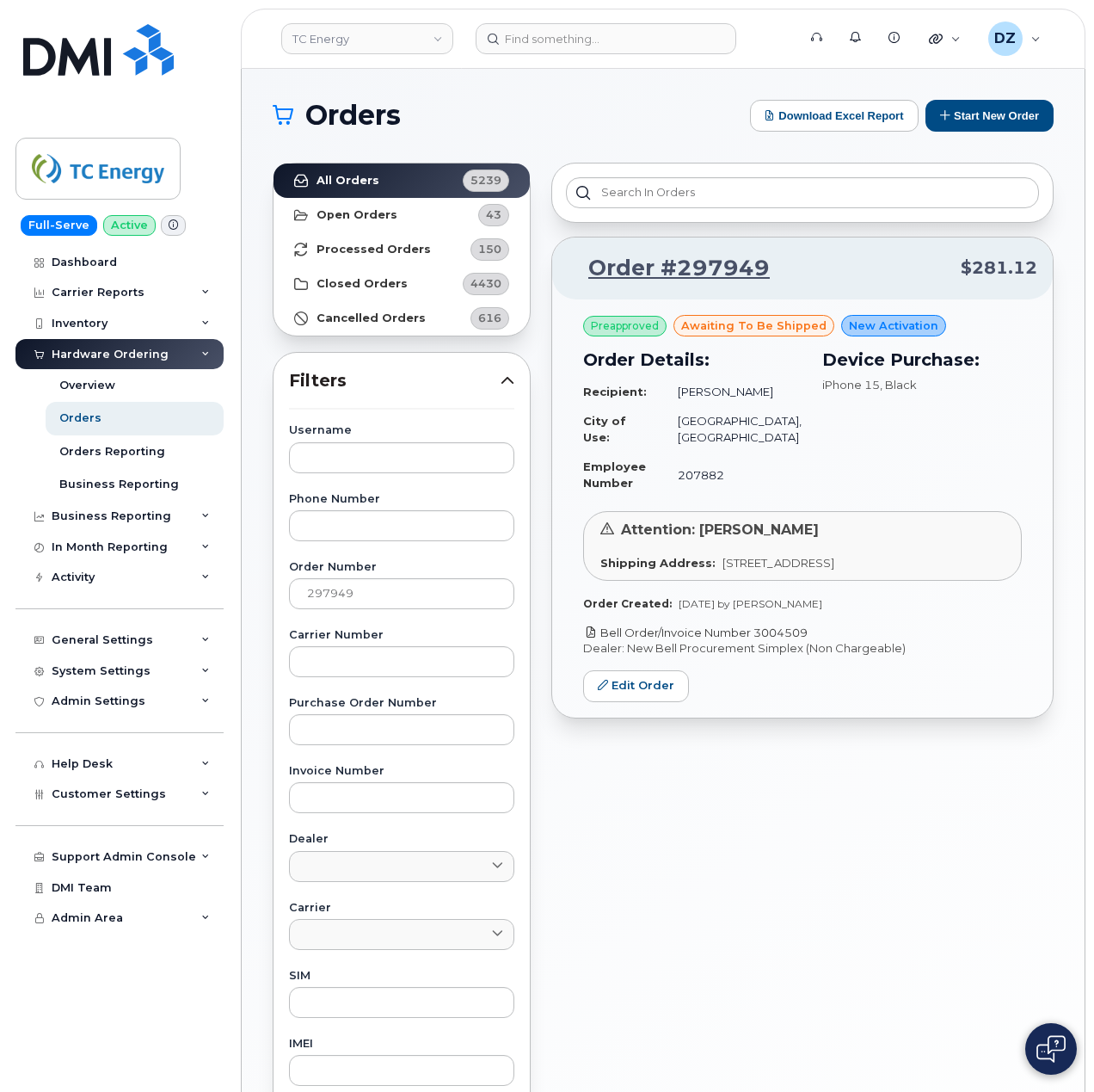
drag, startPoint x: 836, startPoint y: 654, endPoint x: 761, endPoint y: 651, distance: 75.1
click at [761, 641] on p "Bell Order/Invoice Number 3004509" at bounding box center [803, 632] width 439 height 16
copy link "3004509"
click at [342, 595] on input "297949" at bounding box center [401, 594] width 225 height 31
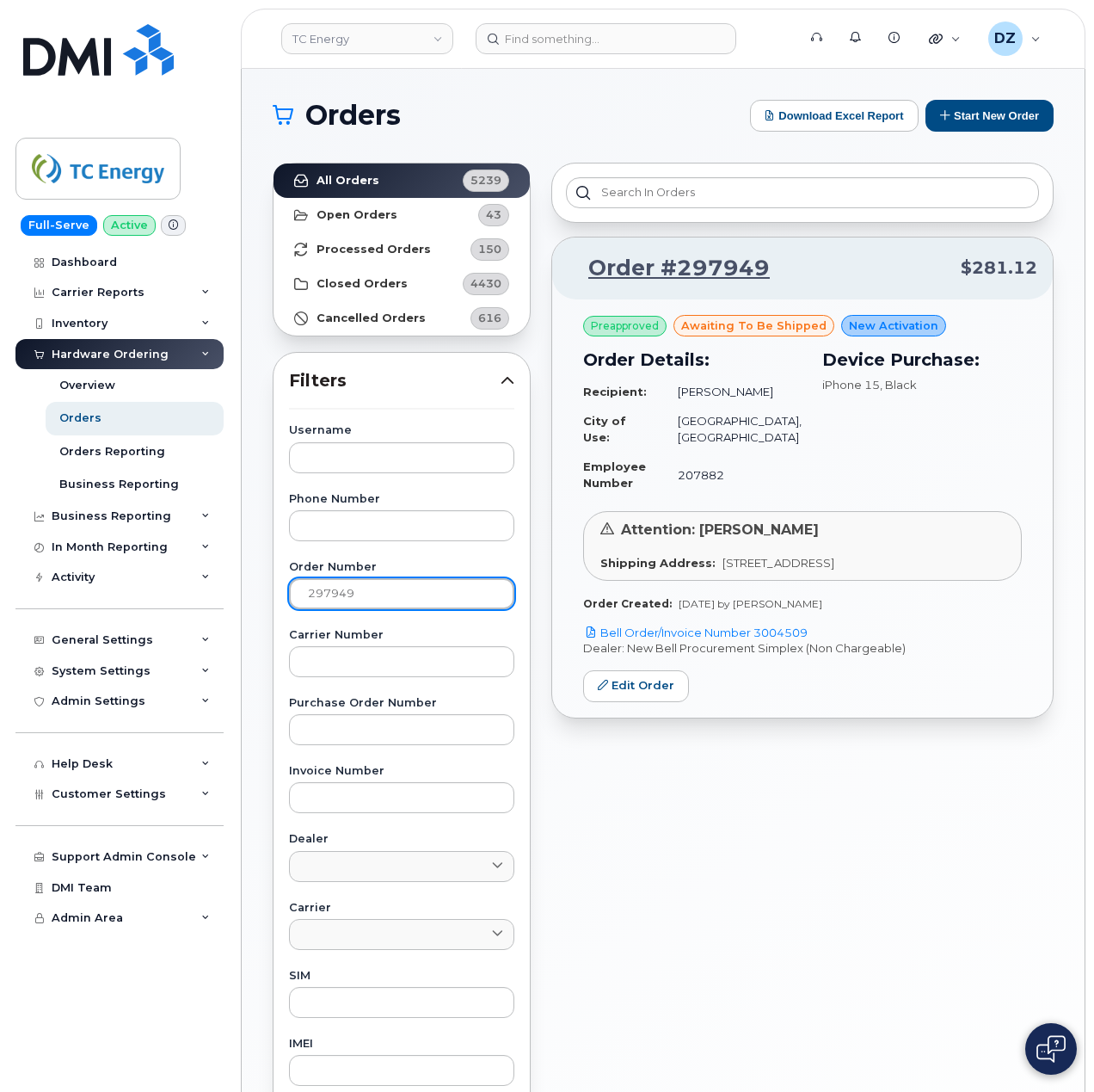
click at [342, 595] on input "297949" at bounding box center [401, 594] width 225 height 31
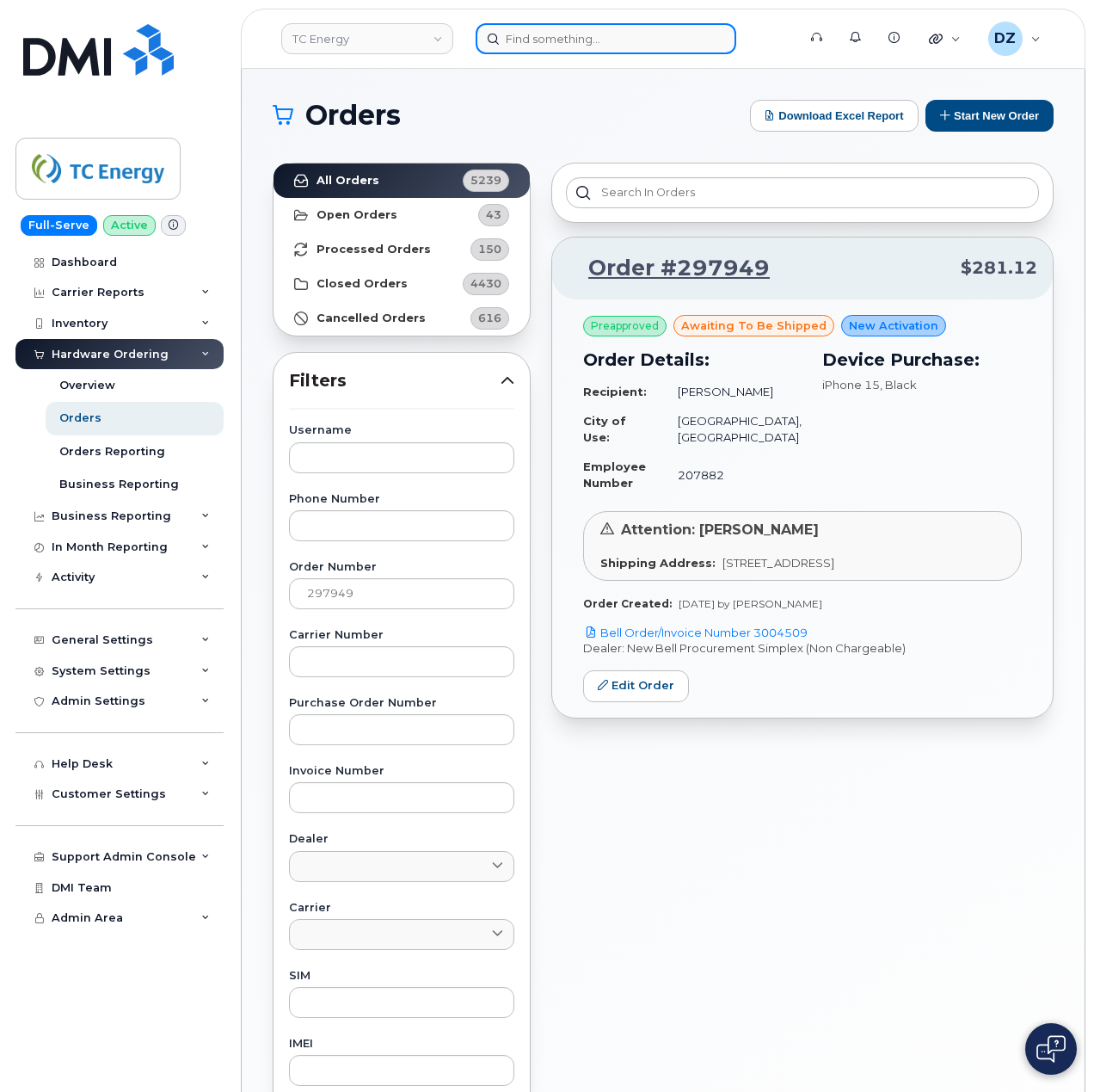
click at [599, 38] on input at bounding box center [606, 38] width 261 height 31
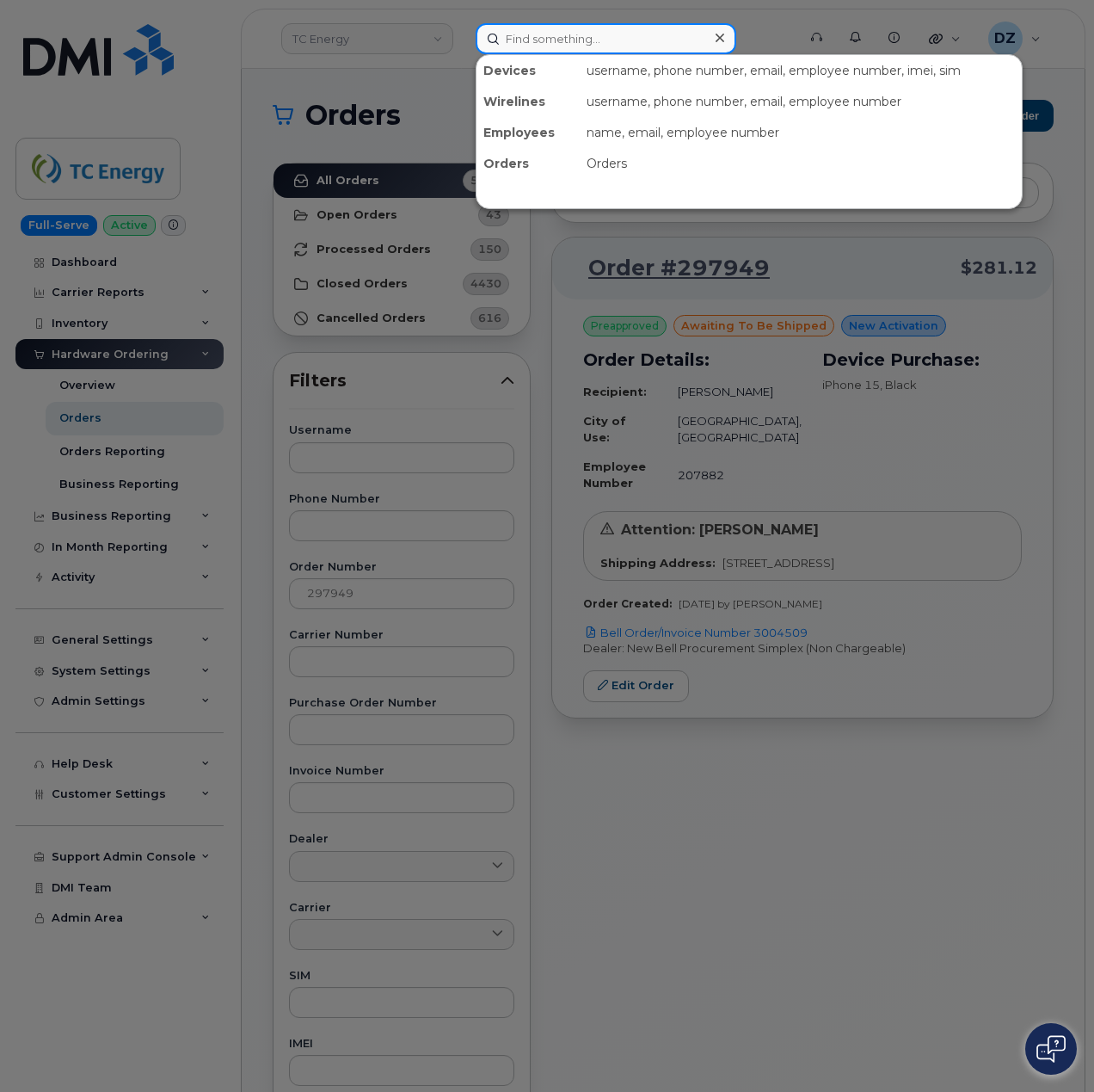
paste input "4033904473"
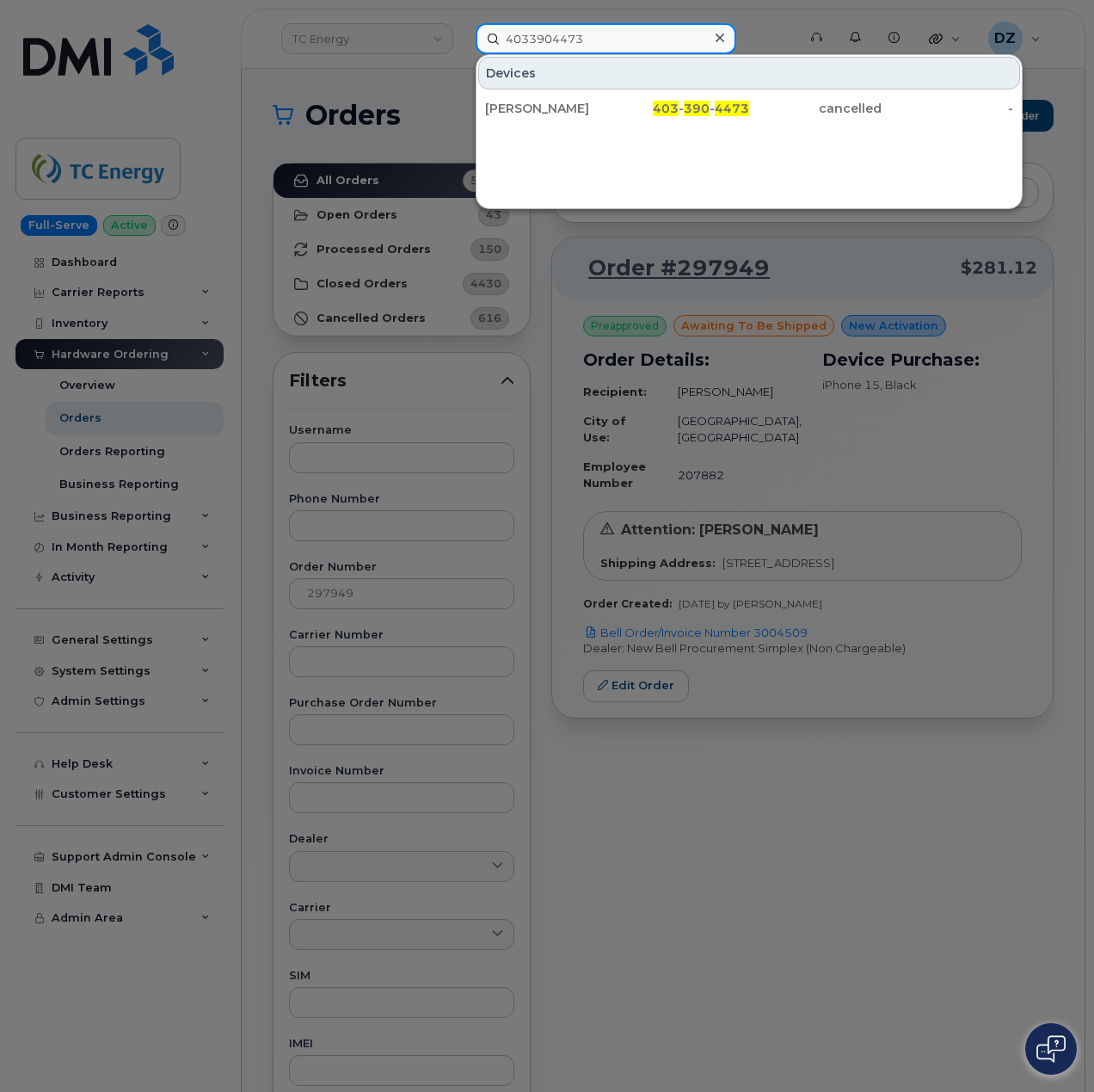
type input "4033904473"
click at [716, 38] on icon at bounding box center [719, 37] width 9 height 13
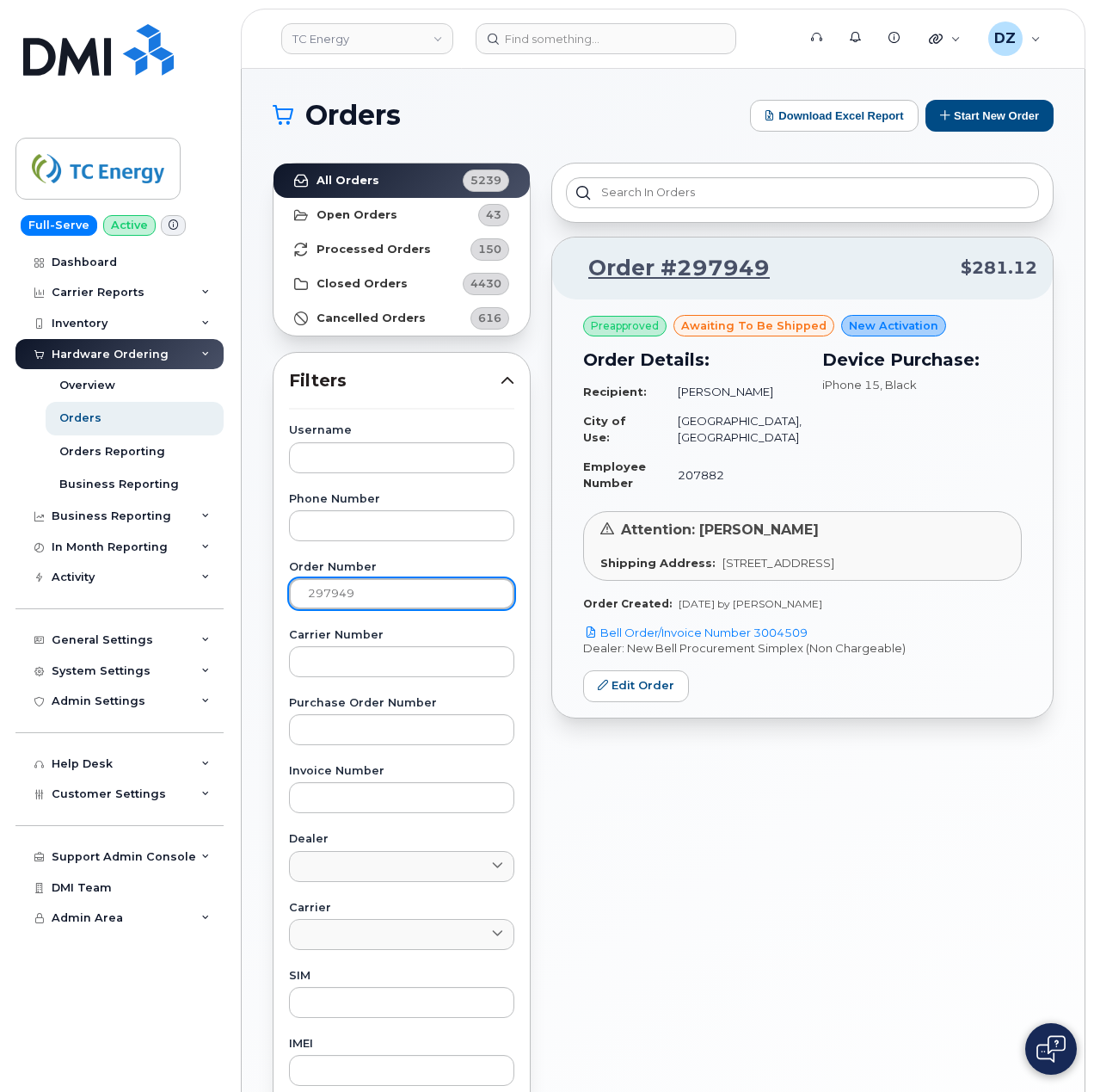
click at [376, 586] on input "297949" at bounding box center [401, 594] width 225 height 31
paste input "8128"
type input "298128"
click at [410, 175] on link "All Orders 5239" at bounding box center [402, 181] width 257 height 34
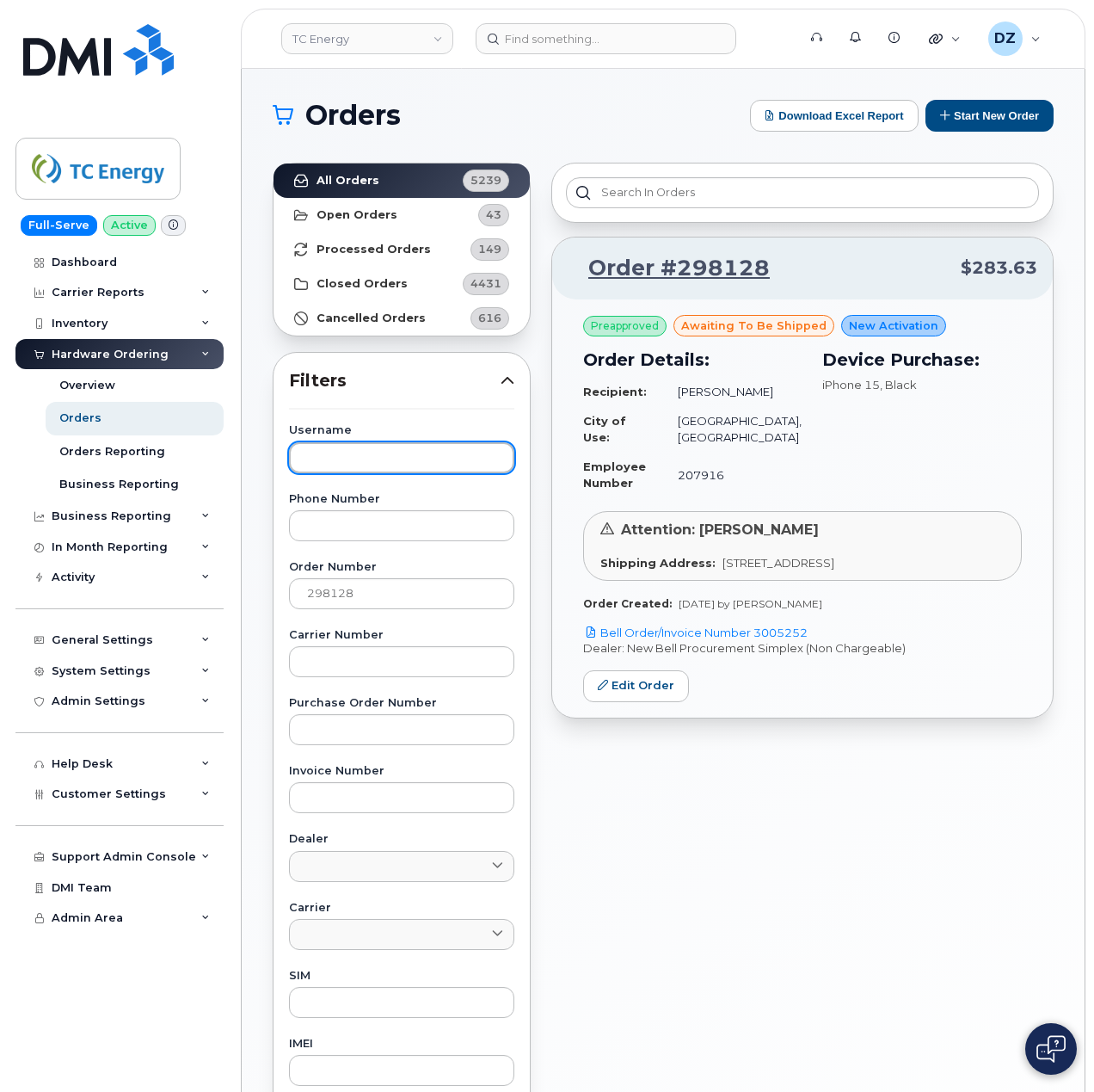
click at [342, 451] on input "text" at bounding box center [401, 458] width 225 height 31
paste input "Jodi Neuman"
type input "Jodi Neuman"
click at [345, 603] on input "298128" at bounding box center [401, 594] width 225 height 31
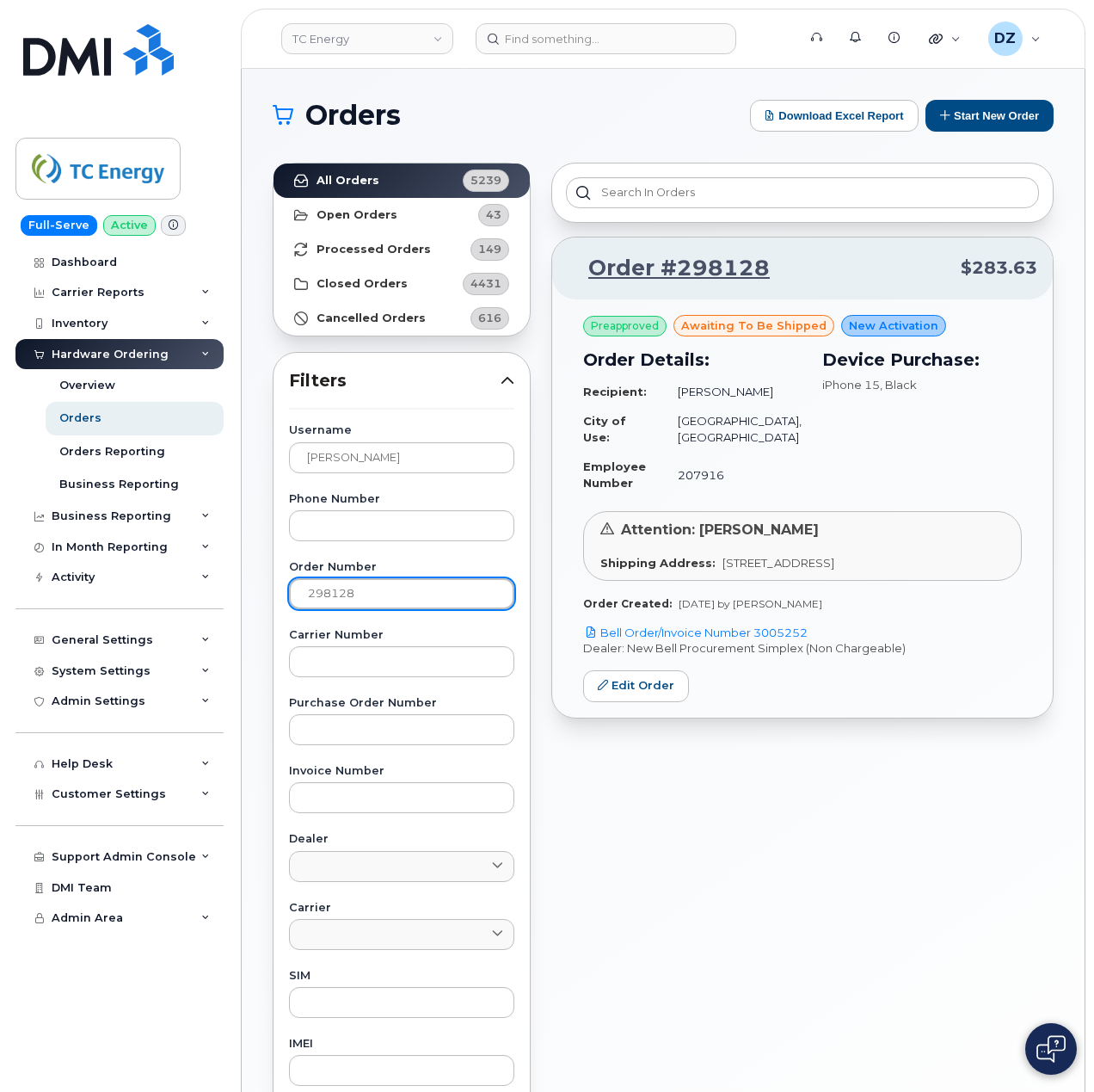
click at [345, 603] on input "298128" at bounding box center [401, 594] width 225 height 31
click at [398, 175] on link "All Orders 5239" at bounding box center [402, 181] width 257 height 34
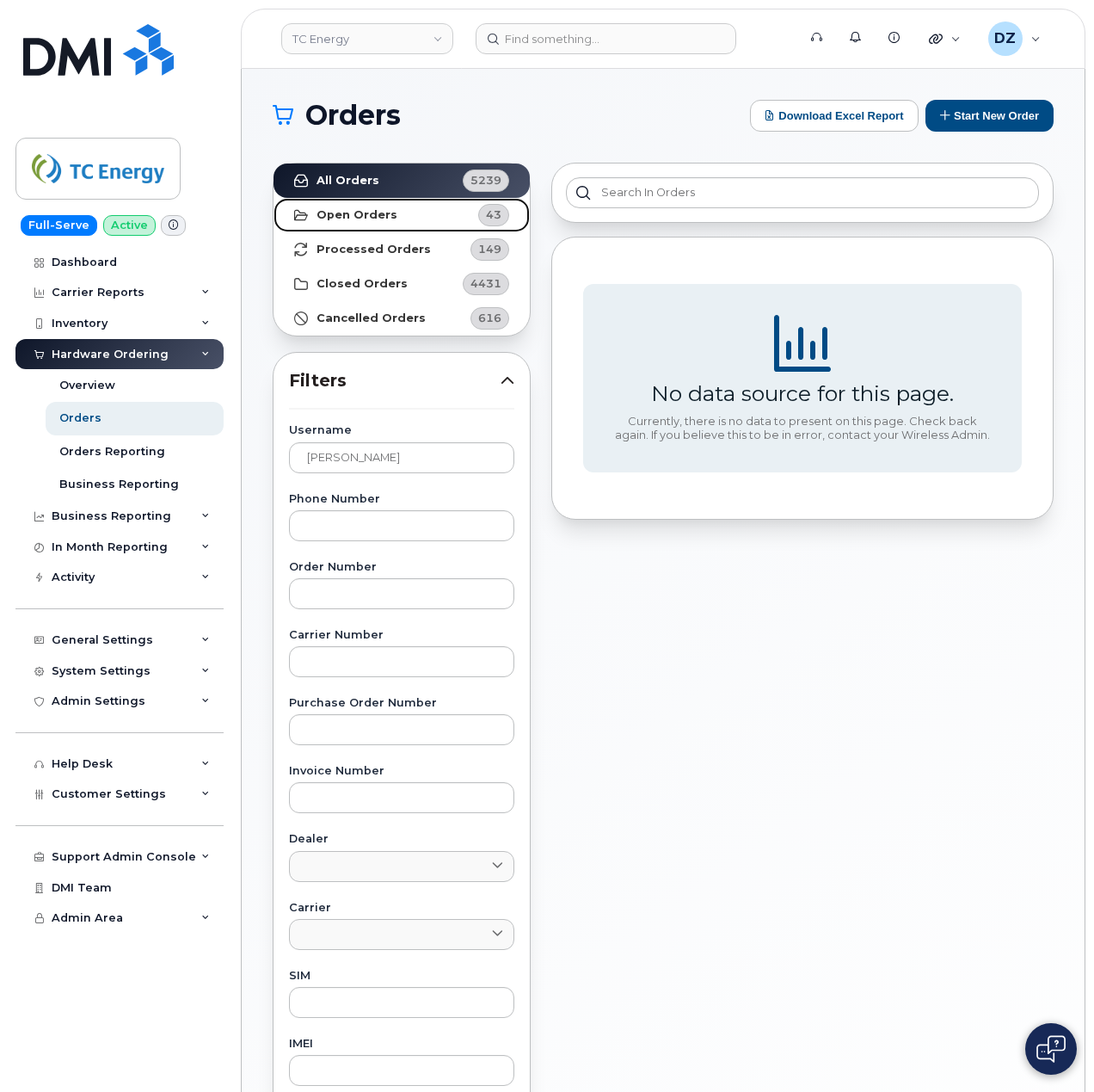
click at [399, 210] on link "Open Orders 43" at bounding box center [402, 216] width 257 height 34
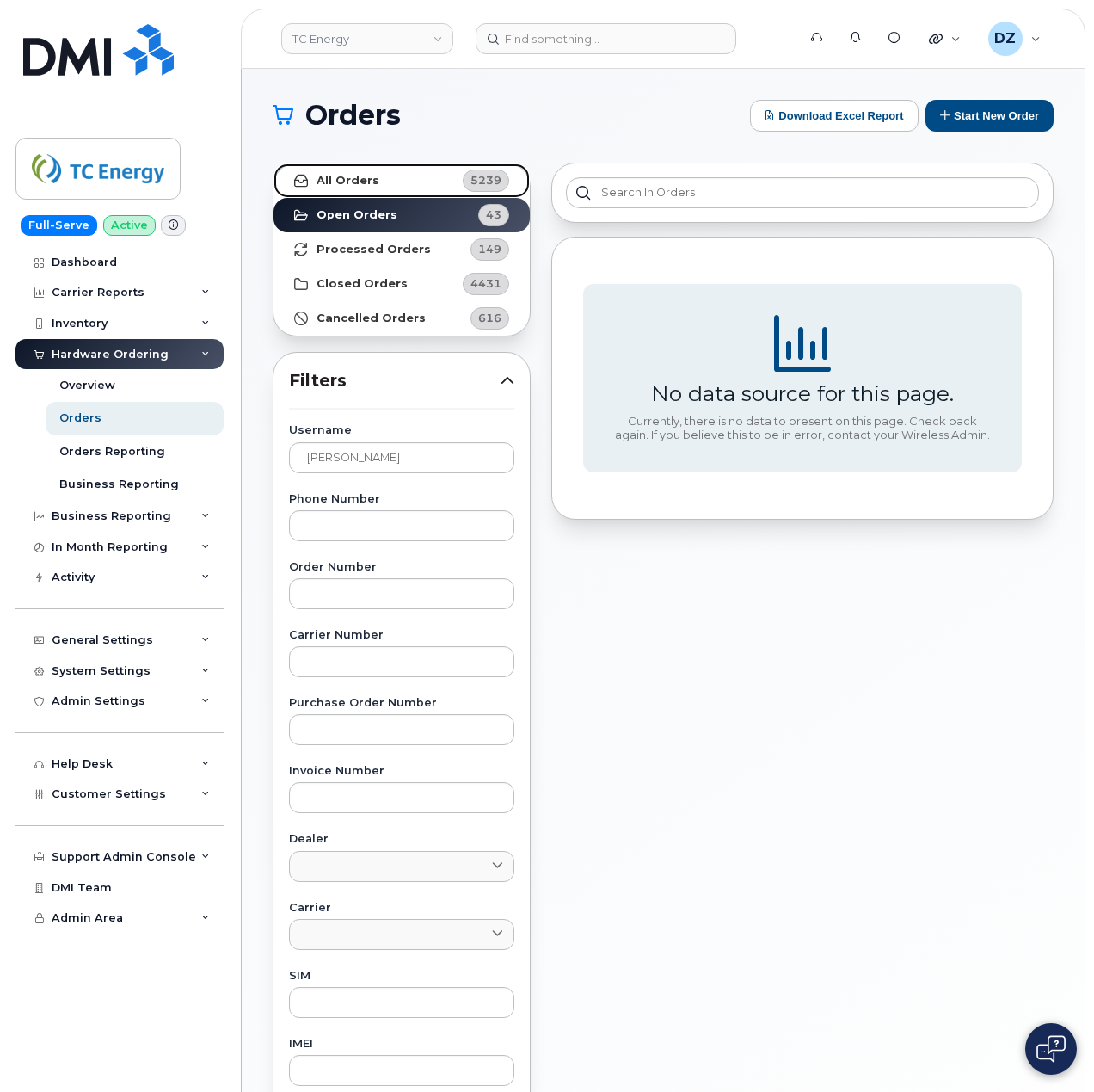
click at [391, 182] on link "All Orders 5239" at bounding box center [402, 181] width 257 height 34
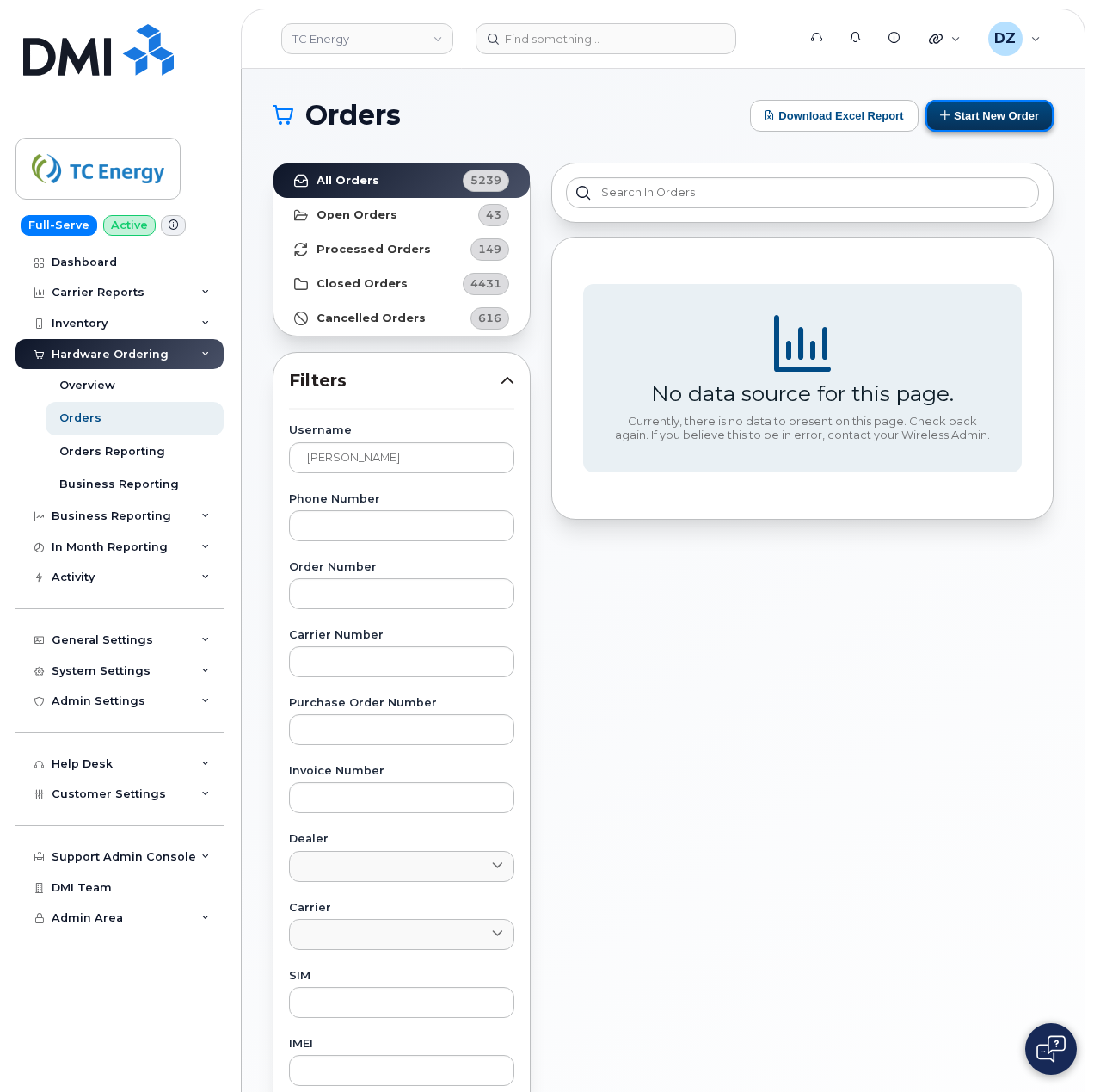
click at [1007, 110] on button "Start New Order" at bounding box center [990, 115] width 128 height 32
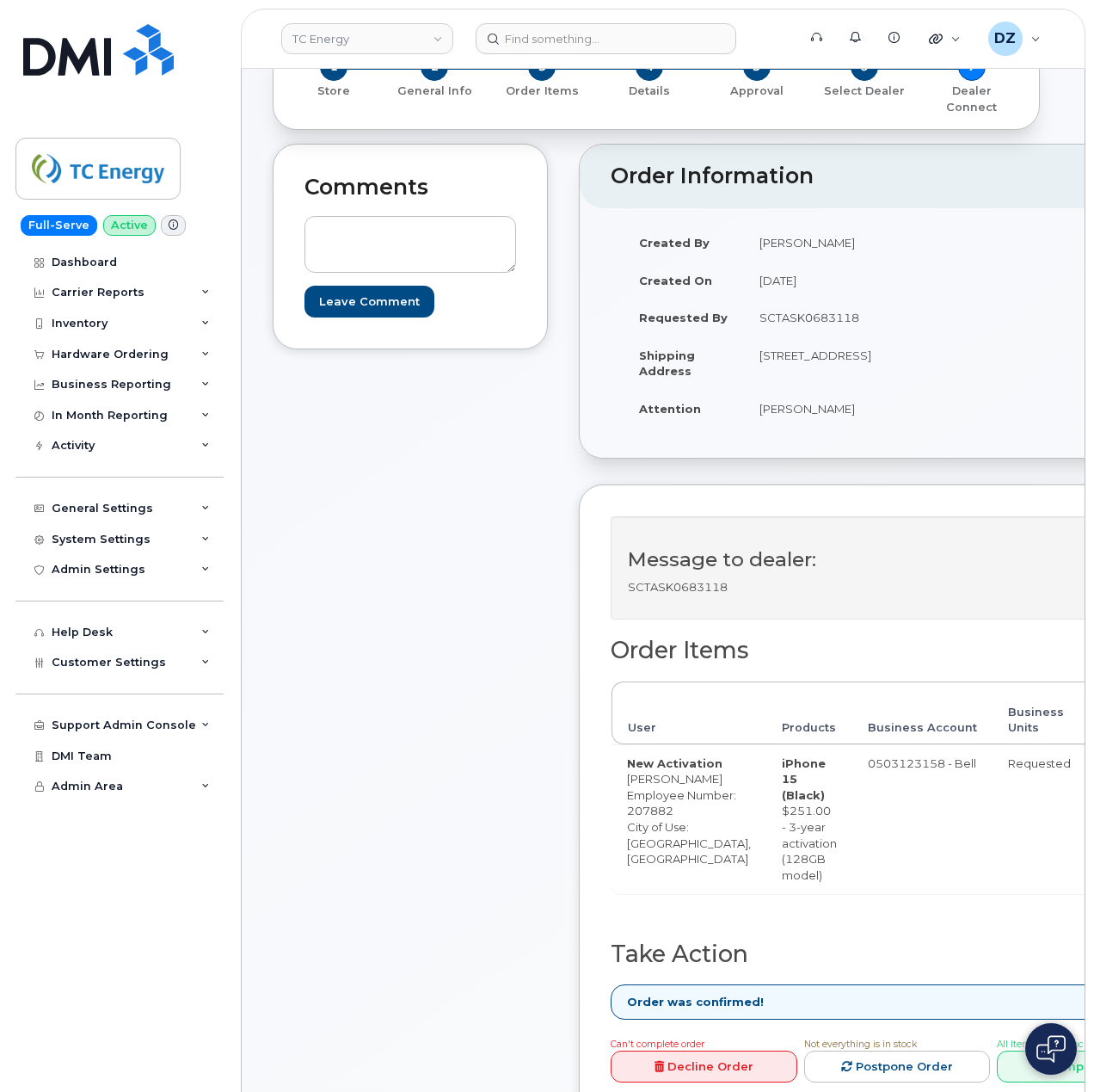
scroll to position [459, 0]
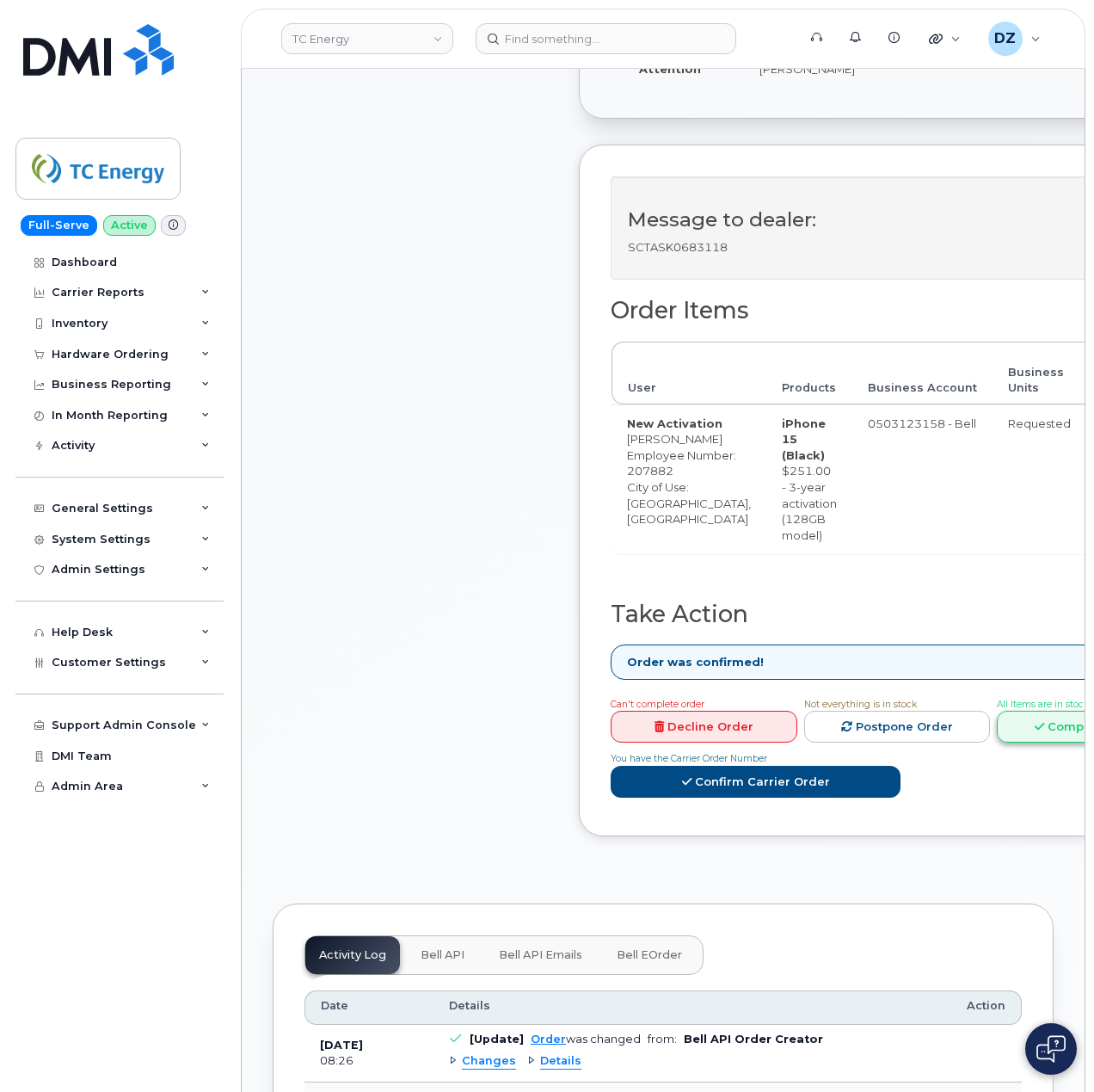
click at [1002, 742] on link "Complete Order" at bounding box center [1090, 726] width 187 height 32
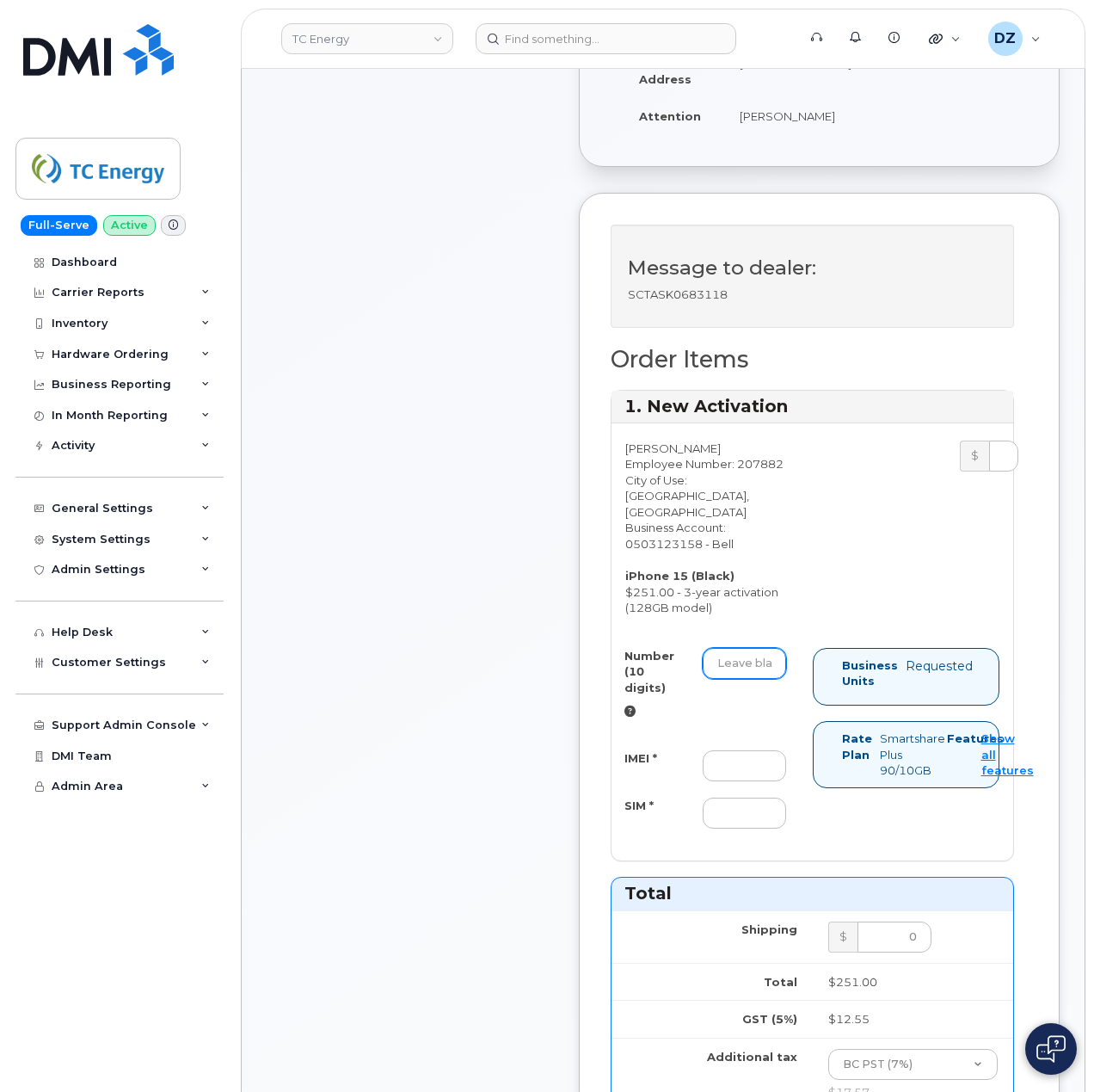
click at [745, 679] on input "Number (10 digits)" at bounding box center [744, 663] width 83 height 31
paste input "4034798430"
type input "4034798430"
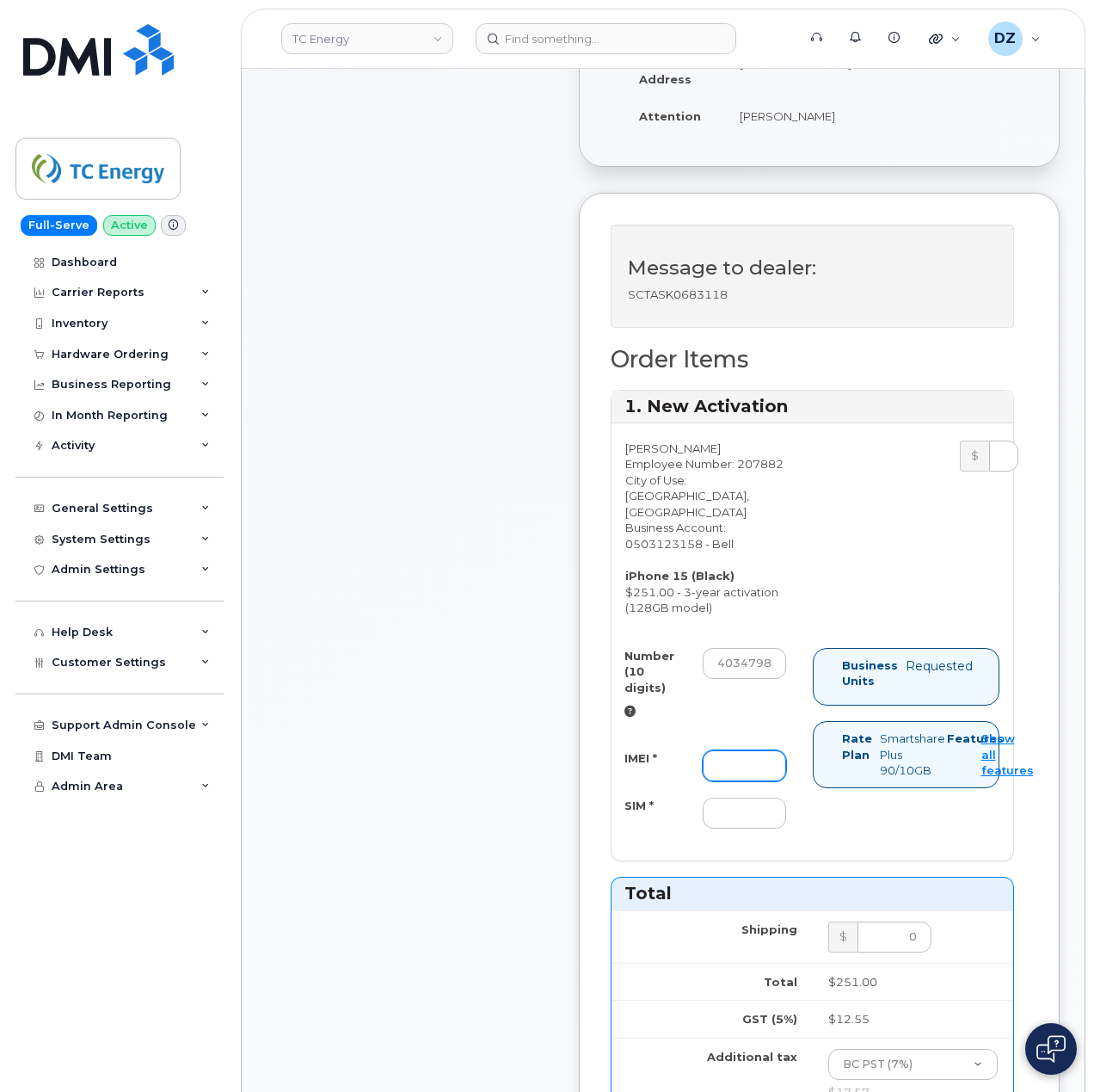
click at [756, 781] on input "IMEI *" at bounding box center [744, 765] width 83 height 31
paste input "356052198545015"
type input "356052198545015"
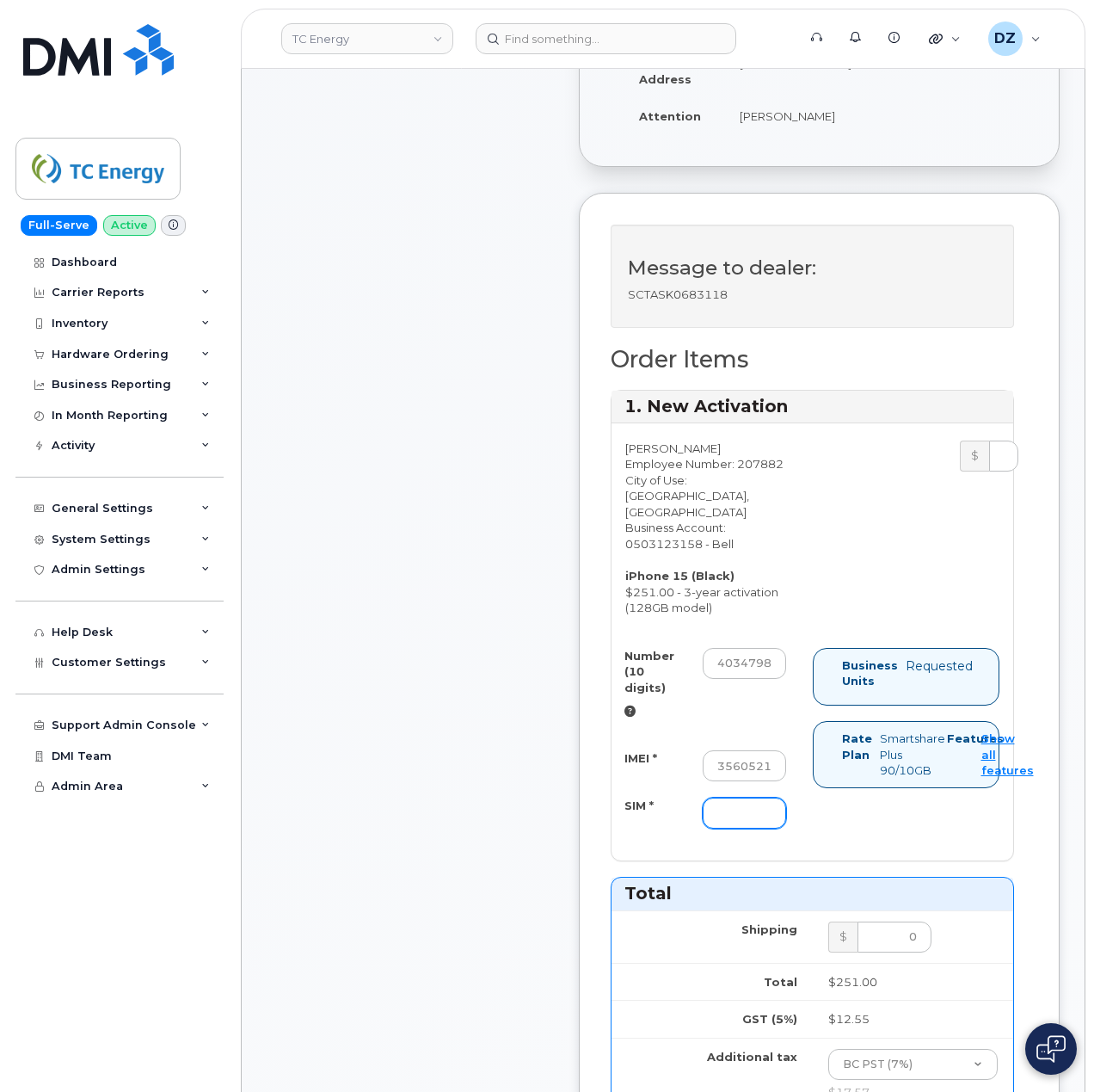
click at [748, 829] on input "SIM *" at bounding box center [744, 813] width 83 height 31
paste input "89302610207416846985"
type input "89302610207416846985"
click at [482, 821] on div "Comments Leave Comment" at bounding box center [410, 844] width 275 height 2081
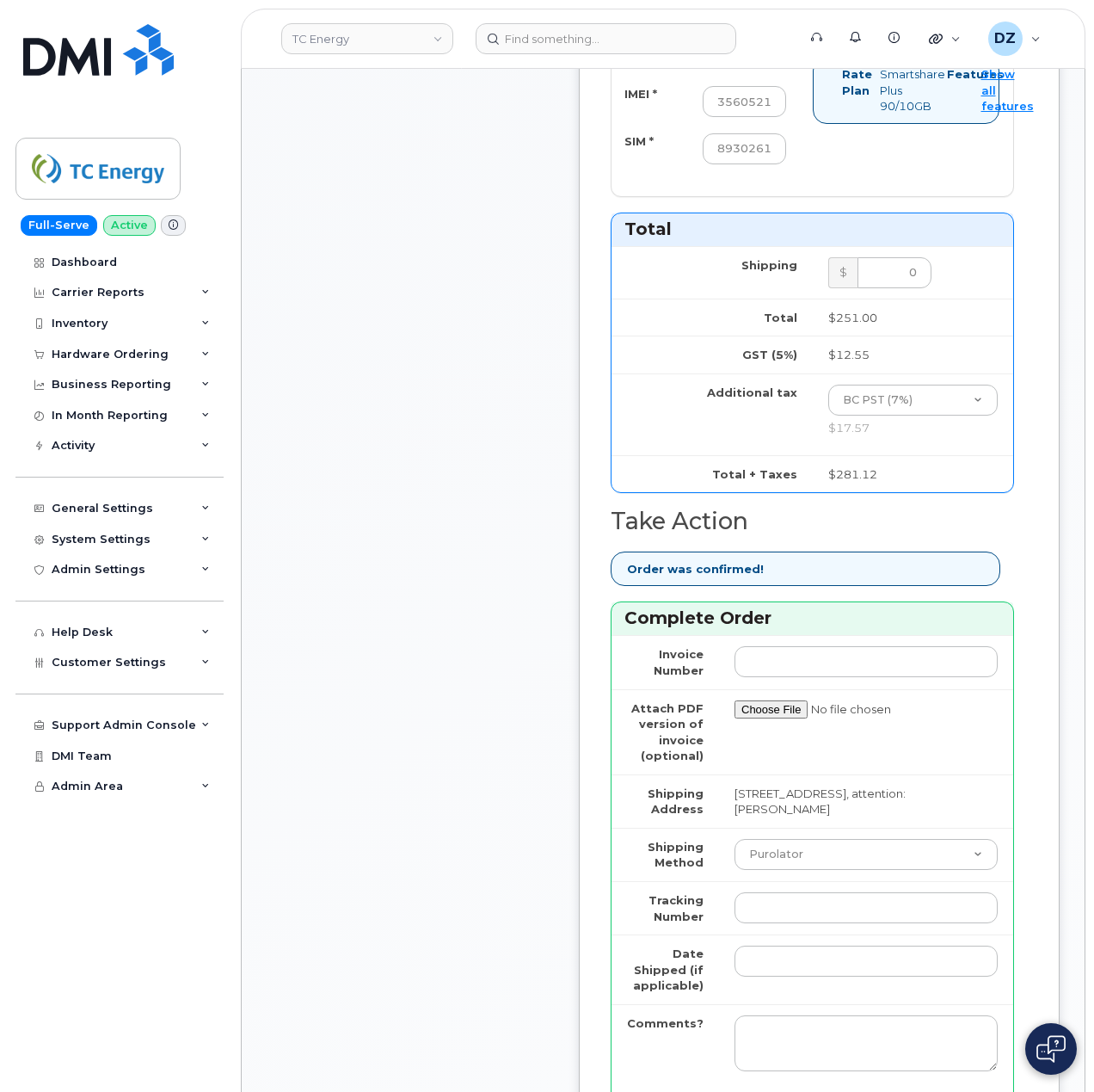
scroll to position [1262, 0]
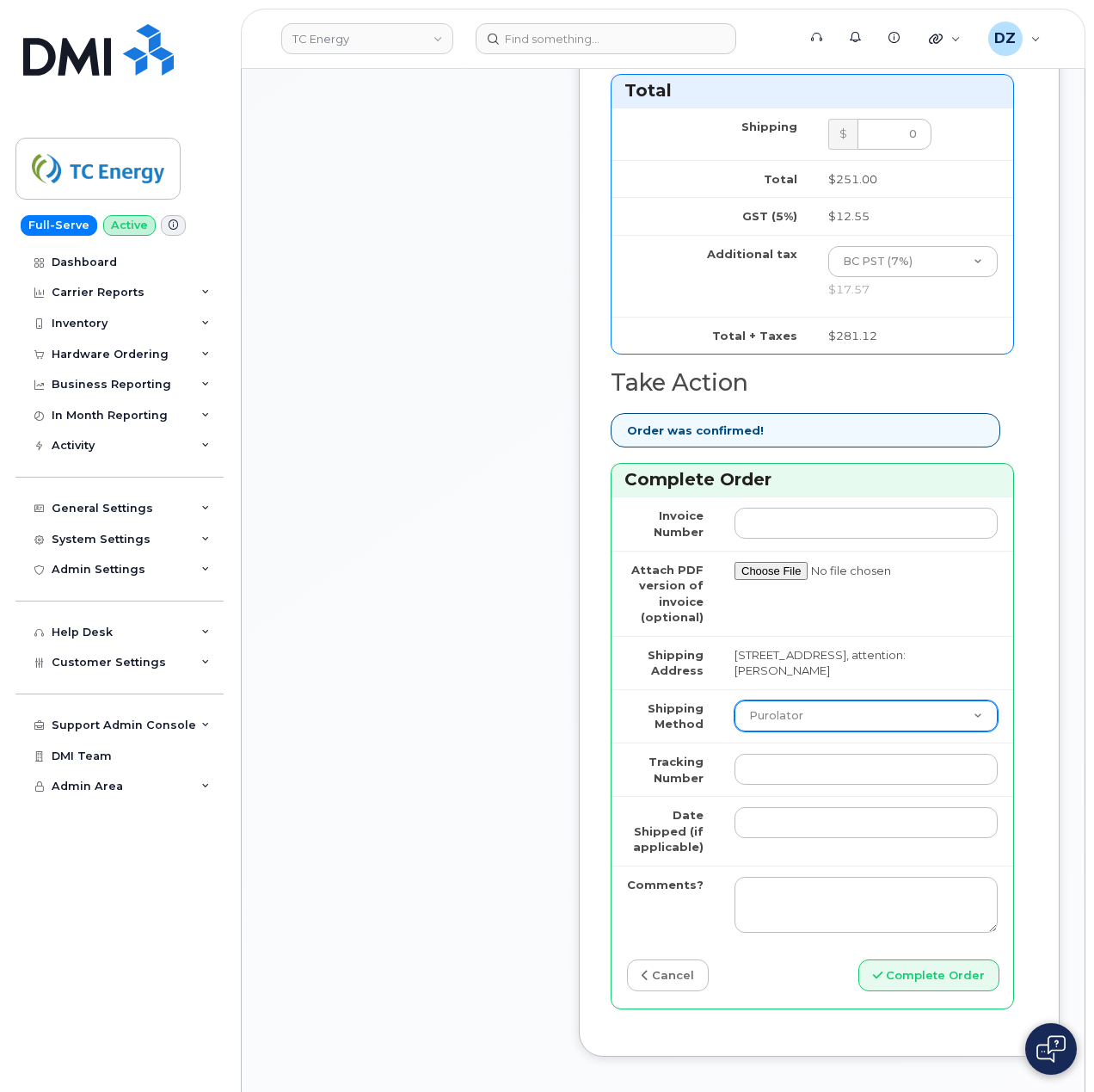
click at [803, 731] on select "Purolator UPS FedEx Canada Post Courier Other Drop Off Pick Up" at bounding box center [866, 716] width 263 height 31
select select "FedEx"
click at [735, 724] on select "Purolator UPS FedEx Canada Post Courier Other Drop Off Pick Up" at bounding box center [866, 716] width 263 height 31
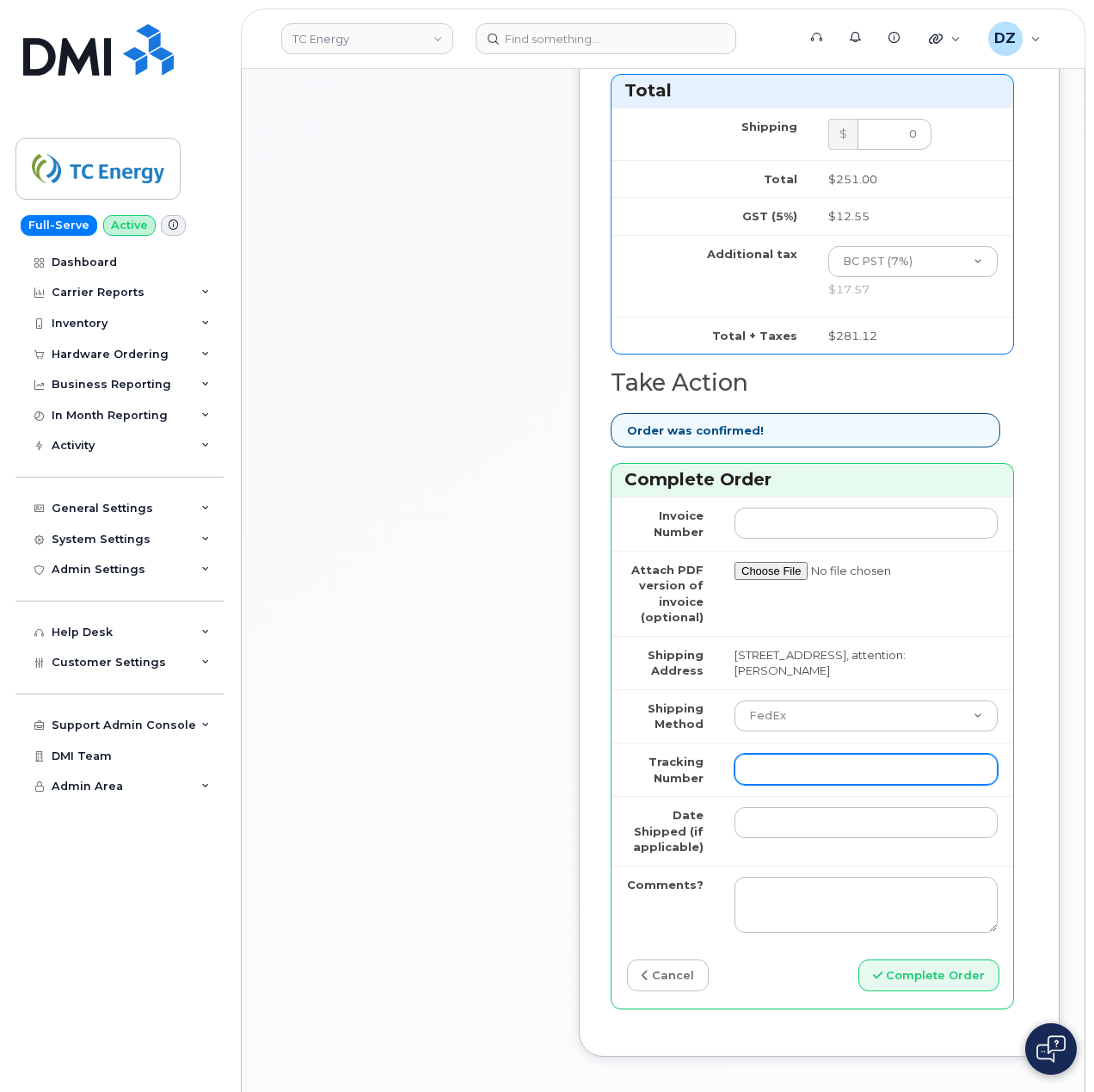
click at [821, 785] on input "Tracking Number" at bounding box center [866, 769] width 263 height 31
paste input "457221880518"
type input "457221880518"
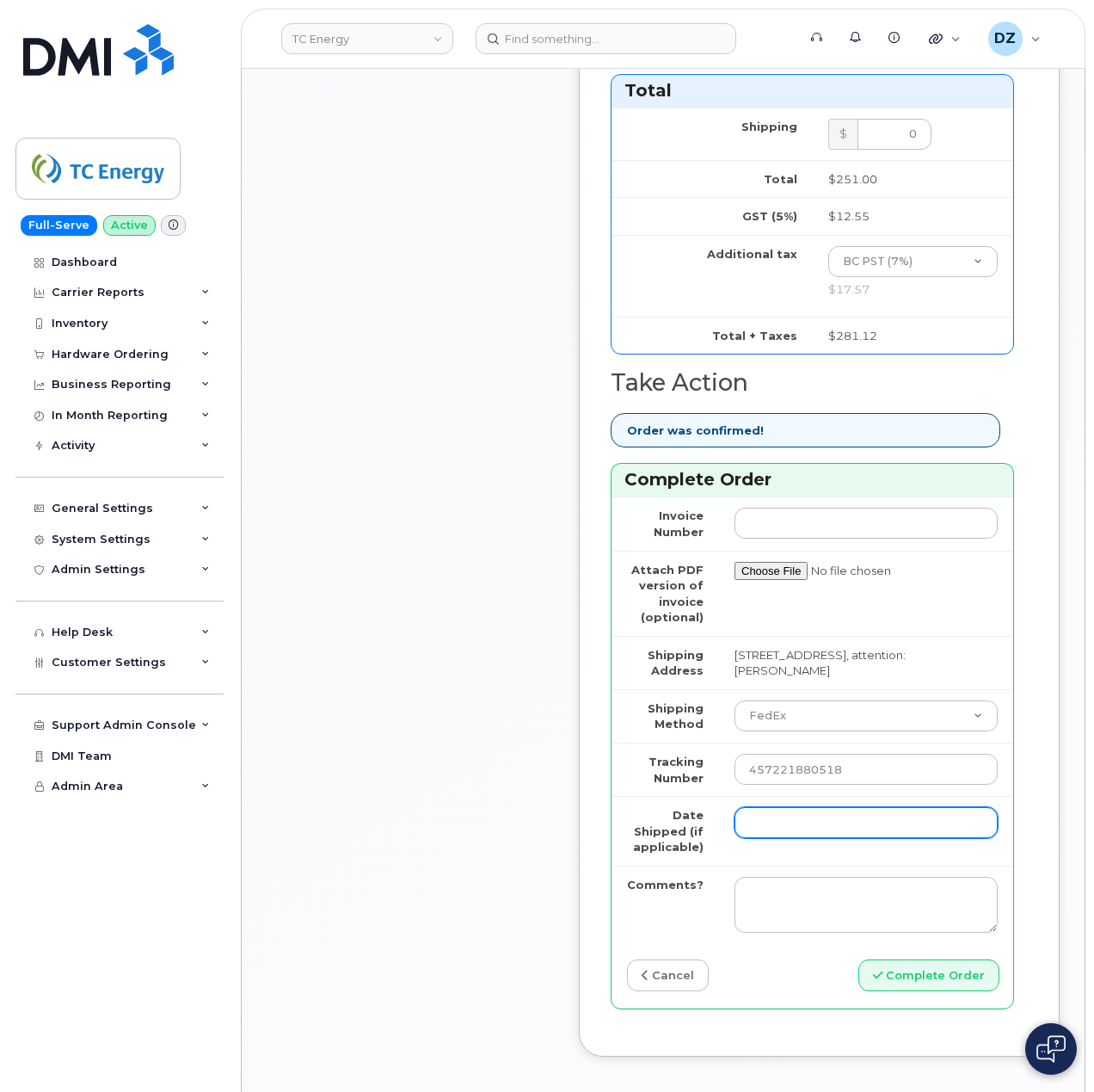
click at [830, 838] on input "Date Shipped (if applicable)" at bounding box center [866, 822] width 263 height 31
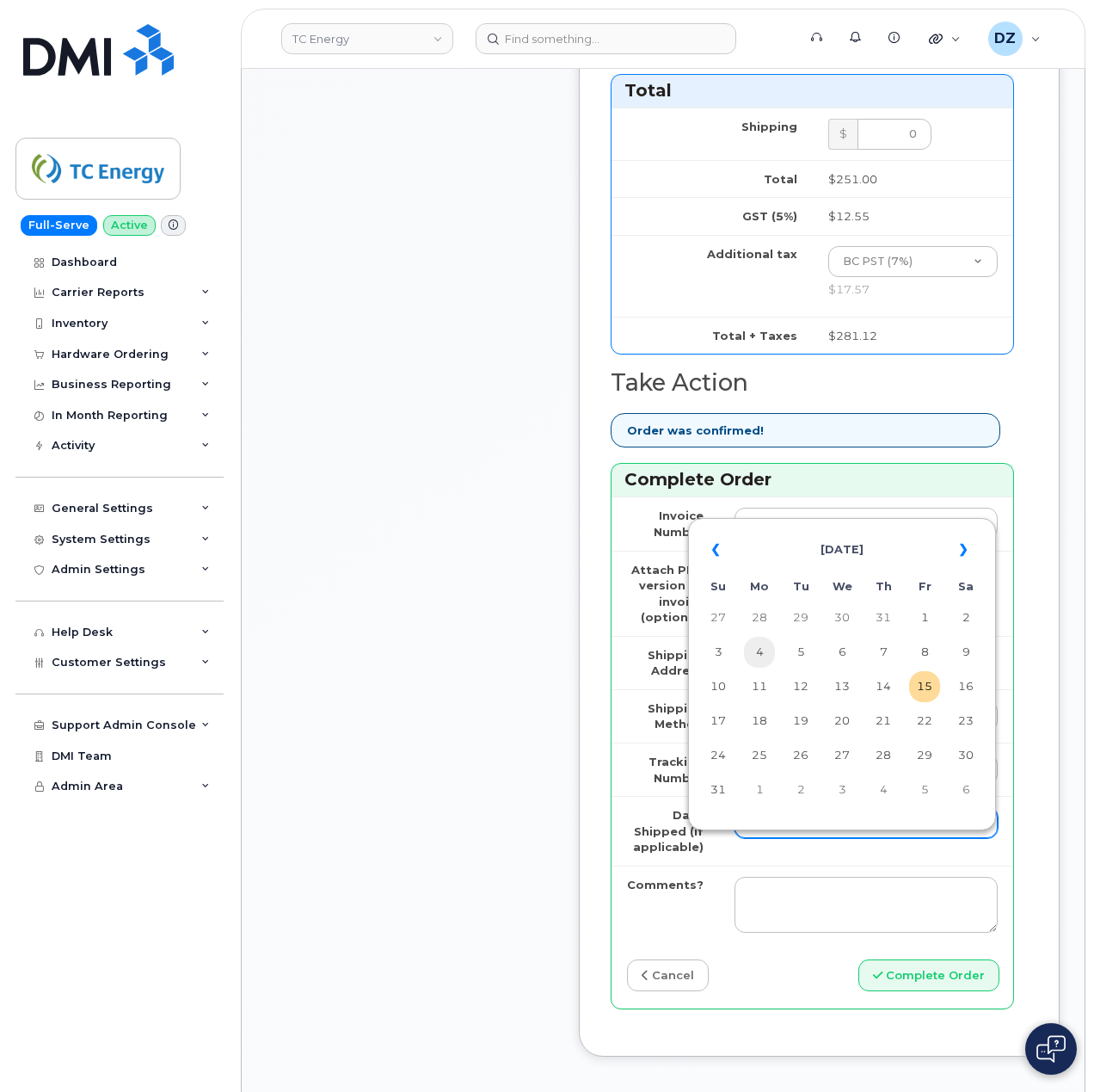
scroll to position [1376, 0]
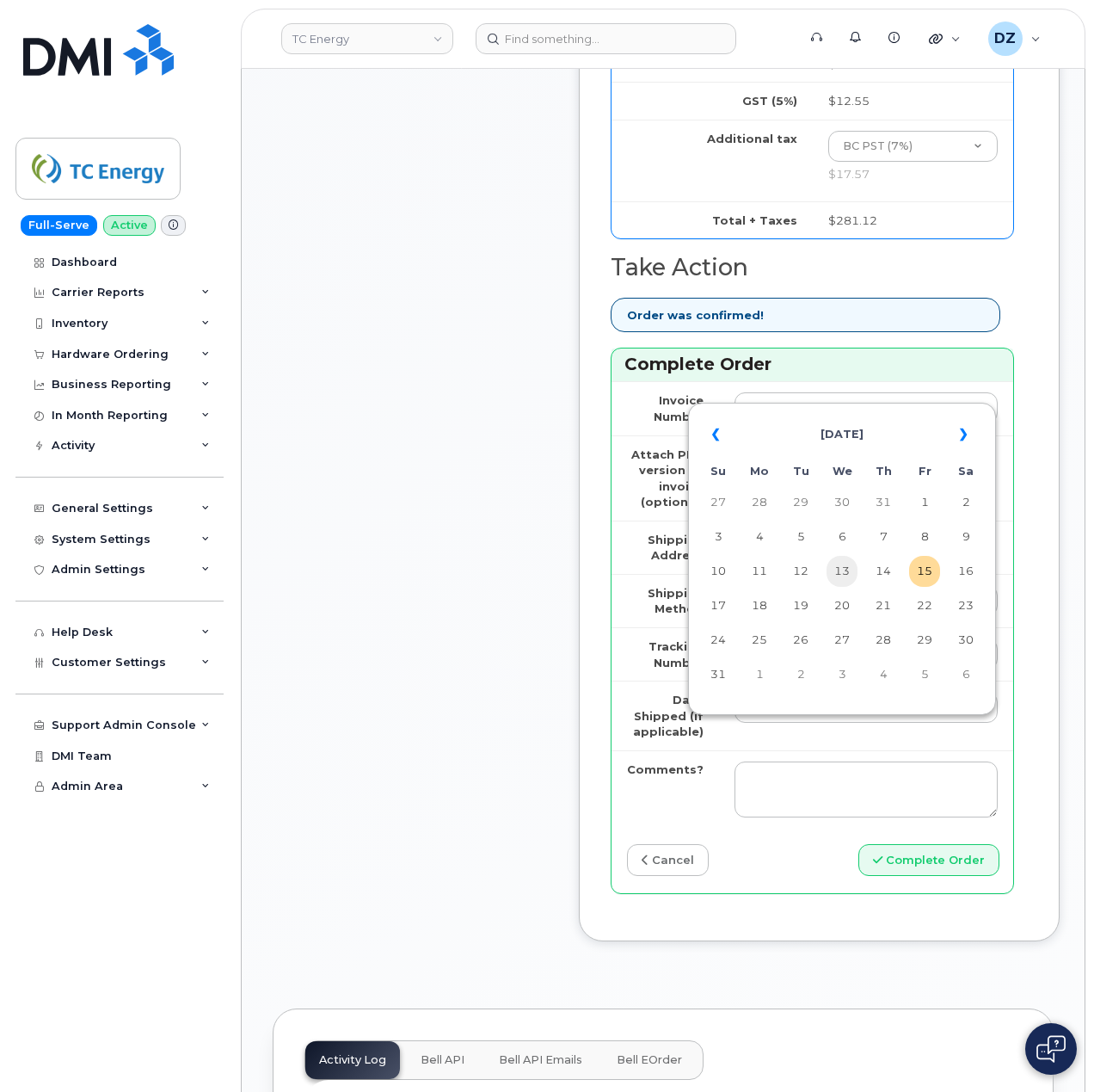
click at [836, 576] on td "13" at bounding box center [842, 571] width 31 height 31
type input "[DATE]"
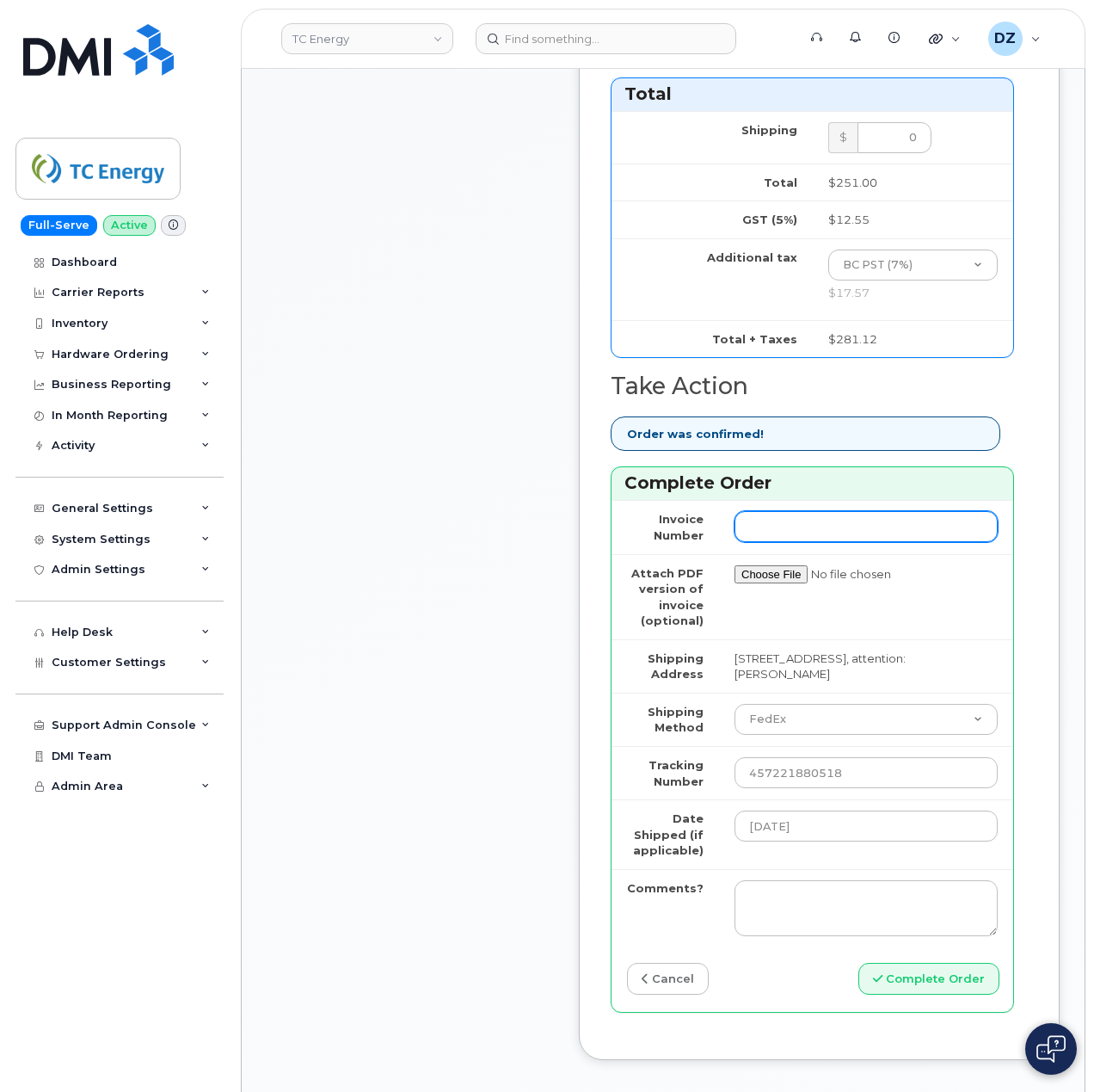
scroll to position [1490, 0]
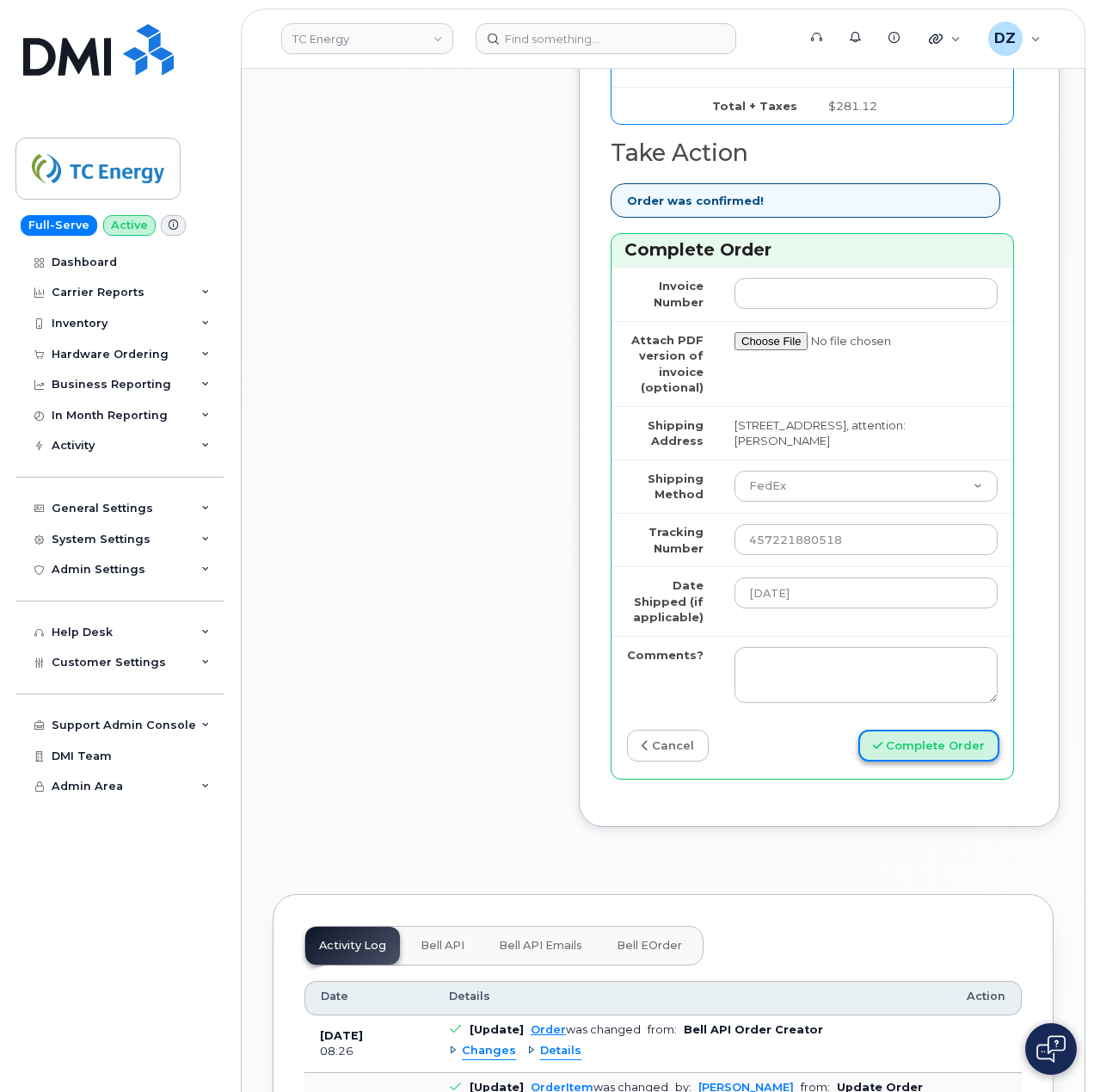
click at [937, 762] on button "Complete Order" at bounding box center [928, 745] width 141 height 32
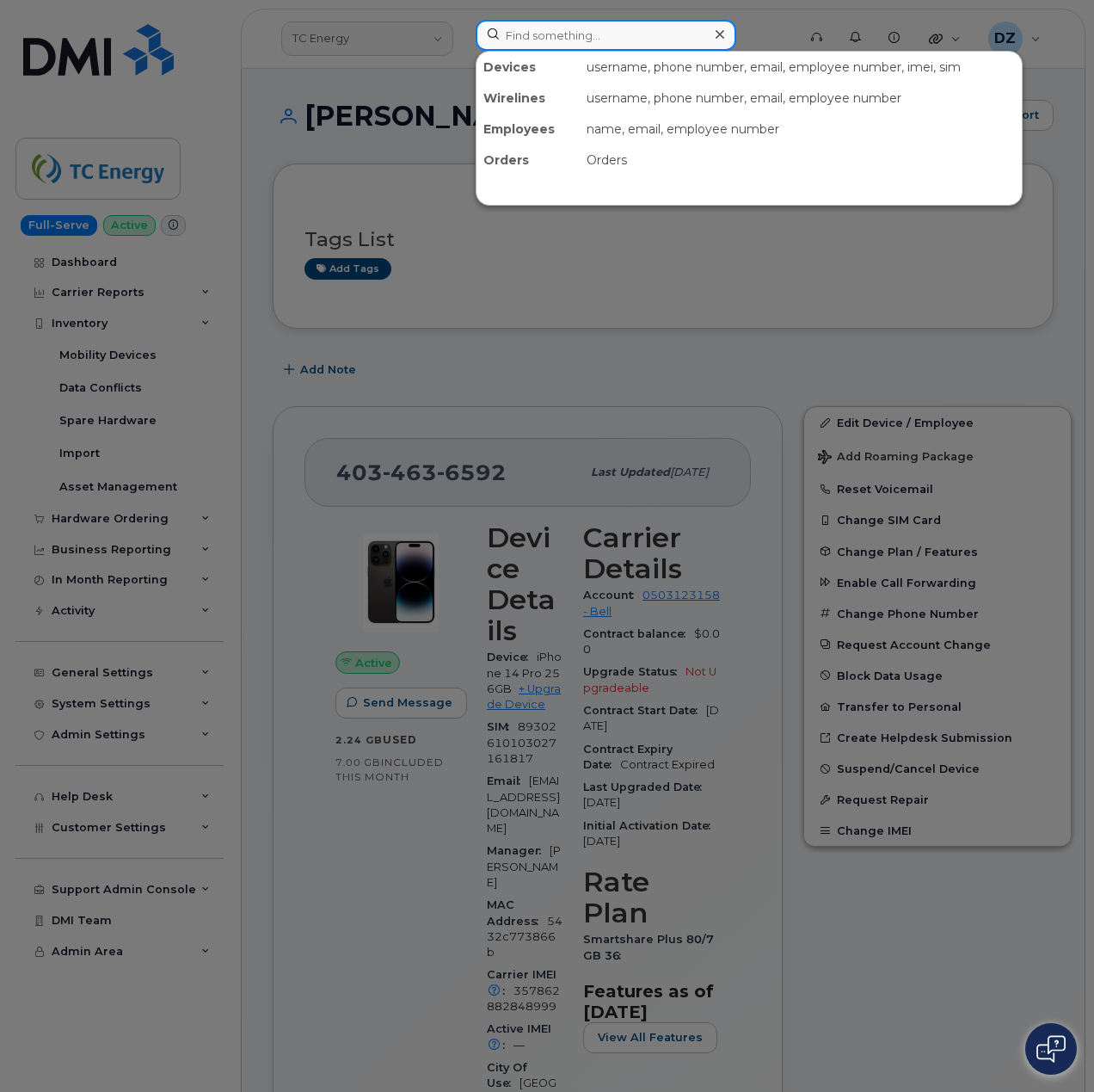
click at [540, 42] on input at bounding box center [606, 35] width 261 height 31
paste input "4033904473"
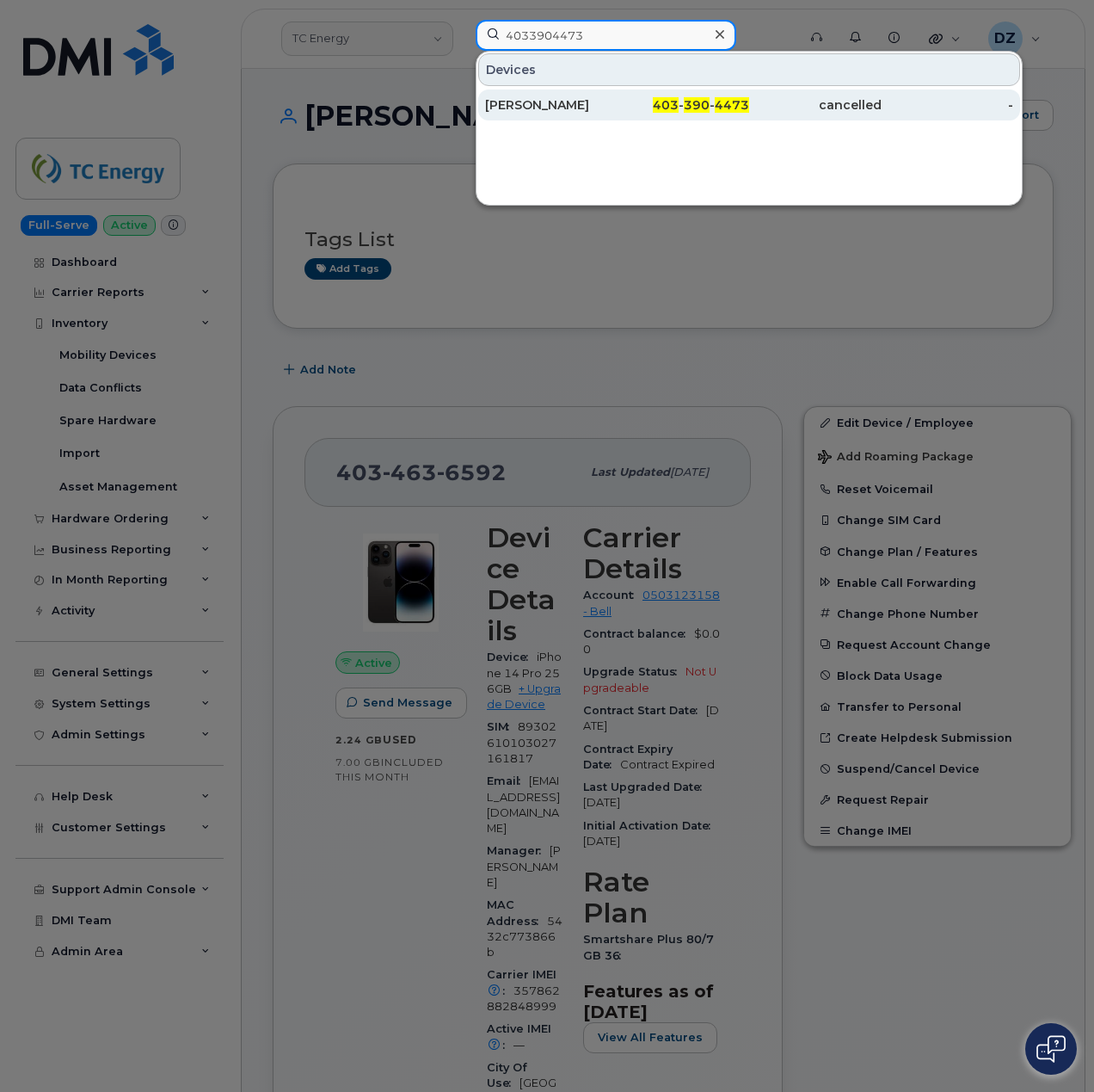
type input "4033904473"
click at [545, 105] on div "[PERSON_NAME]" at bounding box center [552, 105] width 132 height 17
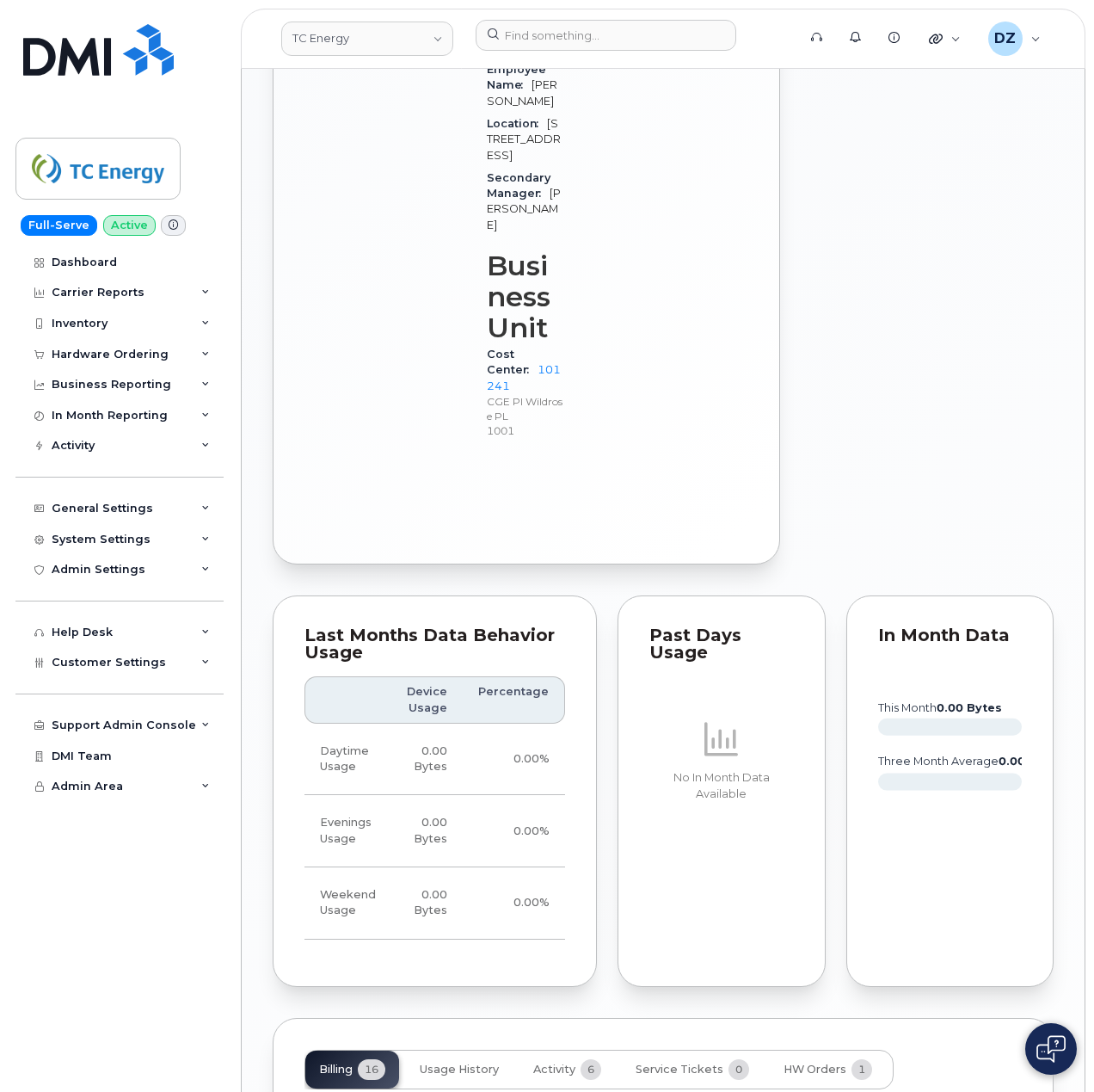
scroll to position [1835, 0]
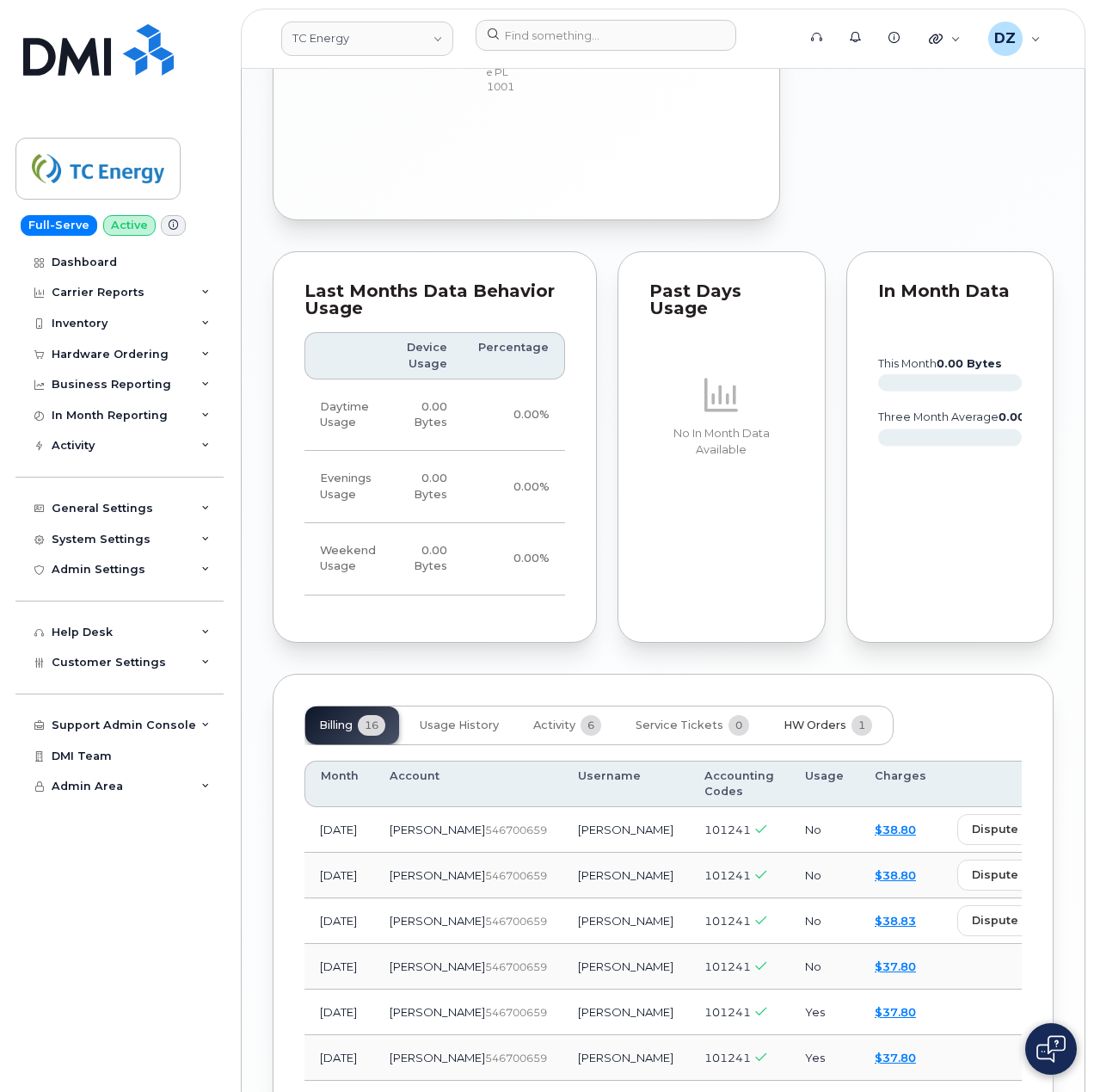
click at [826, 718] on span "HW Orders" at bounding box center [815, 725] width 63 height 13
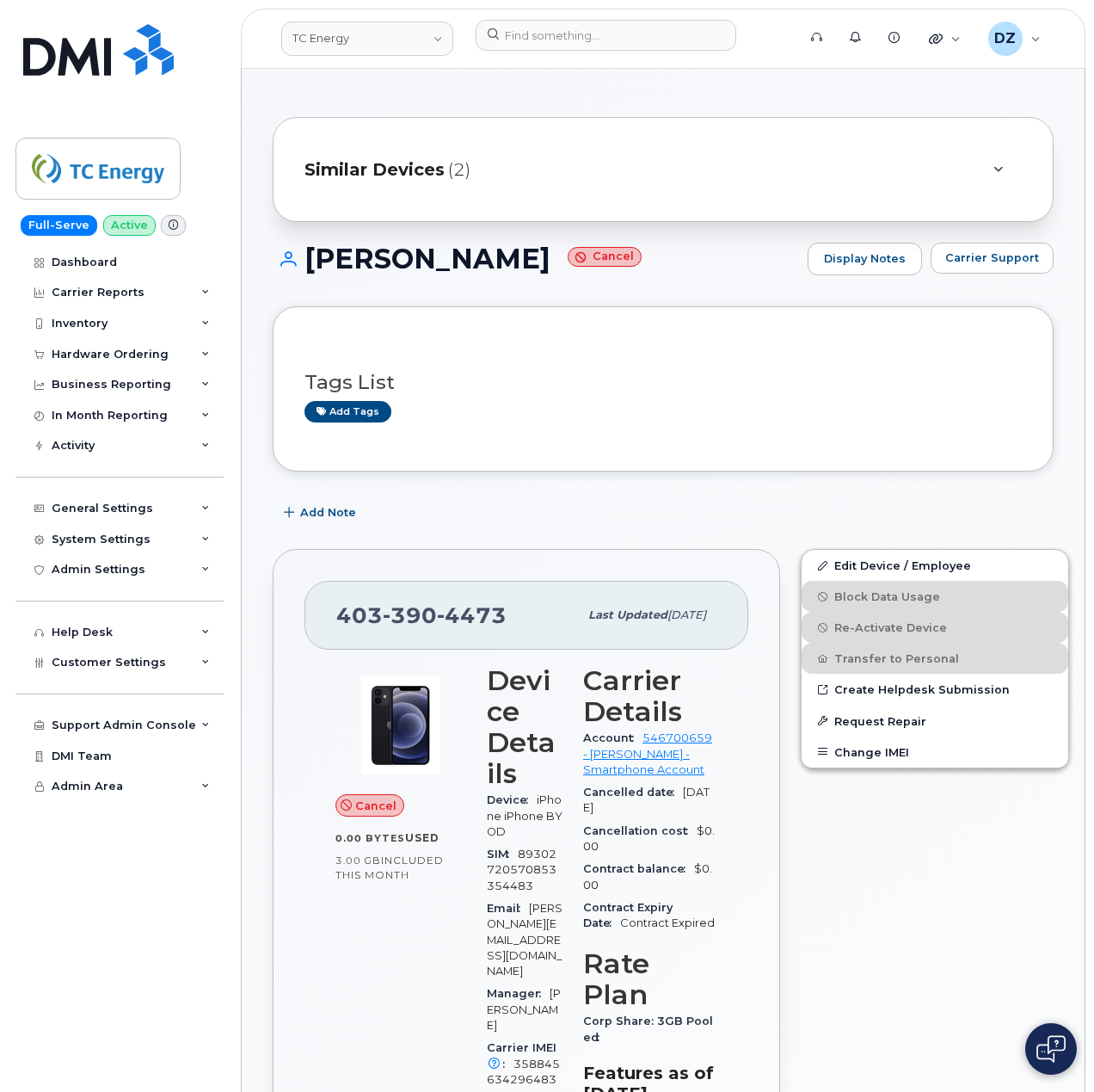
scroll to position [0, 0]
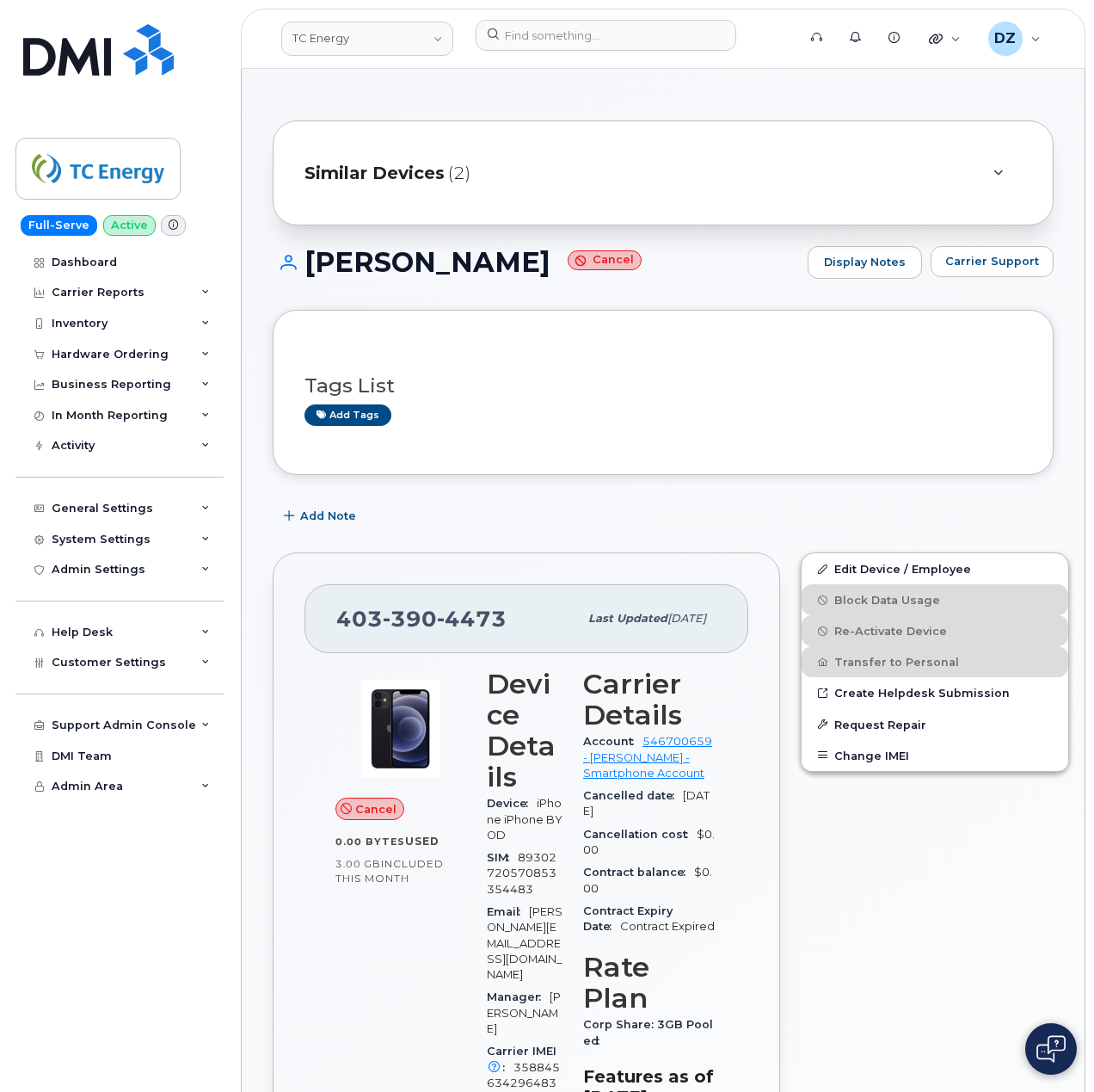
click at [497, 156] on div "Similar Devices (2)" at bounding box center [639, 172] width 670 height 41
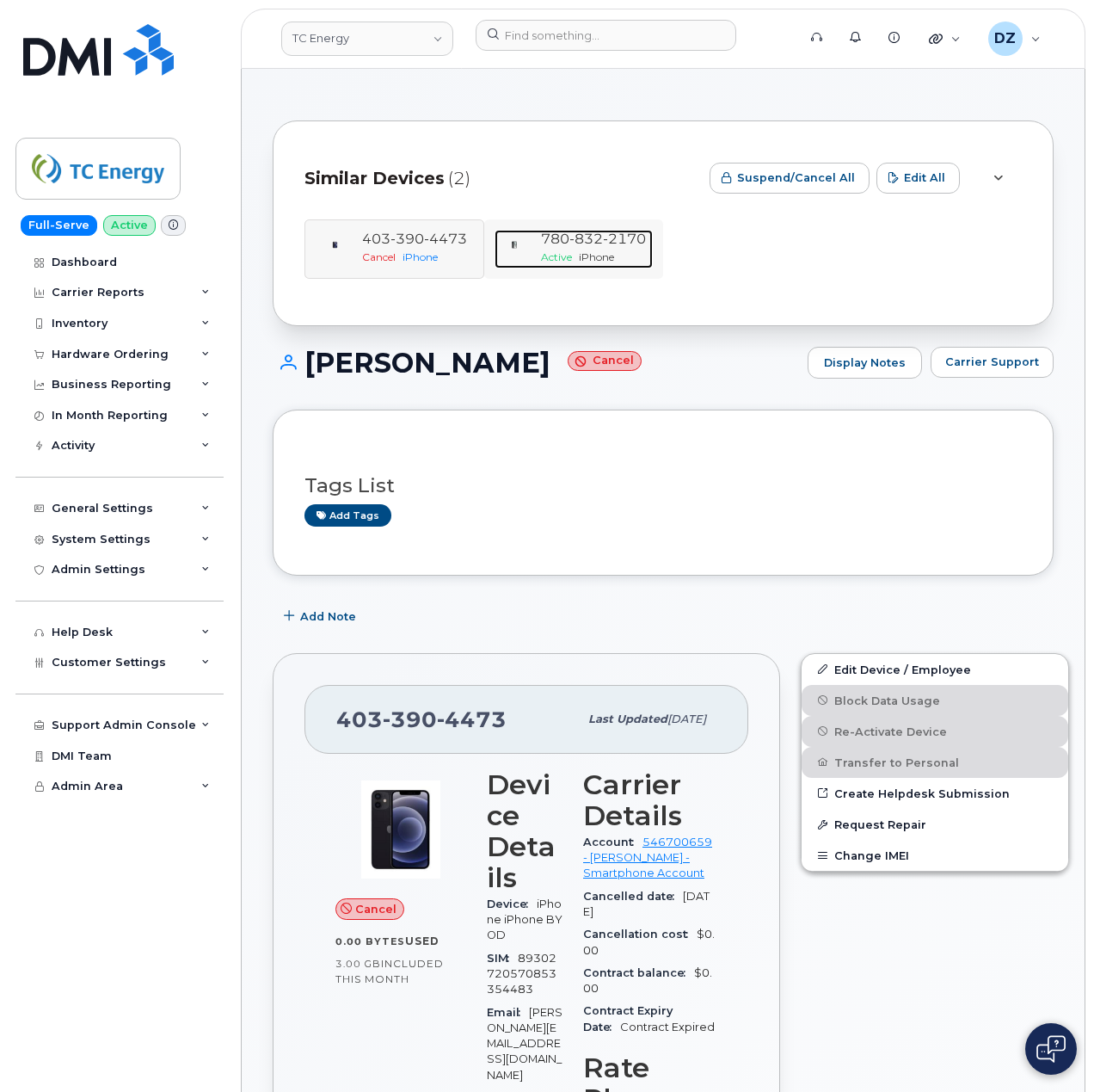
click at [582, 253] on span "iPhone" at bounding box center [596, 256] width 35 height 12
